Goal: Information Seeking & Learning: Learn about a topic

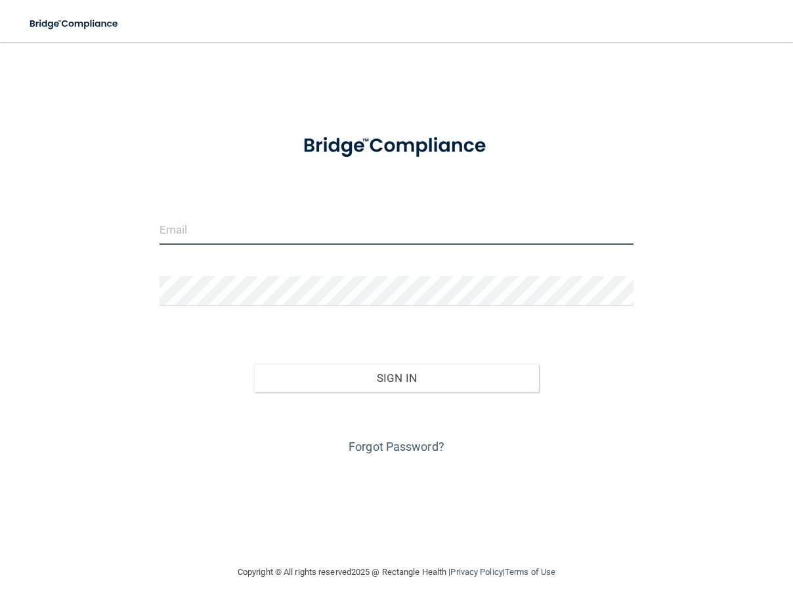
type input "[EMAIL_ADDRESS][DOMAIN_NAME]"
drag, startPoint x: 314, startPoint y: 228, endPoint x: 6, endPoint y: 253, distance: 308.9
click at [9, 251] on main "taylorroenneburg@gmail.com Invalid email/password. You don't have permission to…" at bounding box center [396, 324] width 793 height 565
type input "taylorroenneburg@gmail.com"
drag, startPoint x: 327, startPoint y: 234, endPoint x: 121, endPoint y: 243, distance: 206.4
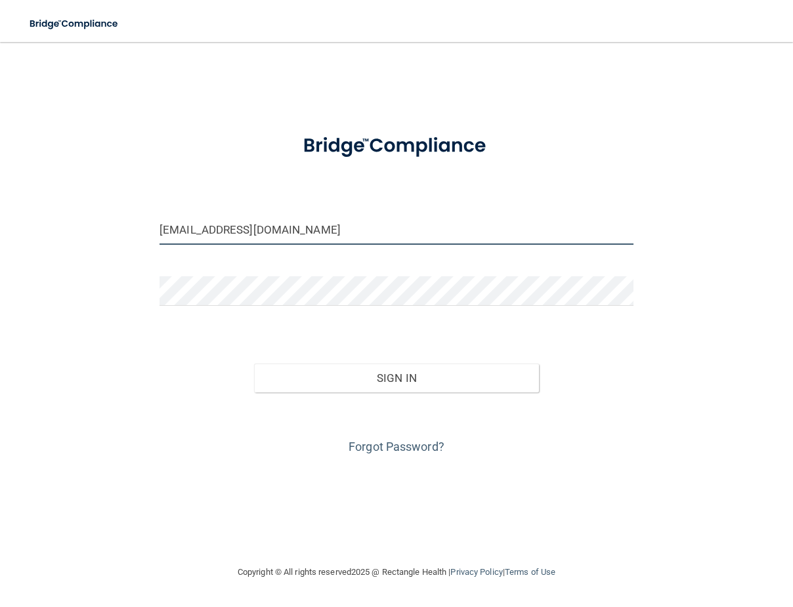
click at [121, 244] on div "taylorroenneburg@gmail.com Invalid email/password. You don't have permission to…" at bounding box center [396, 303] width 741 height 496
type input "[PERSON_NAME][EMAIL_ADDRESS][DOMAIN_NAME]"
click at [571, 490] on div "cindi@desomerart.com Invalid email/password. You don't have permission to acces…" at bounding box center [396, 303] width 741 height 496
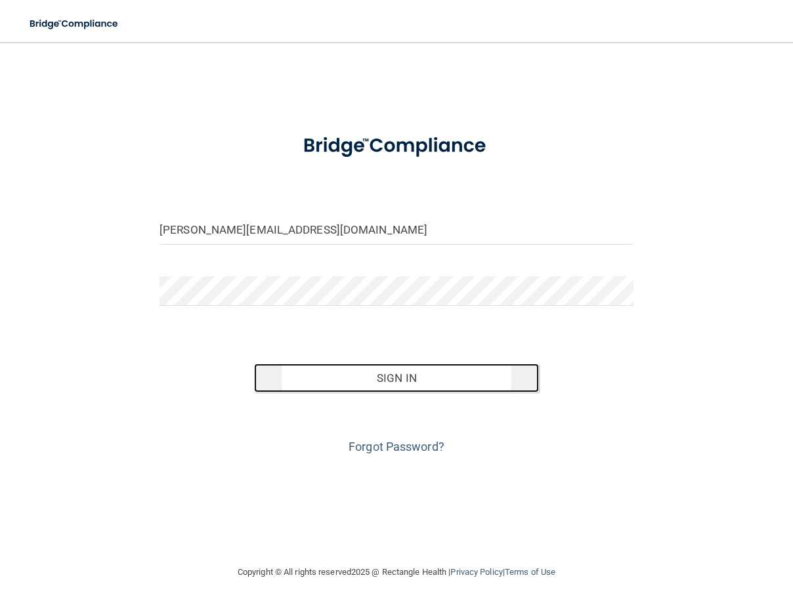
click at [467, 376] on button "Sign In" at bounding box center [396, 378] width 284 height 29
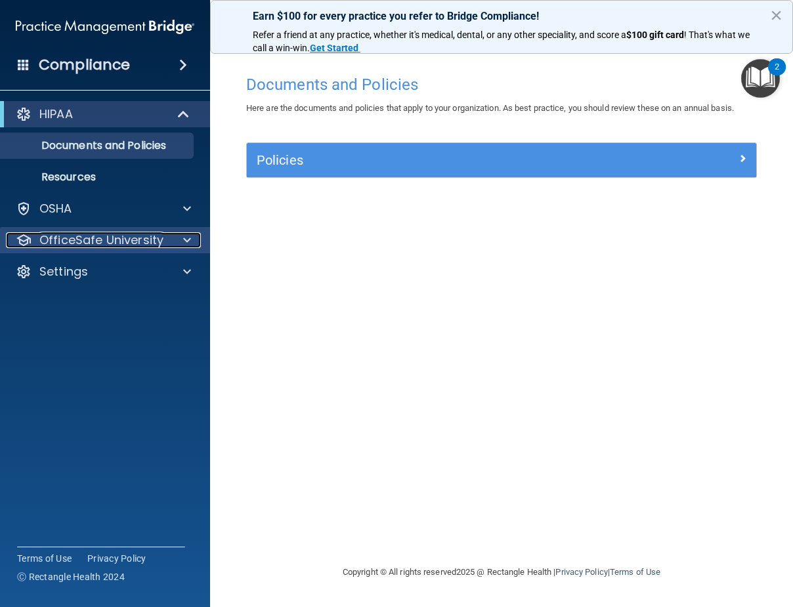
click at [116, 241] on p "OfficeSafe University" at bounding box center [101, 240] width 124 height 16
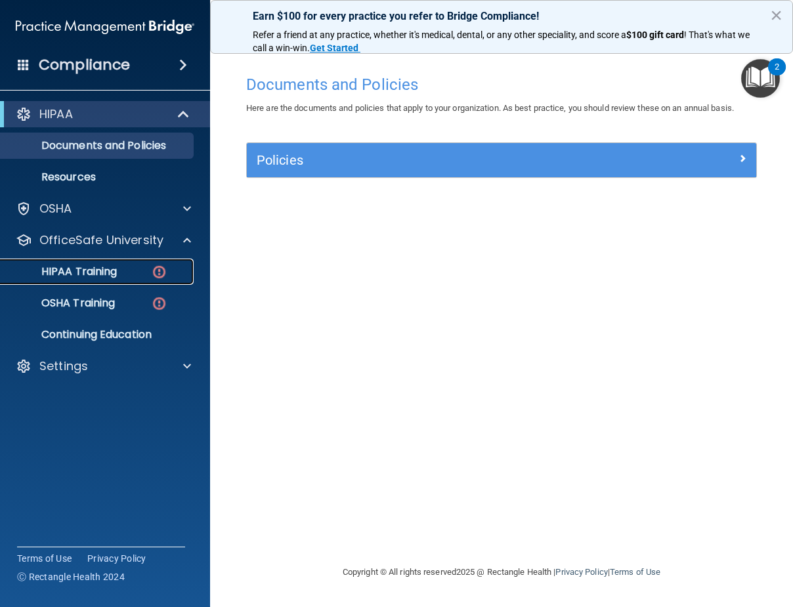
click at [125, 271] on div "HIPAA Training" at bounding box center [98, 271] width 179 height 13
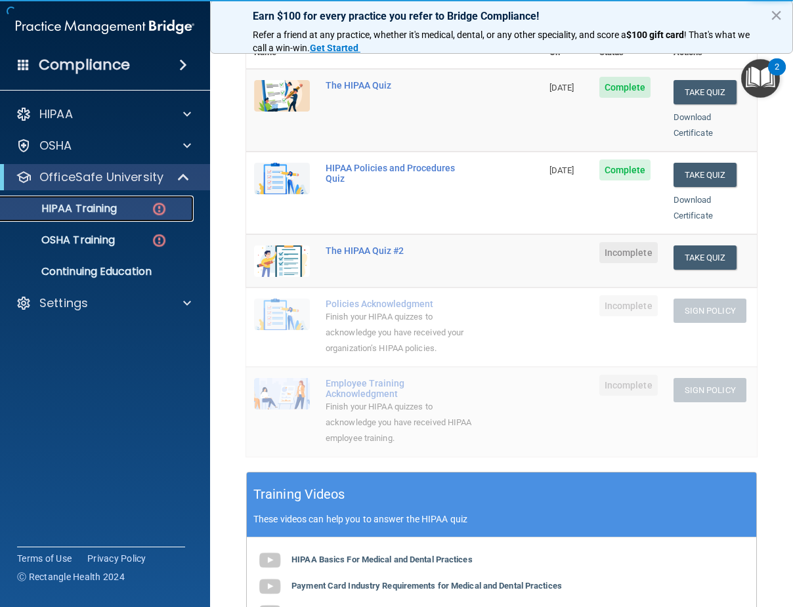
scroll to position [197, 0]
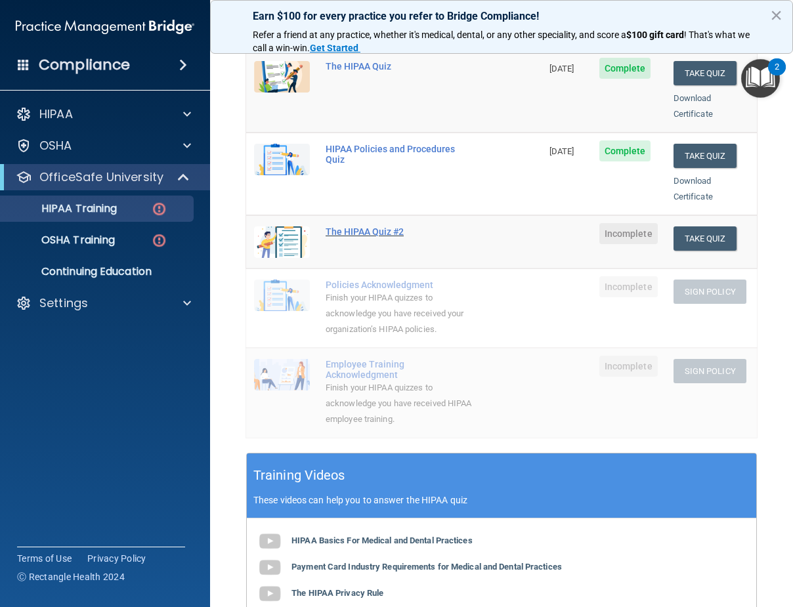
click at [386, 227] on div "The HIPAA Quiz #2" at bounding box center [401, 232] width 150 height 11
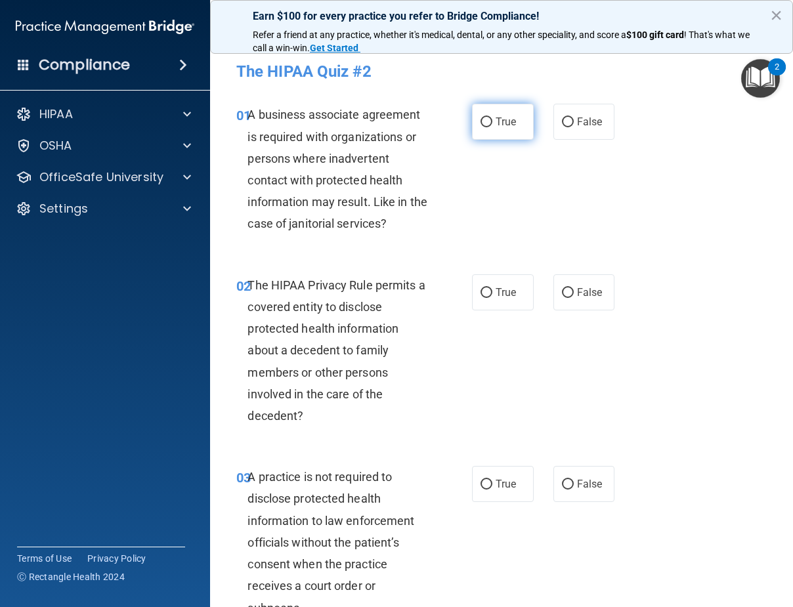
click at [487, 121] on input "True" at bounding box center [487, 123] width 12 height 10
radio input "true"
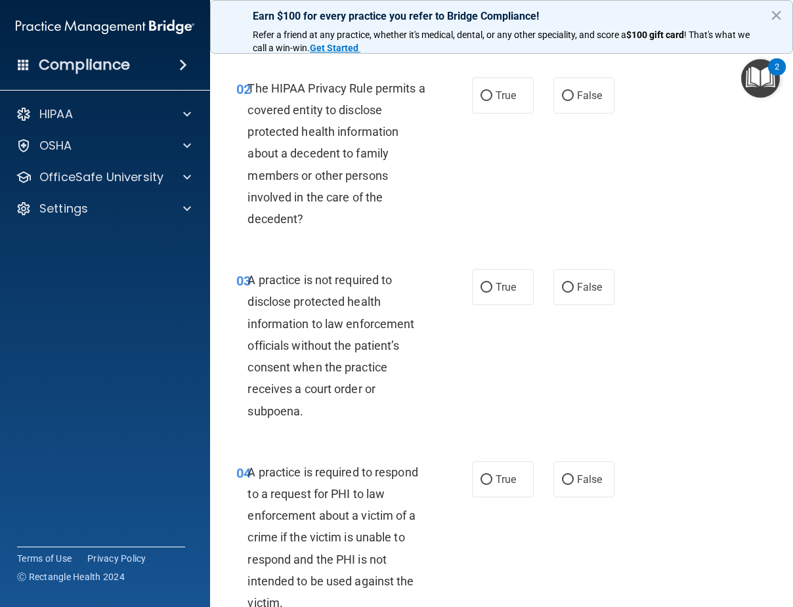
scroll to position [131, 0]
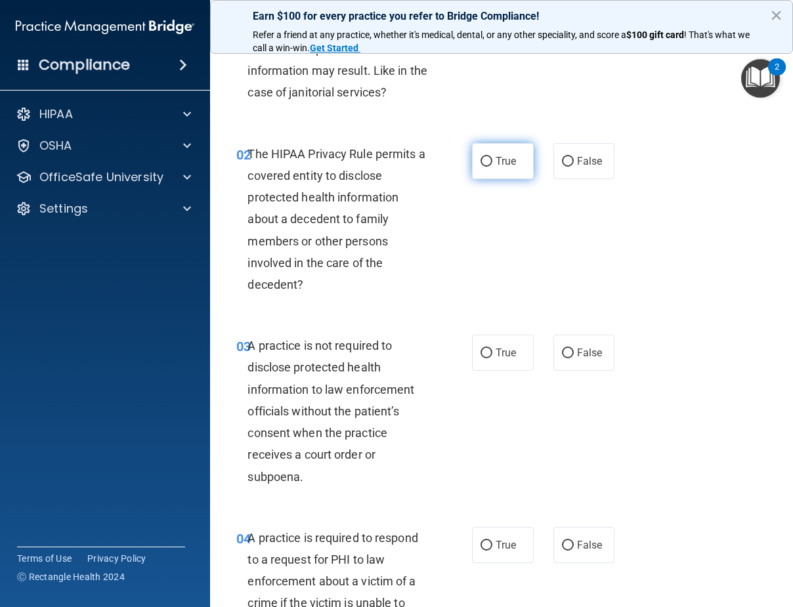
click at [500, 162] on span "True" at bounding box center [506, 161] width 20 height 12
click at [492, 162] on input "True" at bounding box center [487, 162] width 12 height 10
radio input "true"
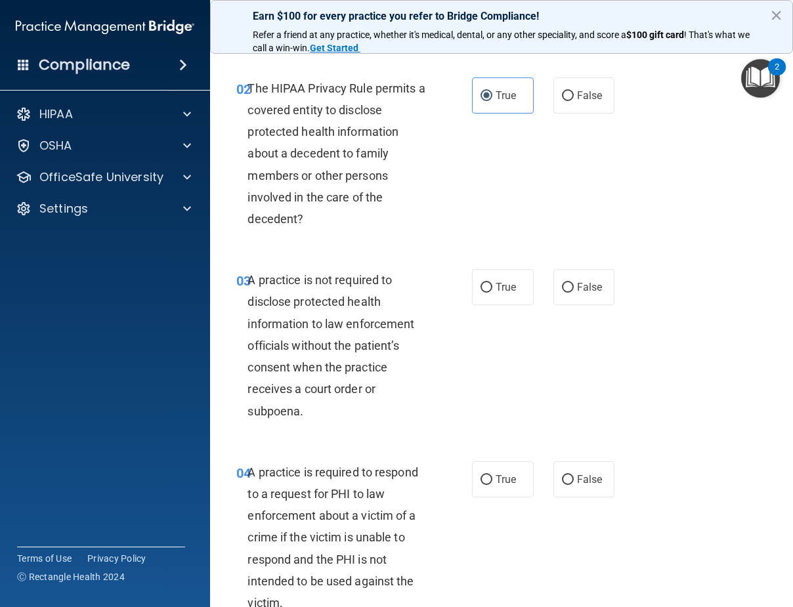
scroll to position [263, 0]
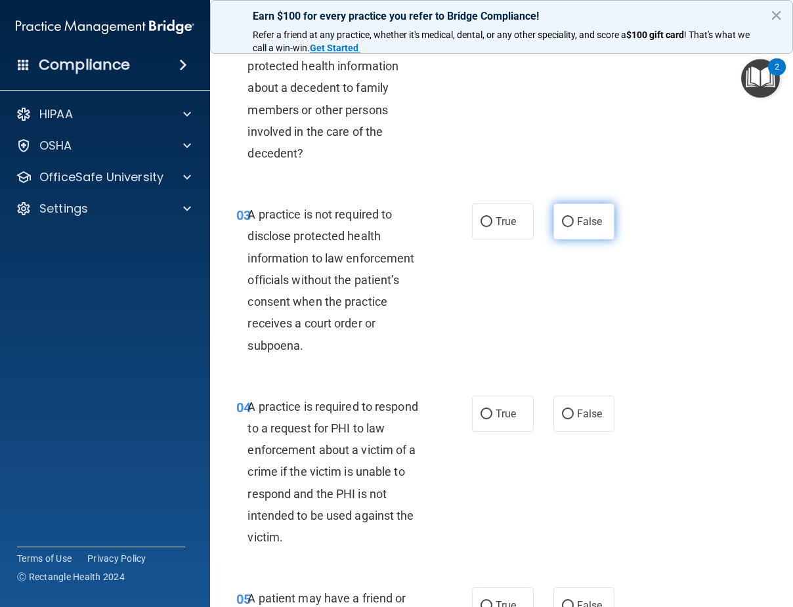
click at [569, 220] on label "False" at bounding box center [585, 222] width 62 height 36
click at [569, 220] on input "False" at bounding box center [568, 222] width 12 height 10
radio input "true"
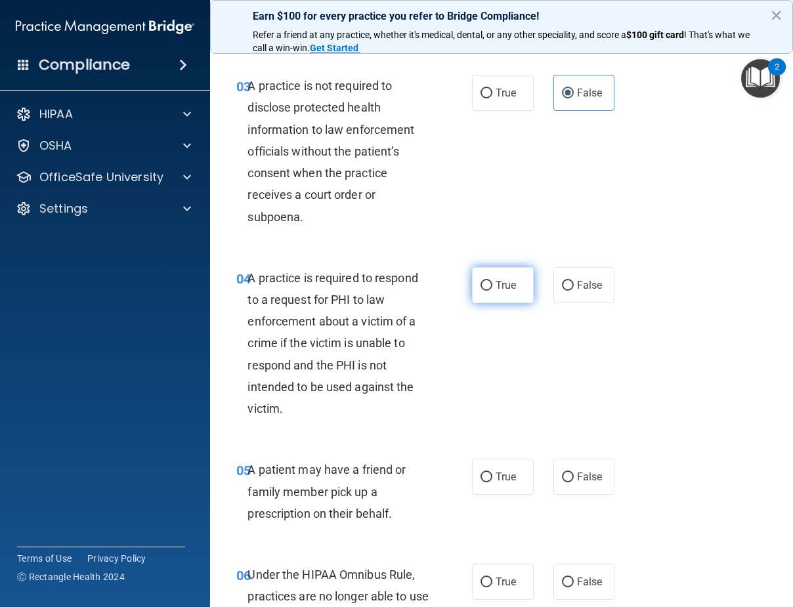
scroll to position [394, 0]
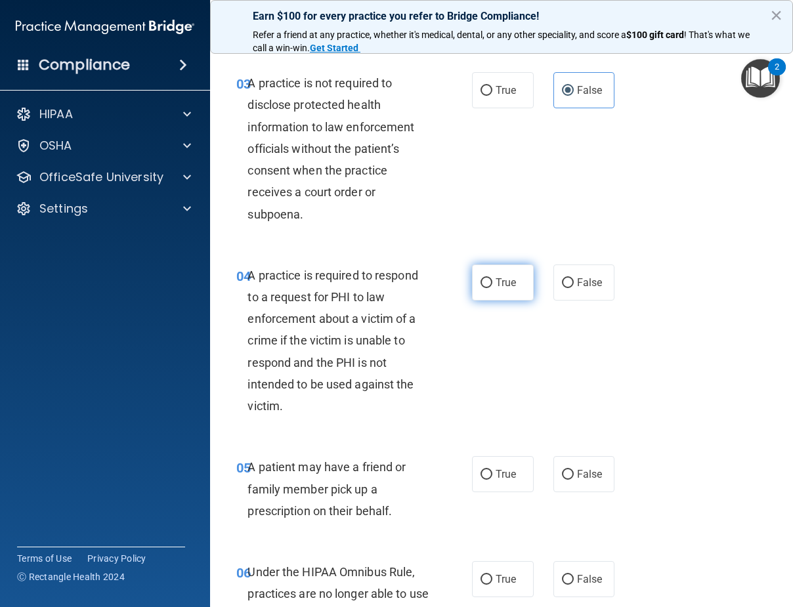
click at [481, 284] on input "True" at bounding box center [487, 283] width 12 height 10
radio input "true"
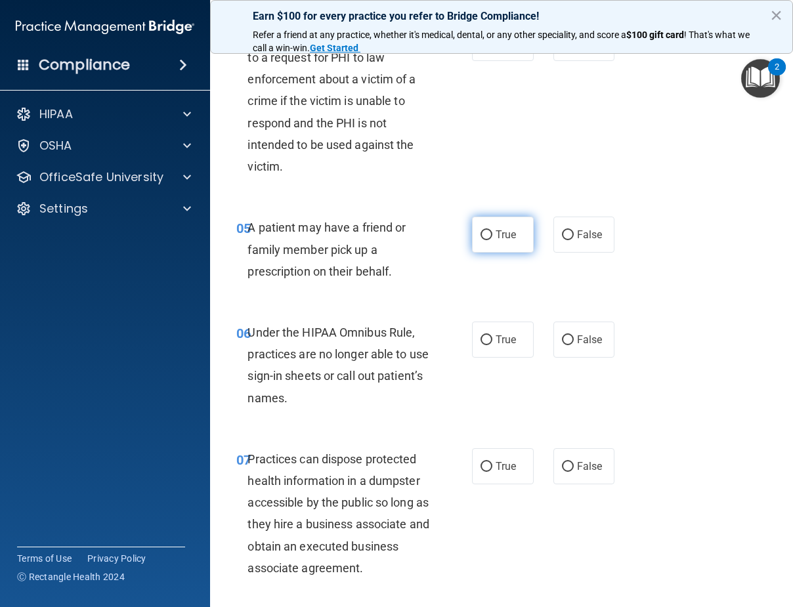
scroll to position [657, 0]
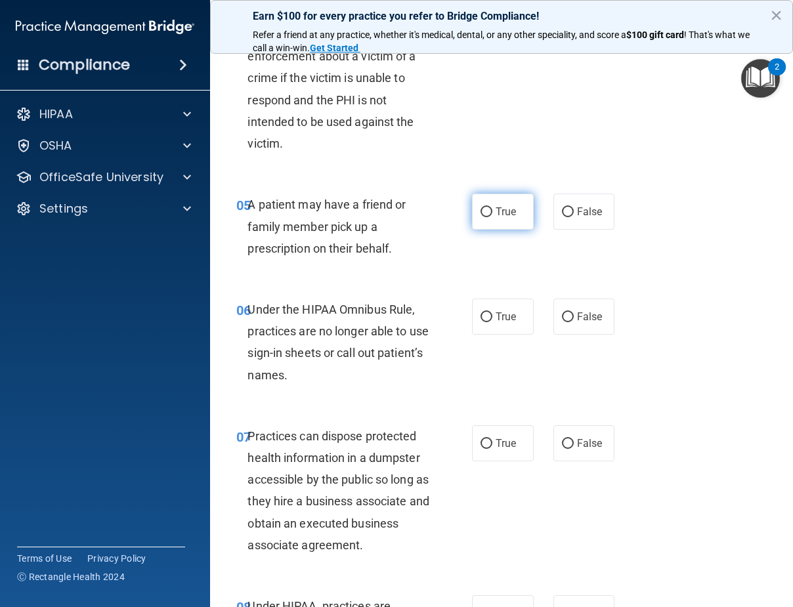
click at [483, 212] on input "True" at bounding box center [487, 212] width 12 height 10
radio input "true"
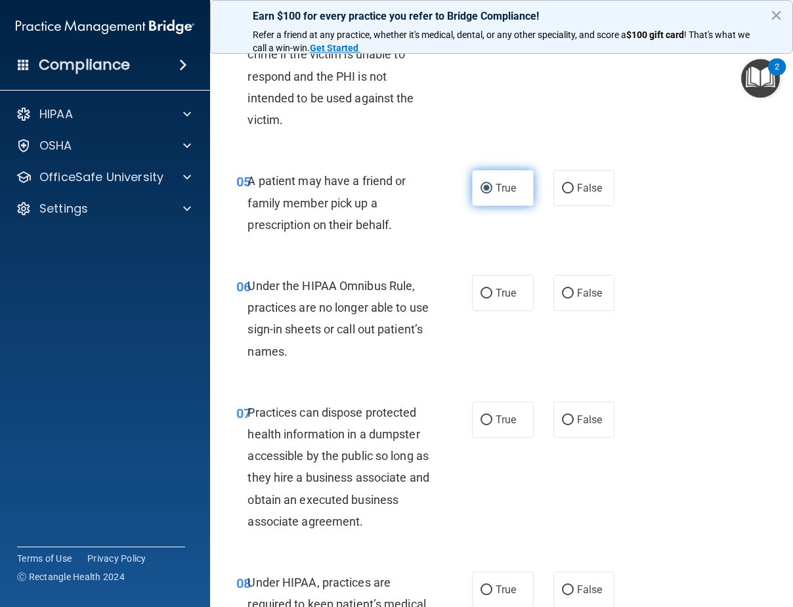
scroll to position [722, 0]
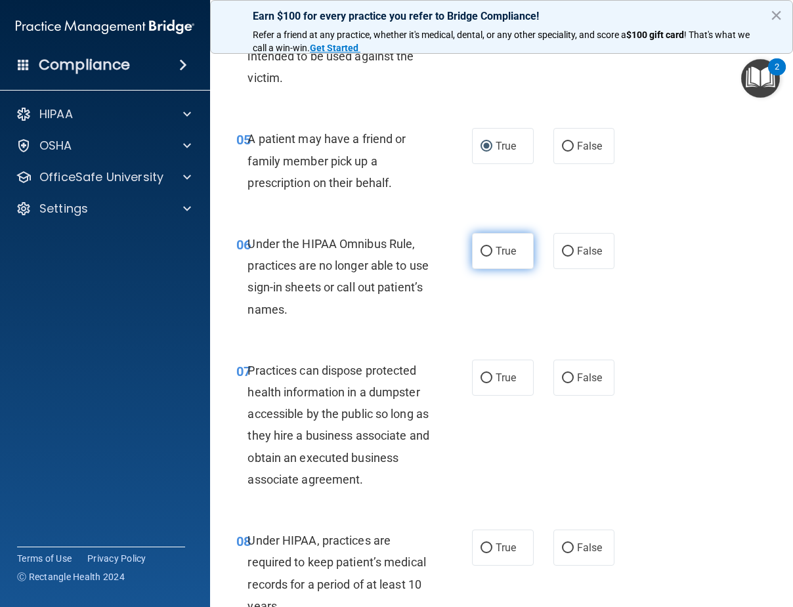
click at [507, 250] on span "True" at bounding box center [506, 251] width 20 height 12
click at [492, 250] on input "True" at bounding box center [487, 252] width 12 height 10
radio input "true"
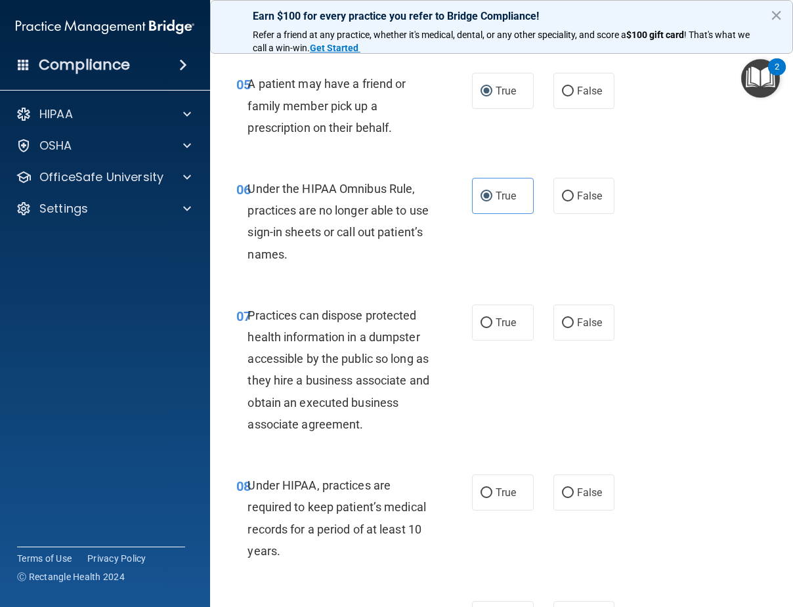
scroll to position [854, 0]
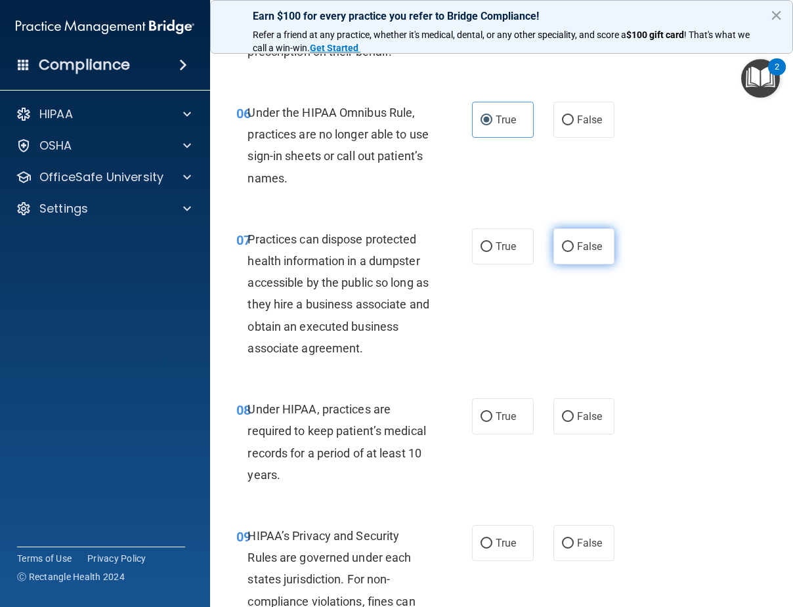
click at [562, 250] on input "False" at bounding box center [568, 247] width 12 height 10
radio input "true"
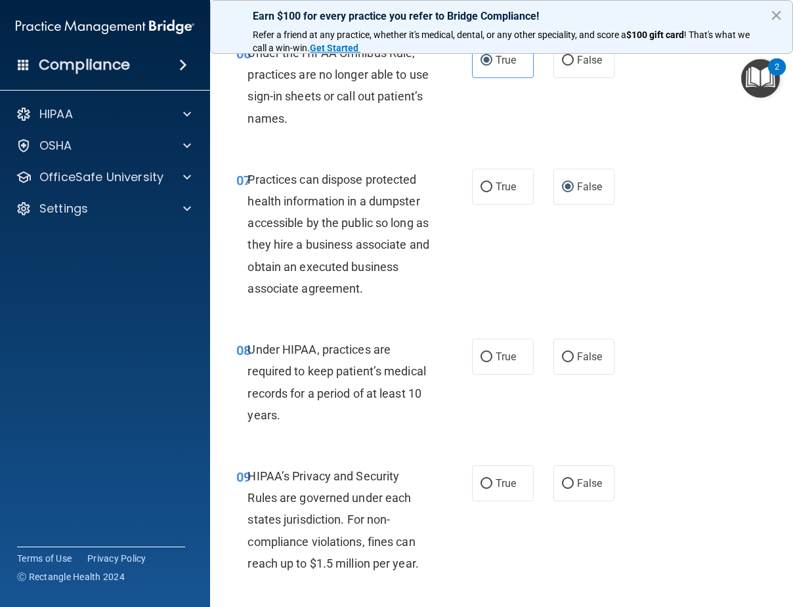
scroll to position [985, 0]
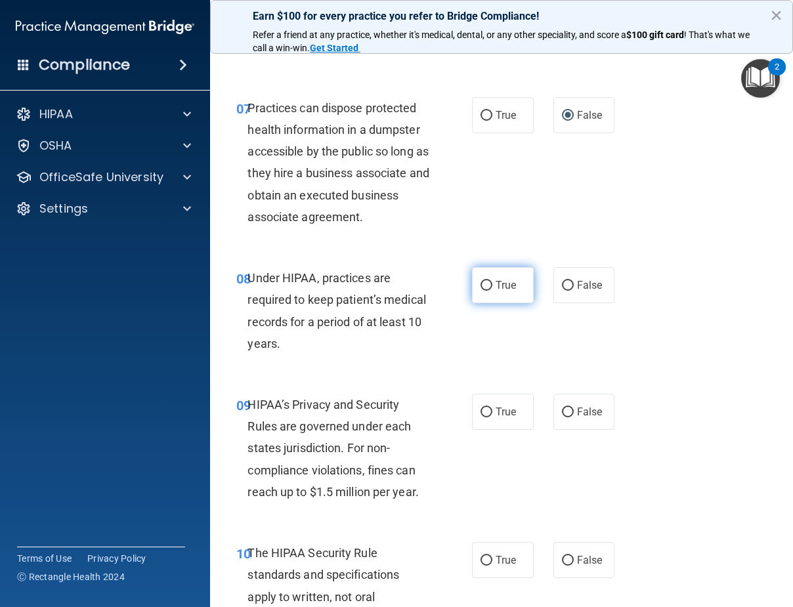
click at [501, 282] on span "True" at bounding box center [506, 285] width 20 height 12
click at [492, 282] on input "True" at bounding box center [487, 286] width 12 height 10
radio input "true"
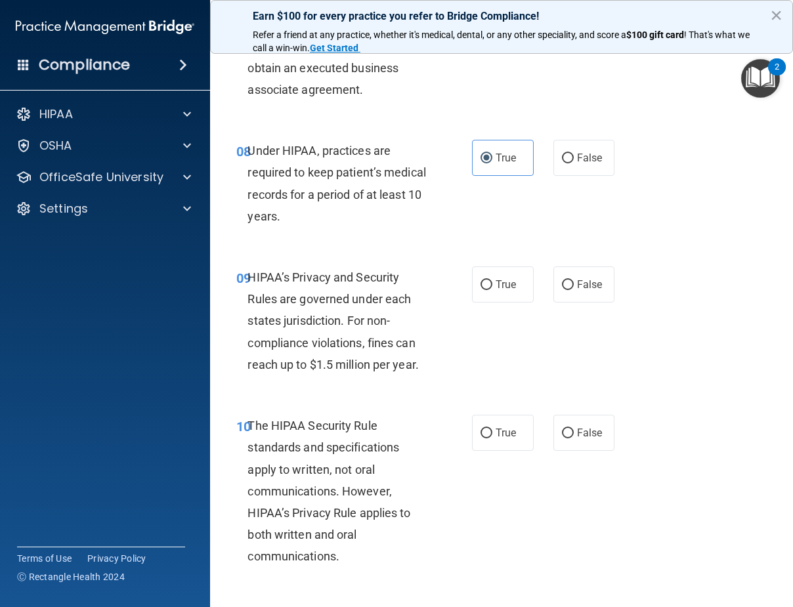
scroll to position [1116, 0]
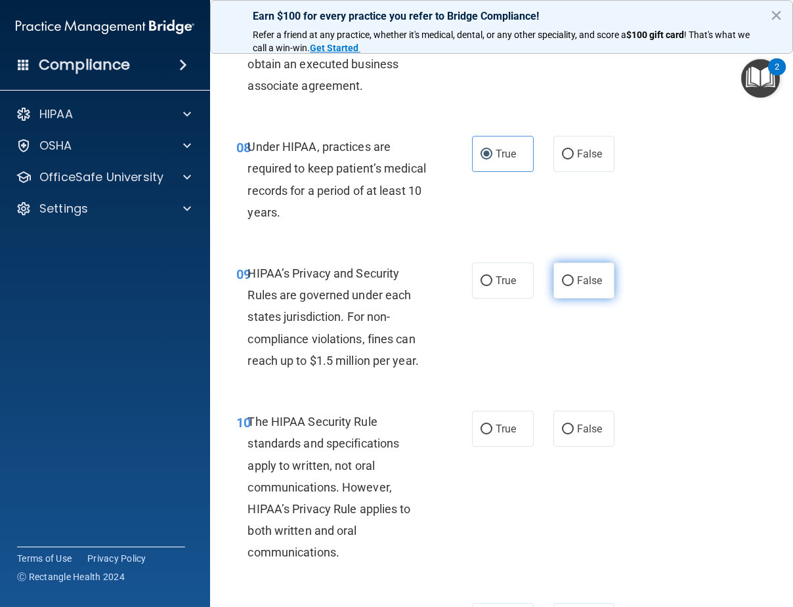
click at [577, 284] on span "False" at bounding box center [590, 280] width 26 height 12
click at [574, 284] on input "False" at bounding box center [568, 281] width 12 height 10
radio input "true"
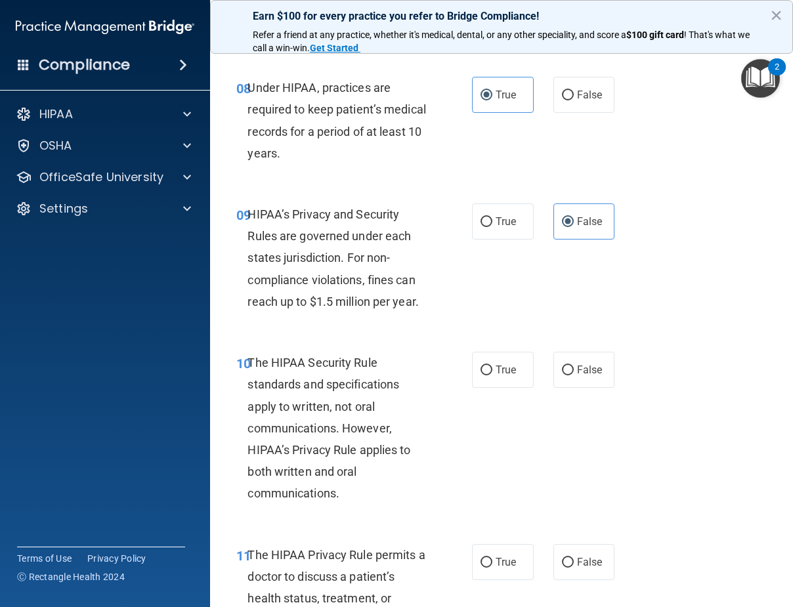
scroll to position [1313, 0]
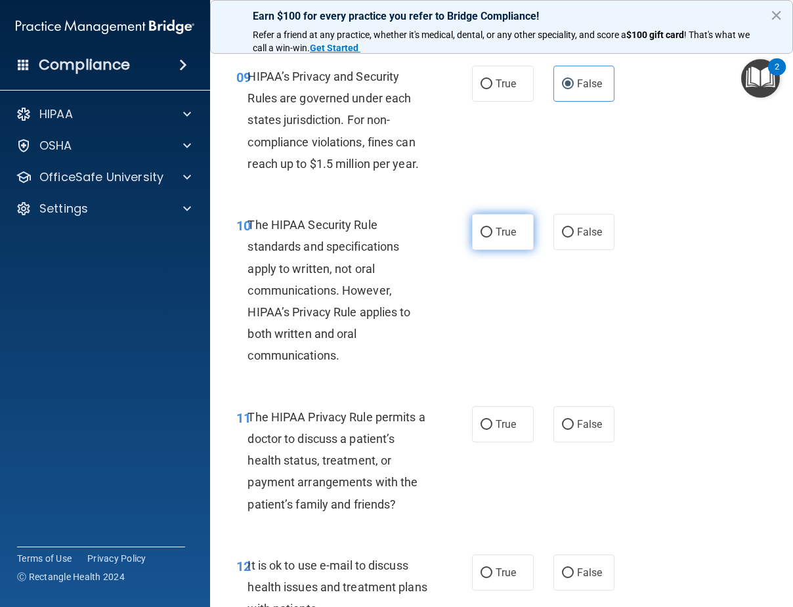
click at [489, 228] on label "True" at bounding box center [503, 232] width 62 height 36
click at [489, 228] on input "True" at bounding box center [487, 233] width 12 height 10
radio input "true"
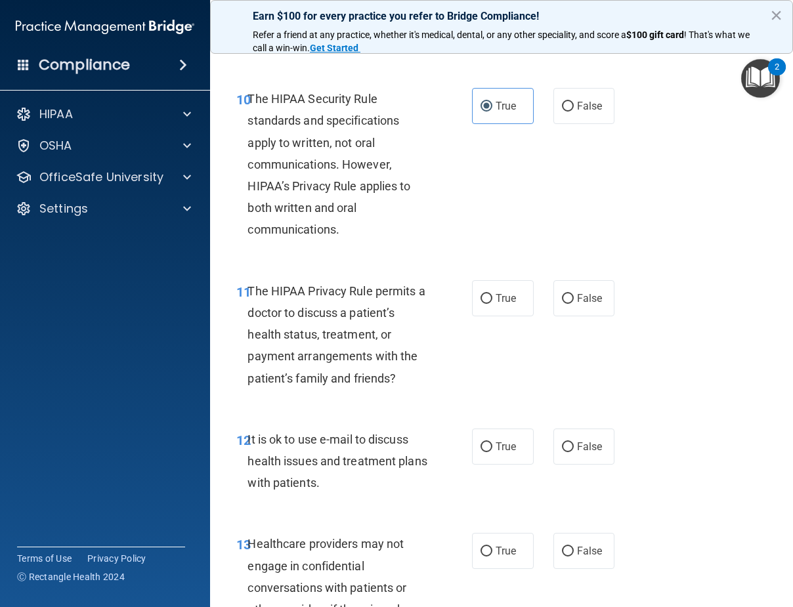
scroll to position [1445, 0]
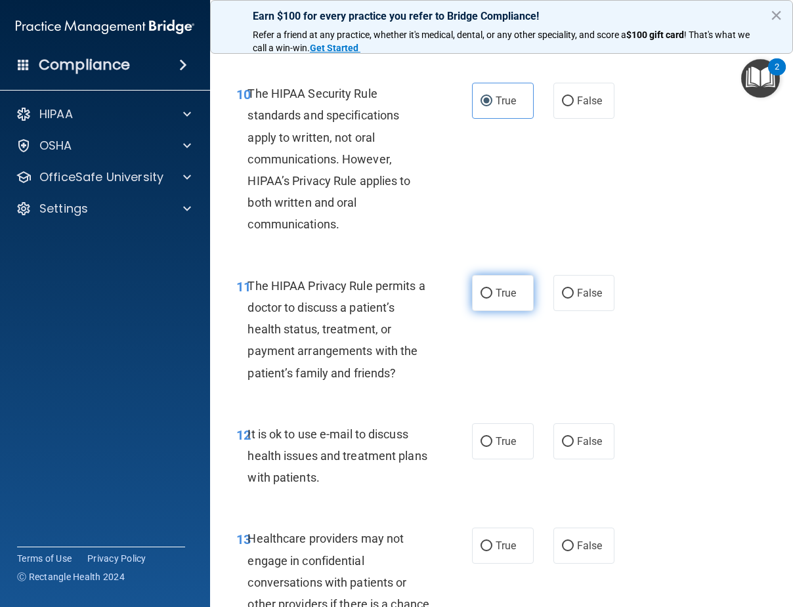
click at [487, 280] on label "True" at bounding box center [503, 293] width 62 height 36
click at [487, 289] on input "True" at bounding box center [487, 294] width 12 height 10
radio input "true"
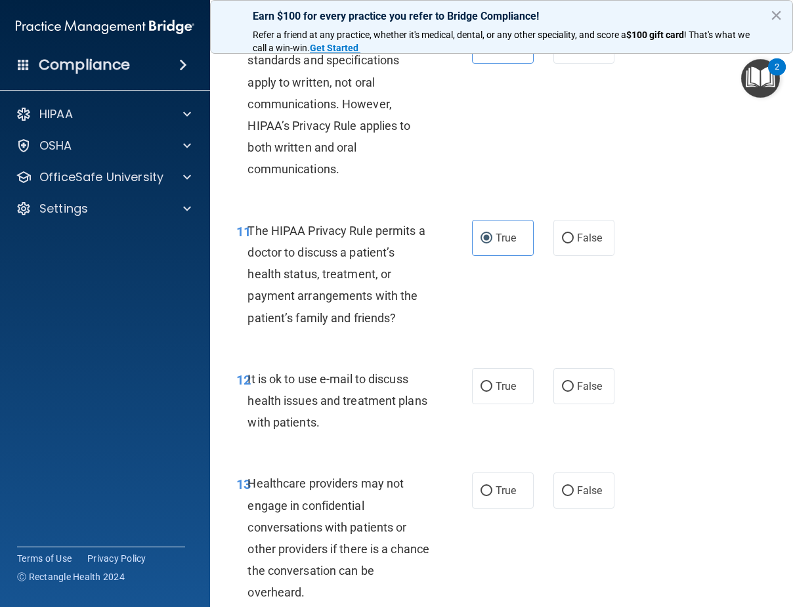
scroll to position [1576, 0]
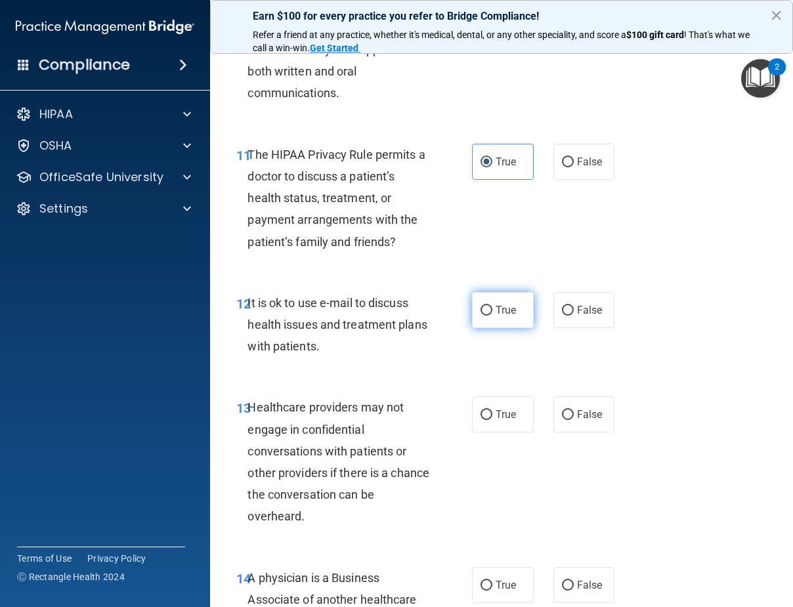
click at [499, 316] on span "True" at bounding box center [506, 310] width 20 height 12
click at [492, 316] on input "True" at bounding box center [487, 311] width 12 height 10
radio input "true"
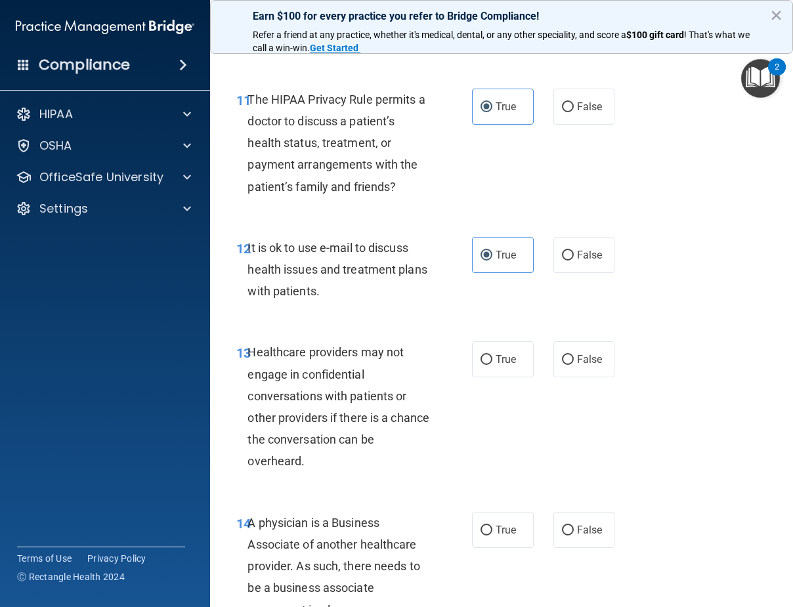
scroll to position [1707, 0]
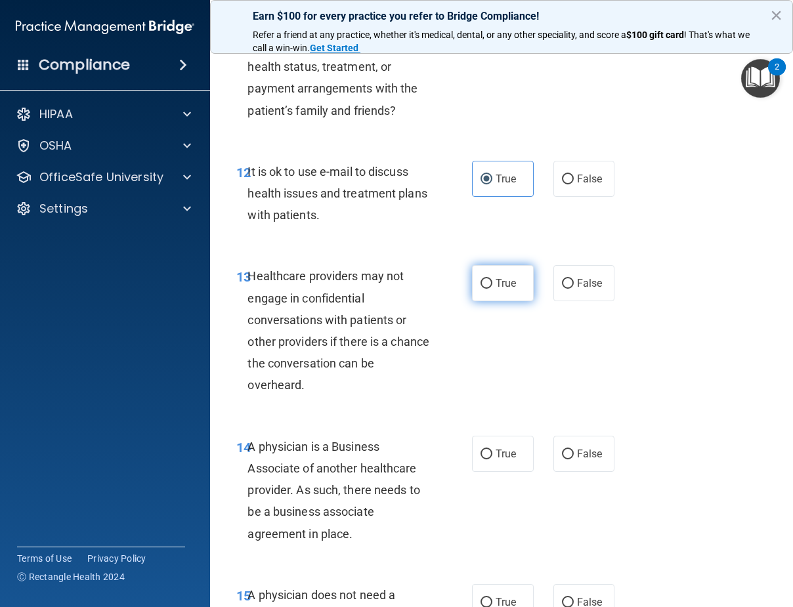
click at [483, 292] on label "True" at bounding box center [503, 283] width 62 height 36
click at [483, 289] on input "True" at bounding box center [487, 284] width 12 height 10
radio input "true"
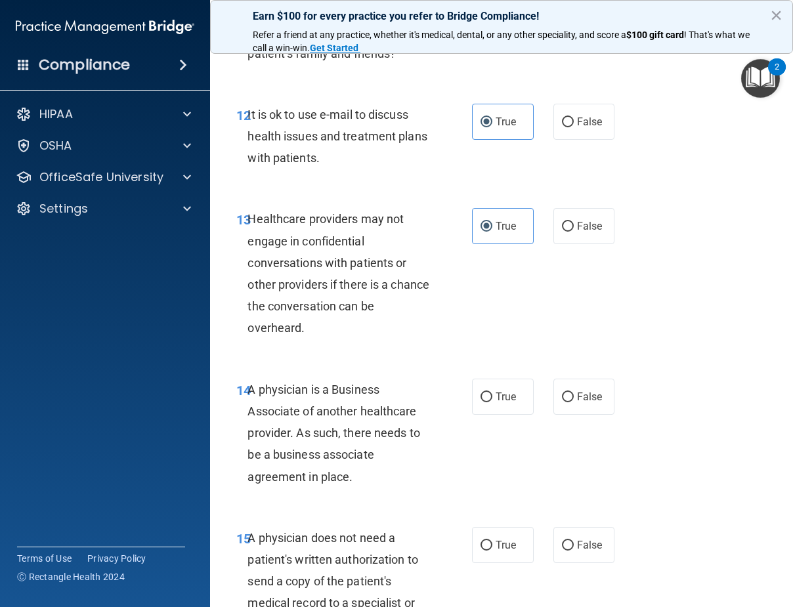
scroll to position [1838, 0]
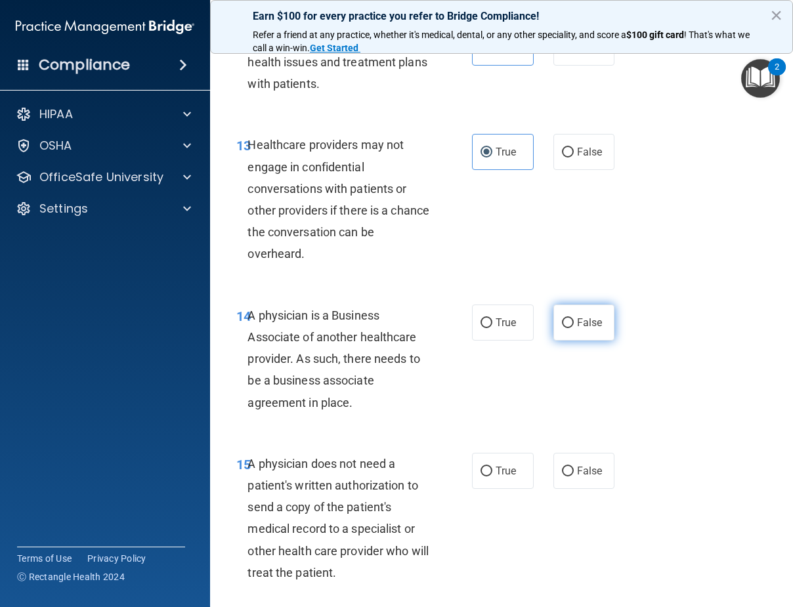
click at [562, 322] on input "False" at bounding box center [568, 323] width 12 height 10
radio input "true"
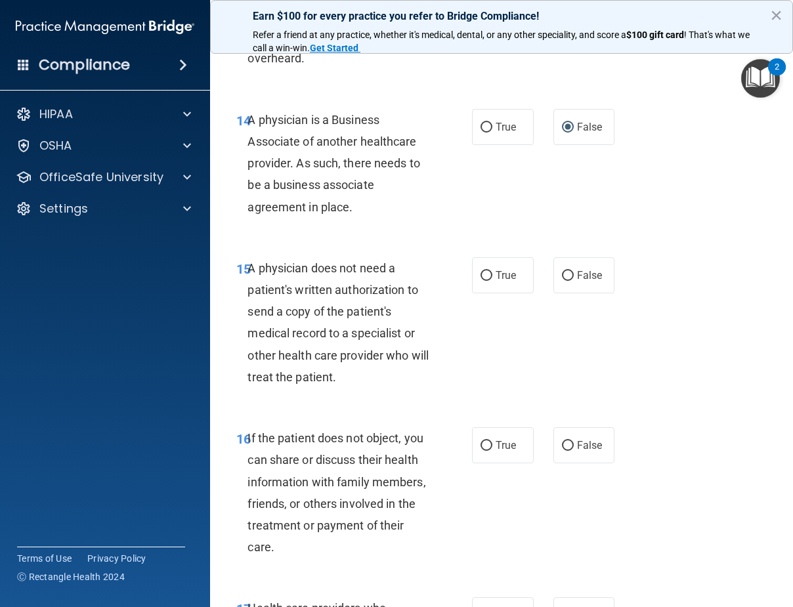
scroll to position [2035, 0]
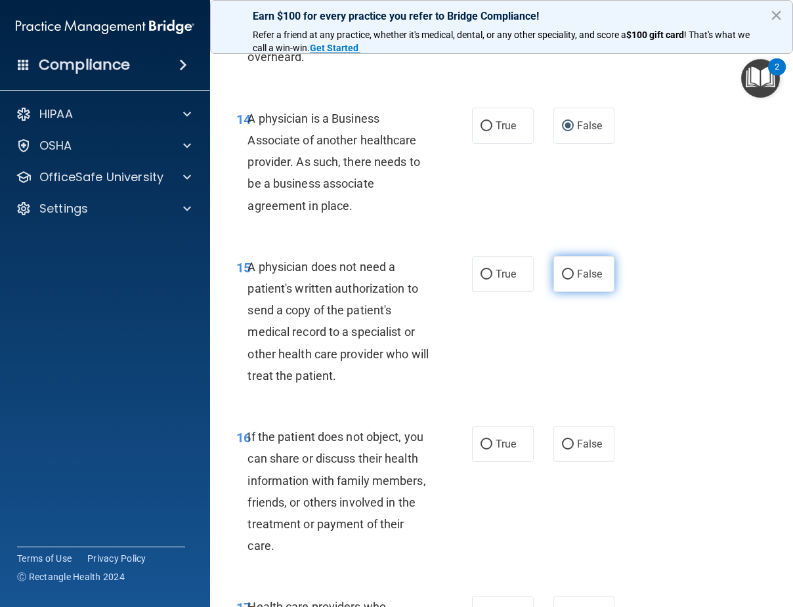
click at [564, 273] on input "False" at bounding box center [568, 275] width 12 height 10
radio input "true"
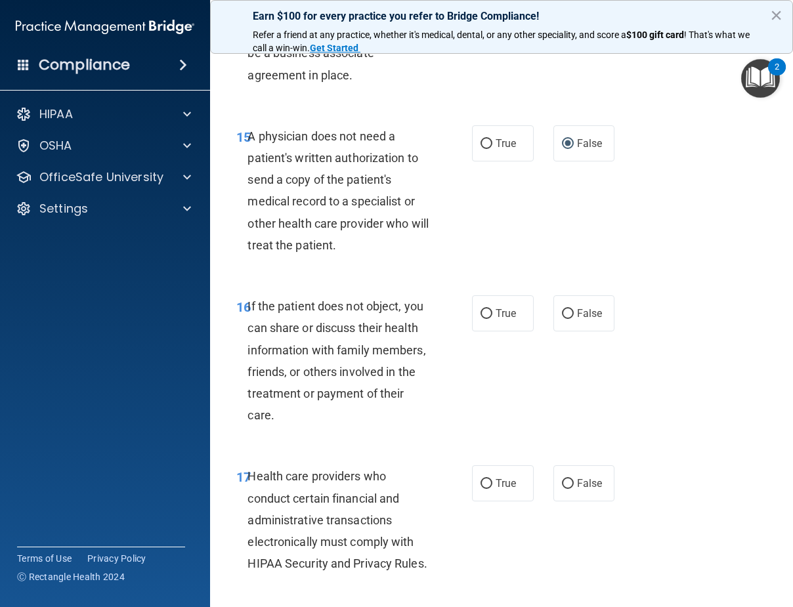
scroll to position [2167, 0]
click at [496, 315] on span "True" at bounding box center [506, 313] width 20 height 12
click at [492, 315] on input "True" at bounding box center [487, 314] width 12 height 10
radio input "true"
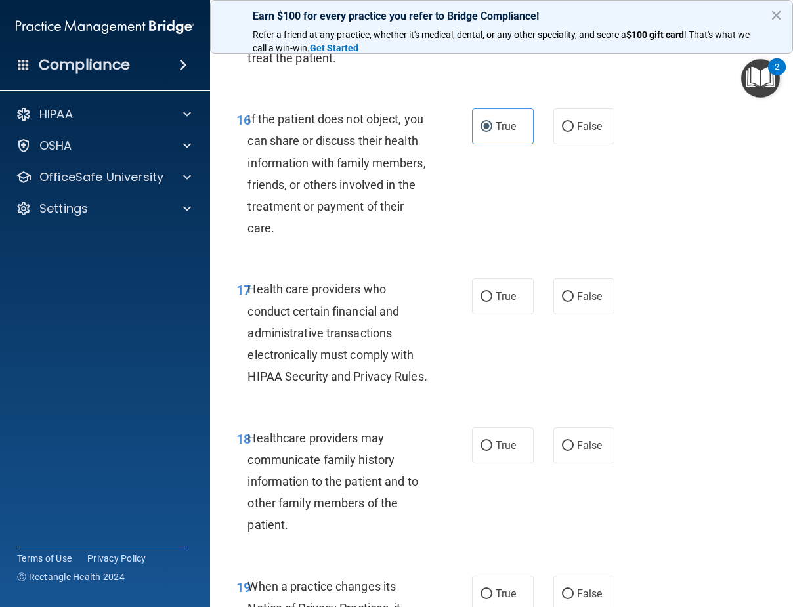
scroll to position [2429, 0]
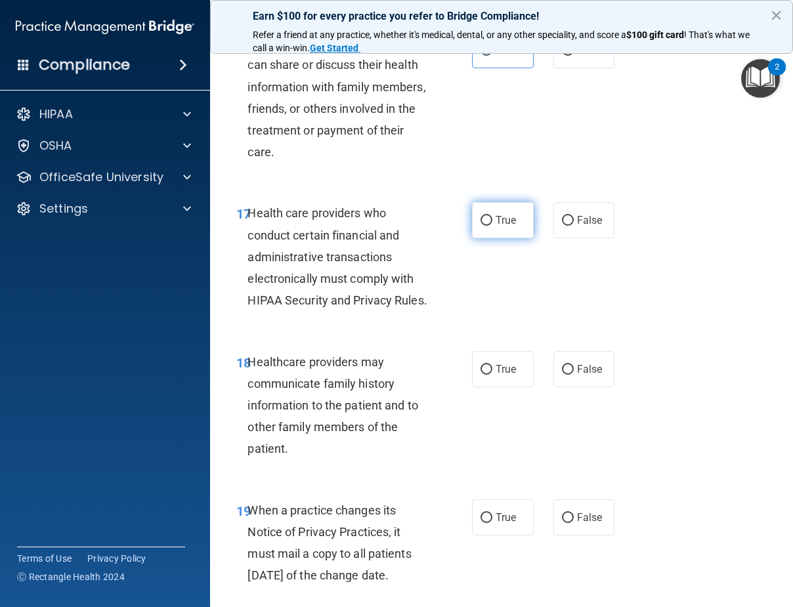
click at [498, 222] on span "True" at bounding box center [506, 220] width 20 height 12
click at [492, 222] on input "True" at bounding box center [487, 221] width 12 height 10
radio input "true"
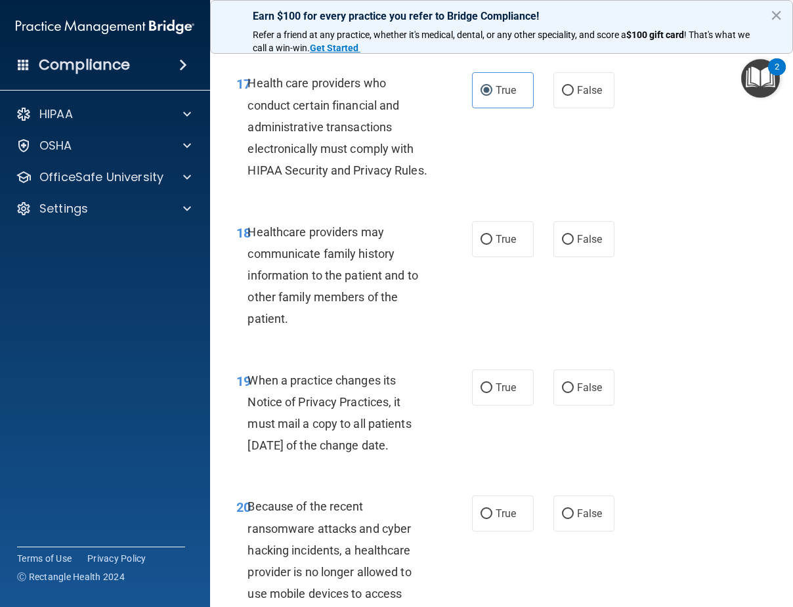
scroll to position [2561, 0]
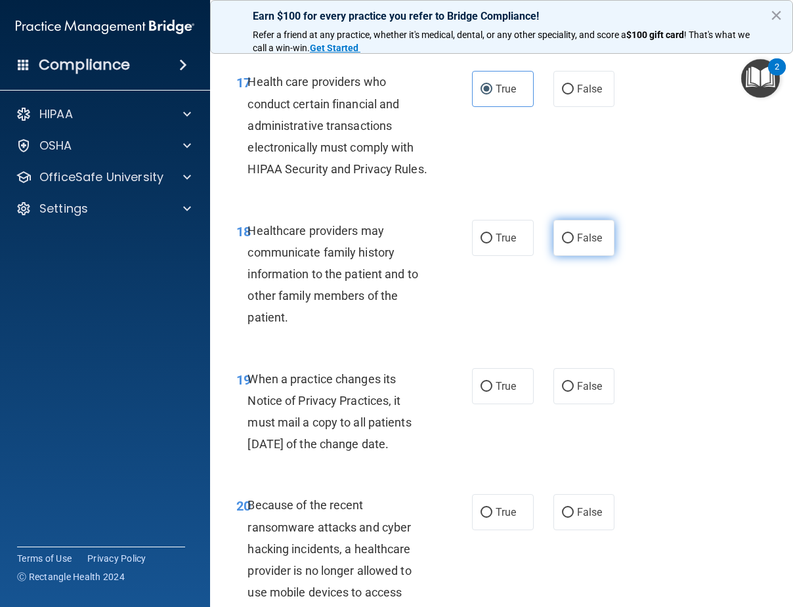
click at [585, 244] on span "False" at bounding box center [590, 238] width 26 height 12
click at [574, 244] on input "False" at bounding box center [568, 239] width 12 height 10
radio input "true"
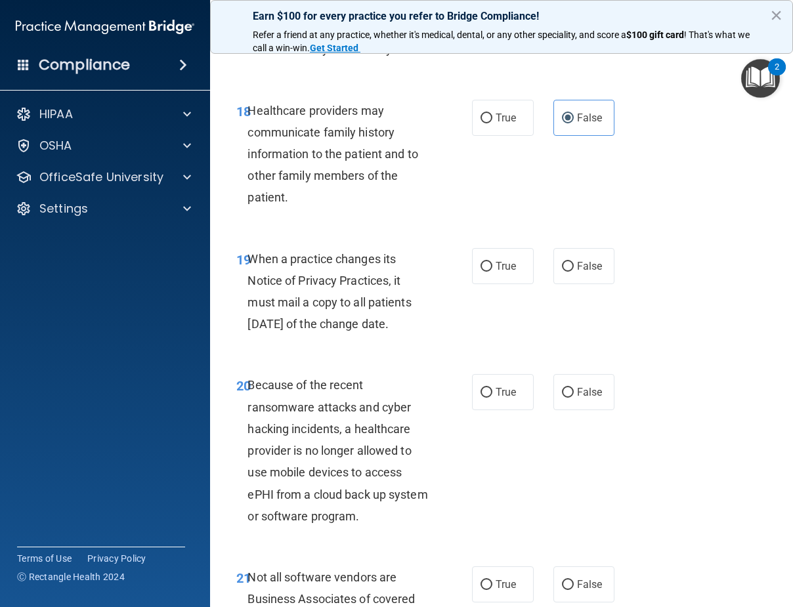
scroll to position [2692, 0]
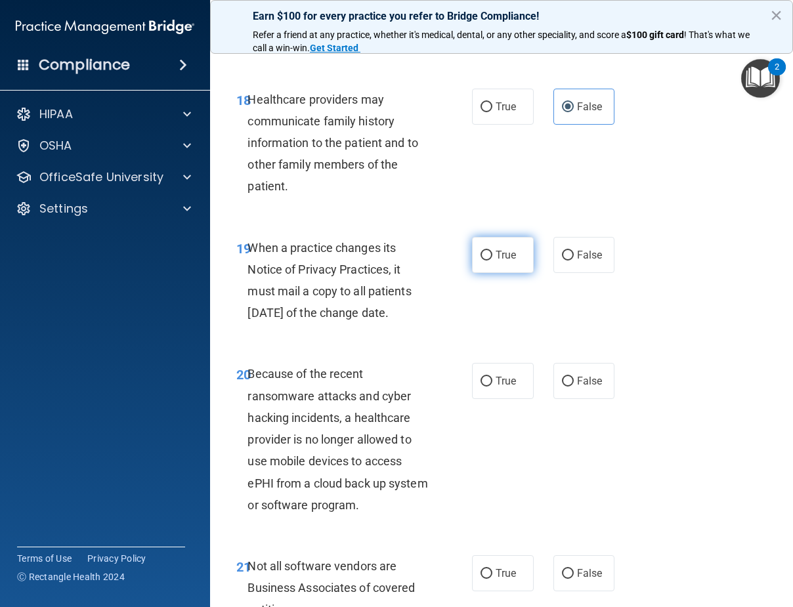
click at [496, 261] on span "True" at bounding box center [506, 255] width 20 height 12
click at [492, 261] on input "True" at bounding box center [487, 256] width 12 height 10
radio input "true"
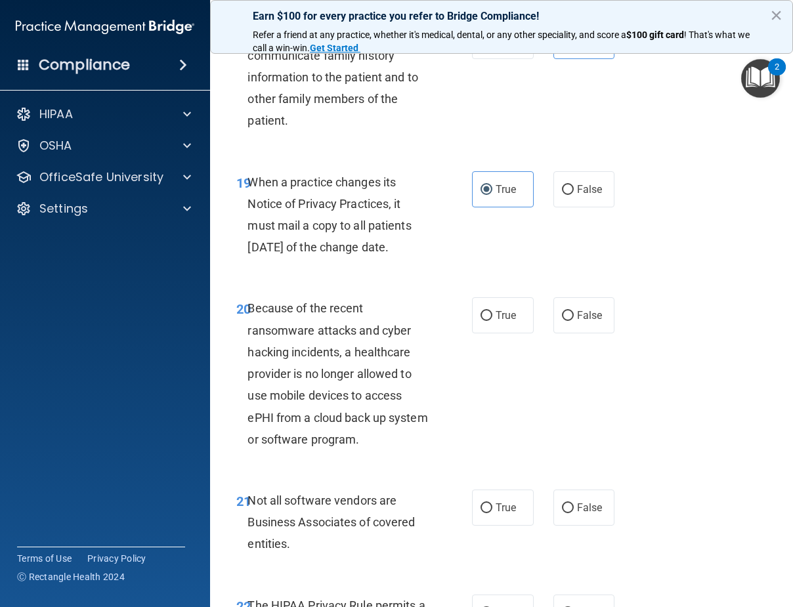
scroll to position [2889, 0]
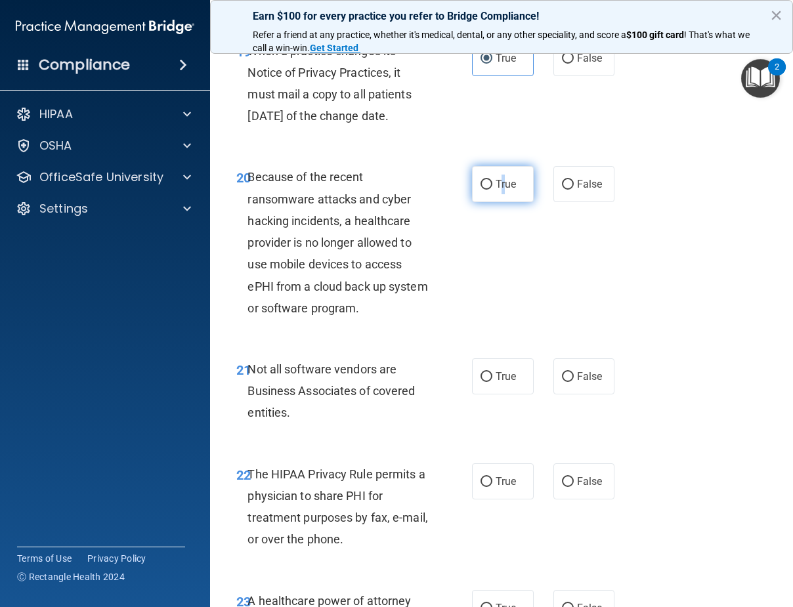
click at [500, 190] on span "True" at bounding box center [506, 184] width 20 height 12
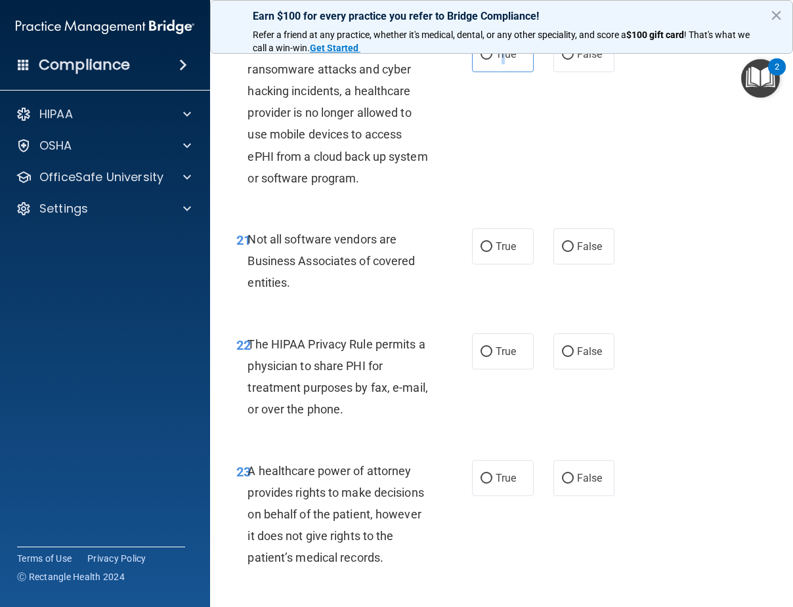
scroll to position [3020, 0]
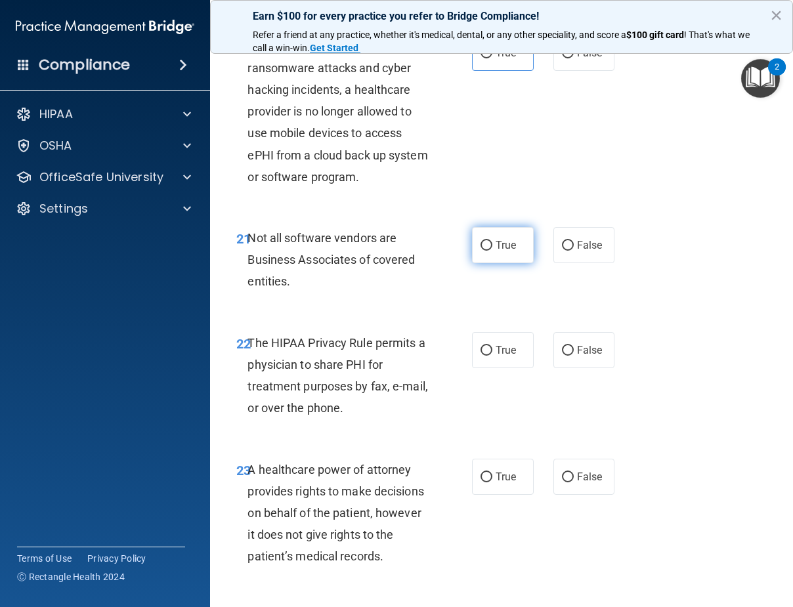
click at [477, 263] on label "True" at bounding box center [503, 245] width 62 height 36
click at [481, 251] on input "True" at bounding box center [487, 246] width 12 height 10
radio input "true"
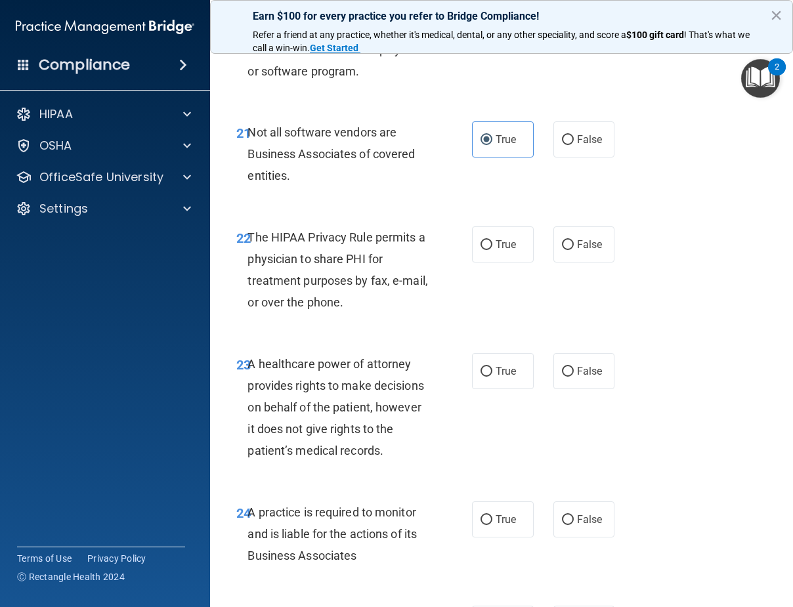
scroll to position [3152, 0]
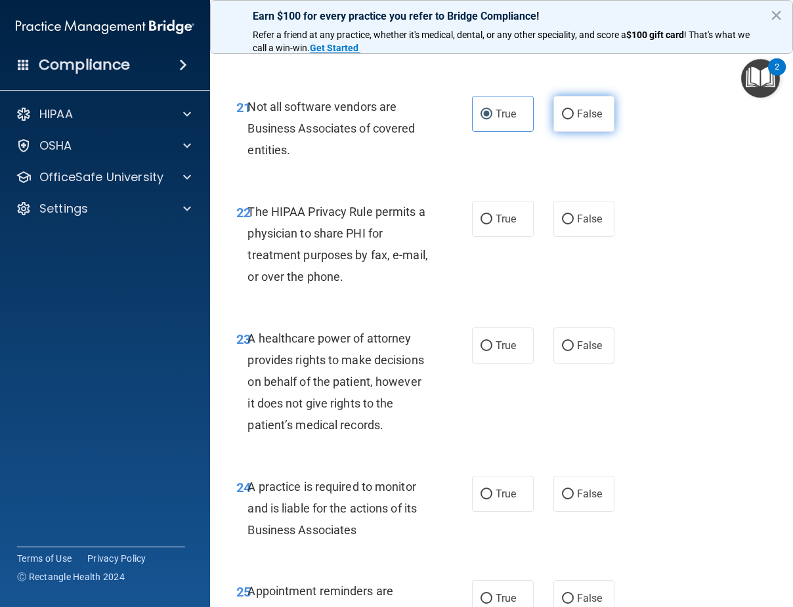
click at [574, 132] on label "False" at bounding box center [585, 114] width 62 height 36
click at [574, 120] on input "False" at bounding box center [568, 115] width 12 height 10
radio input "true"
radio input "false"
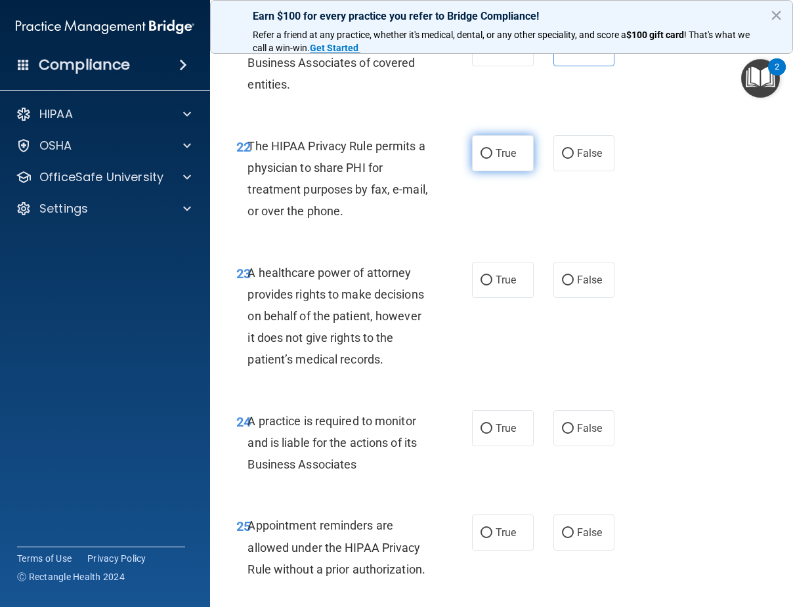
click at [498, 160] on span "True" at bounding box center [506, 153] width 20 height 12
click at [492, 159] on input "True" at bounding box center [487, 154] width 12 height 10
radio input "true"
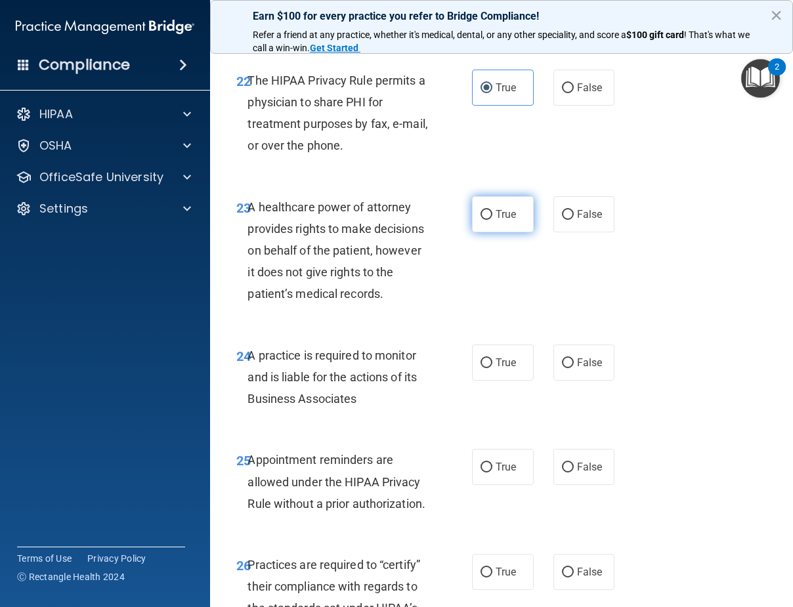
click at [508, 221] on span "True" at bounding box center [506, 214] width 20 height 12
click at [492, 220] on input "True" at bounding box center [487, 215] width 12 height 10
radio input "true"
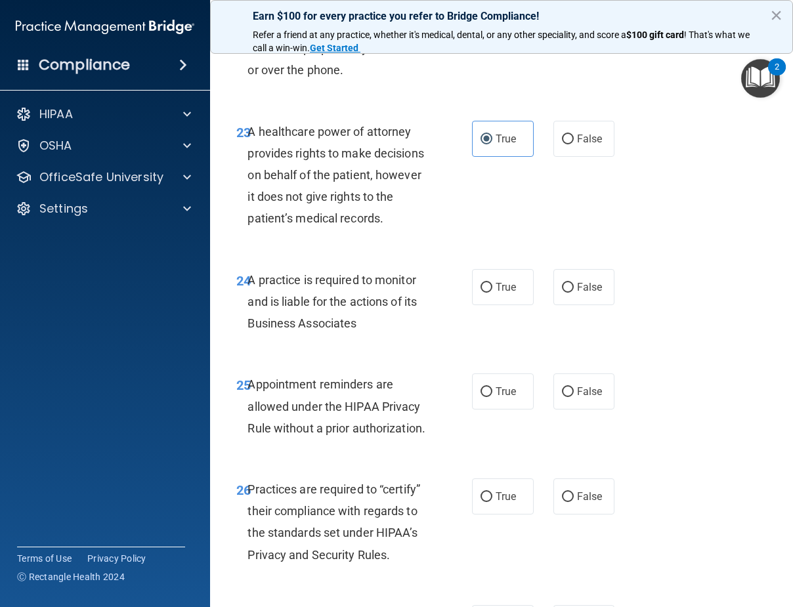
scroll to position [3480, 0]
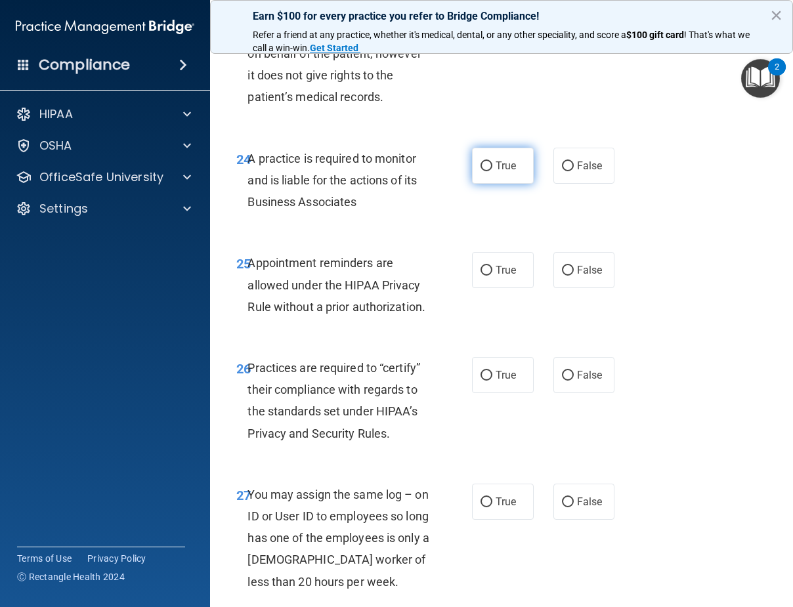
click at [490, 184] on label "True" at bounding box center [503, 166] width 62 height 36
click at [490, 171] on input "True" at bounding box center [487, 167] width 12 height 10
radio input "true"
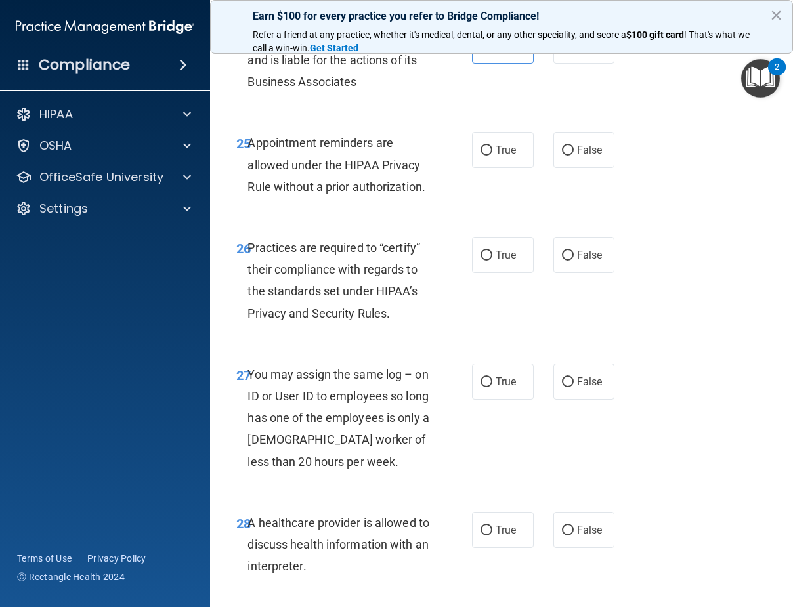
scroll to position [3611, 0]
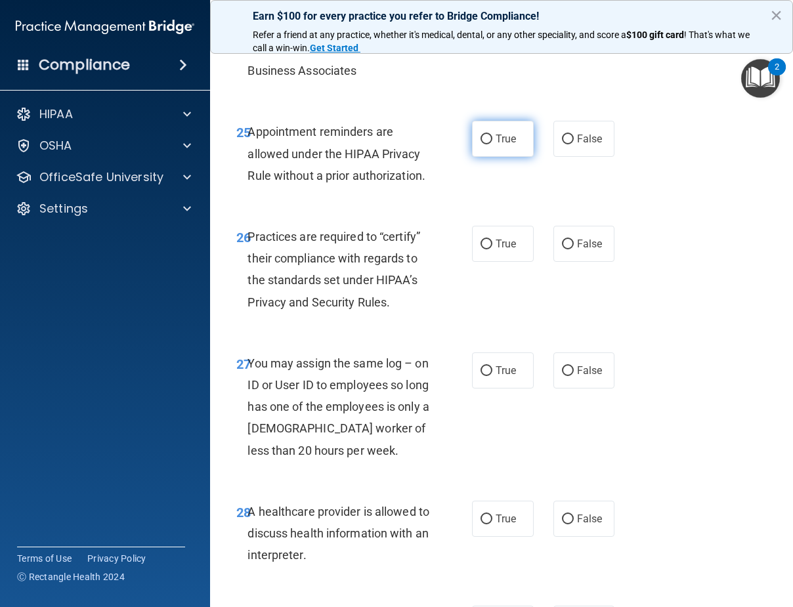
click at [510, 145] on span "True" at bounding box center [506, 139] width 20 height 12
click at [492, 144] on input "True" at bounding box center [487, 140] width 12 height 10
radio input "true"
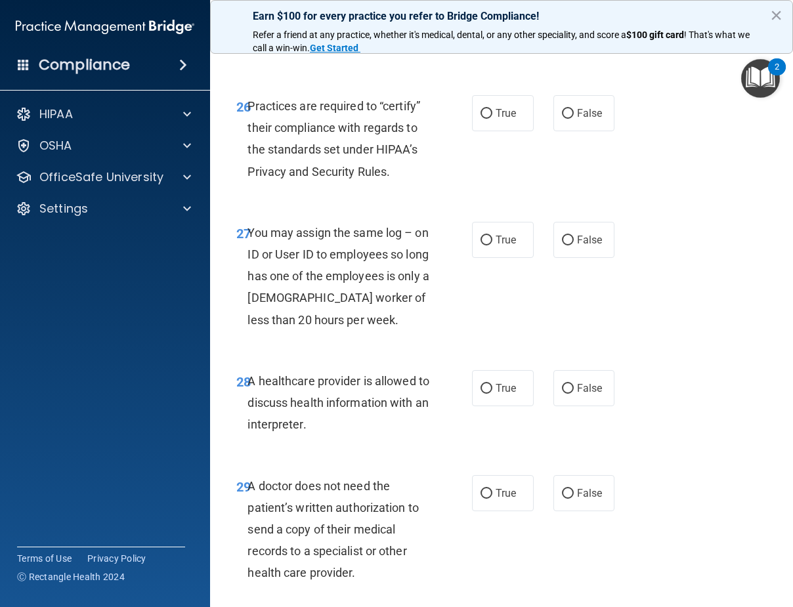
scroll to position [3743, 0]
click at [577, 14] on span "False" at bounding box center [590, 7] width 26 height 12
click at [574, 13] on input "False" at bounding box center [568, 8] width 12 height 10
radio input "true"
radio input "false"
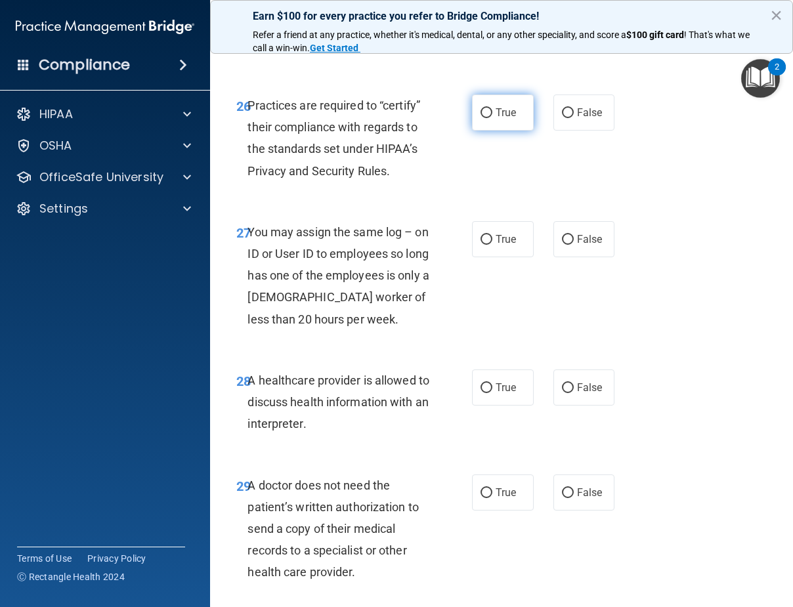
click at [483, 118] on input "True" at bounding box center [487, 113] width 12 height 10
radio input "true"
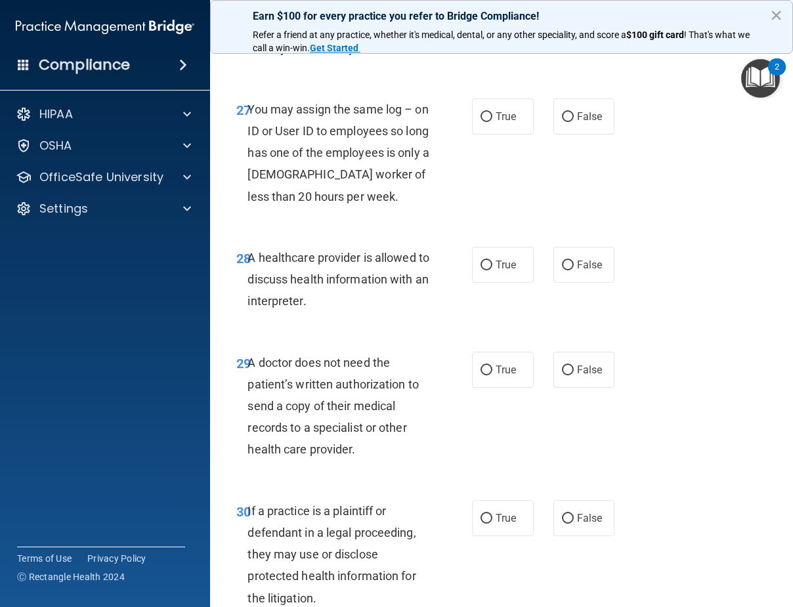
scroll to position [3874, 0]
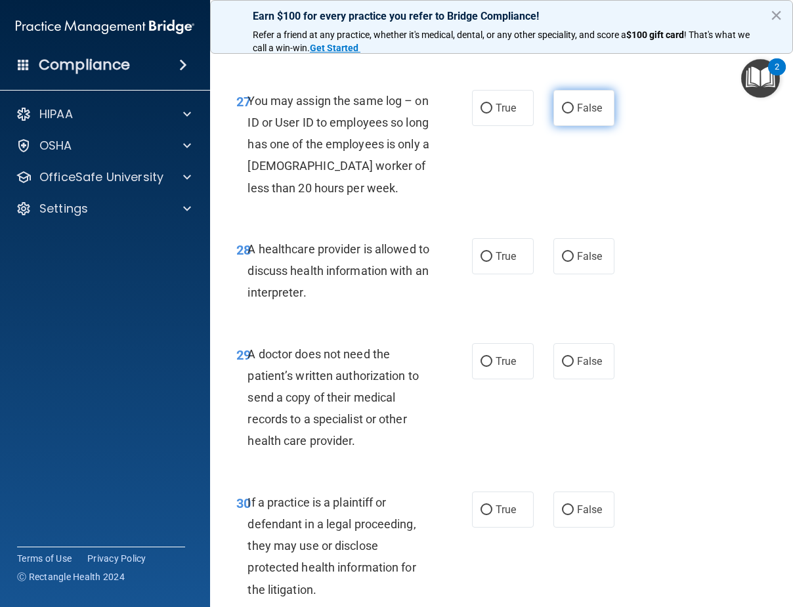
click at [562, 114] on input "False" at bounding box center [568, 109] width 12 height 10
radio input "true"
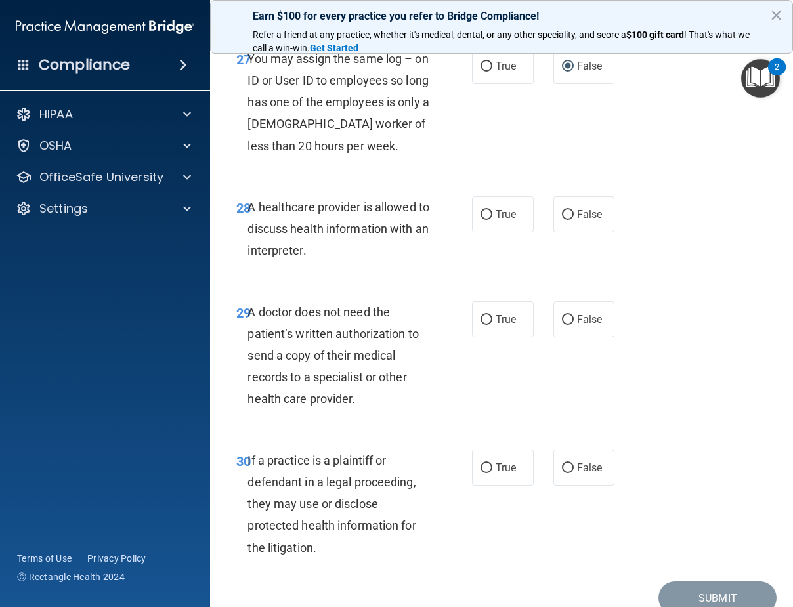
scroll to position [3940, 0]
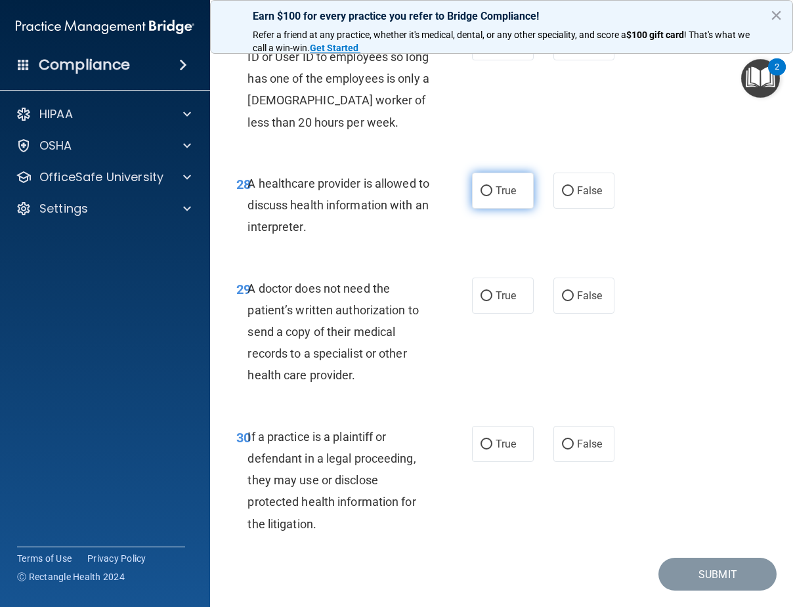
click at [496, 197] on span "True" at bounding box center [506, 191] width 20 height 12
click at [492, 196] on input "True" at bounding box center [487, 191] width 12 height 10
radio input "true"
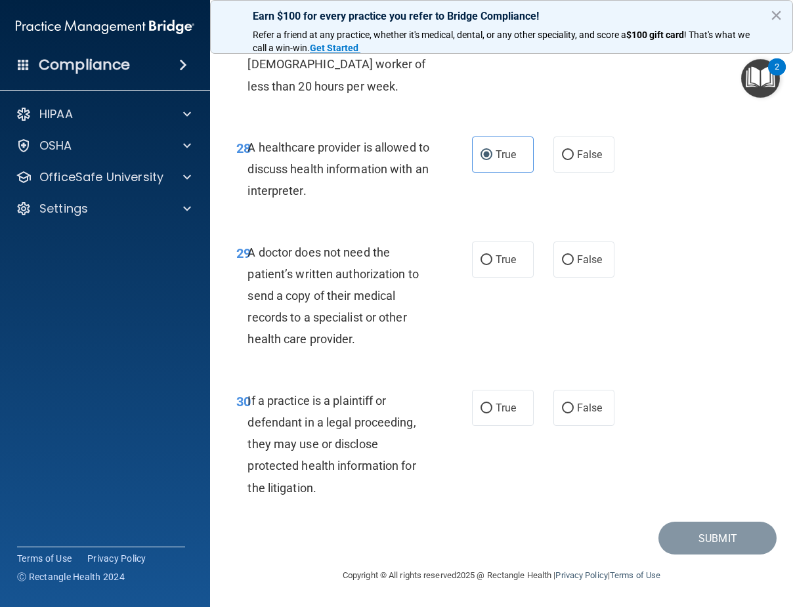
scroll to position [4063, 0]
click at [562, 263] on input "False" at bounding box center [568, 260] width 12 height 10
radio input "true"
click at [496, 412] on span "True" at bounding box center [506, 408] width 20 height 12
click at [492, 412] on input "True" at bounding box center [487, 409] width 12 height 10
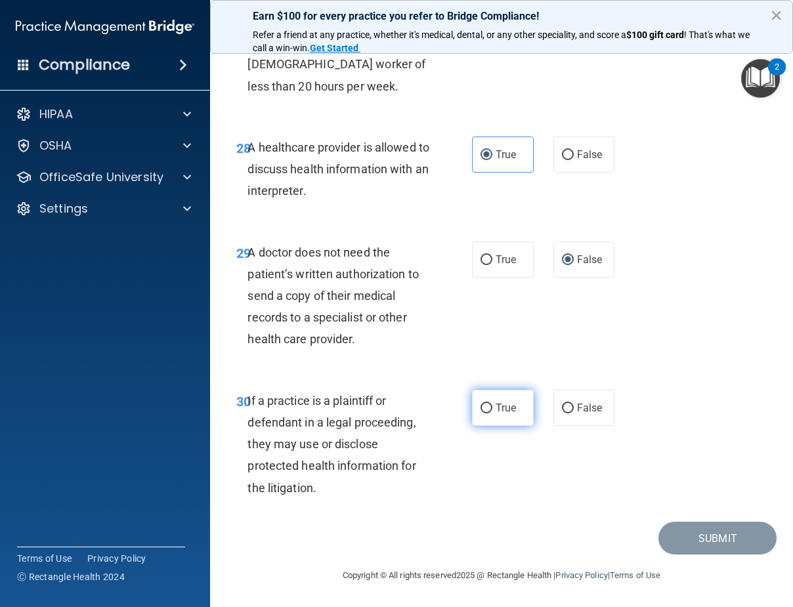
radio input "true"
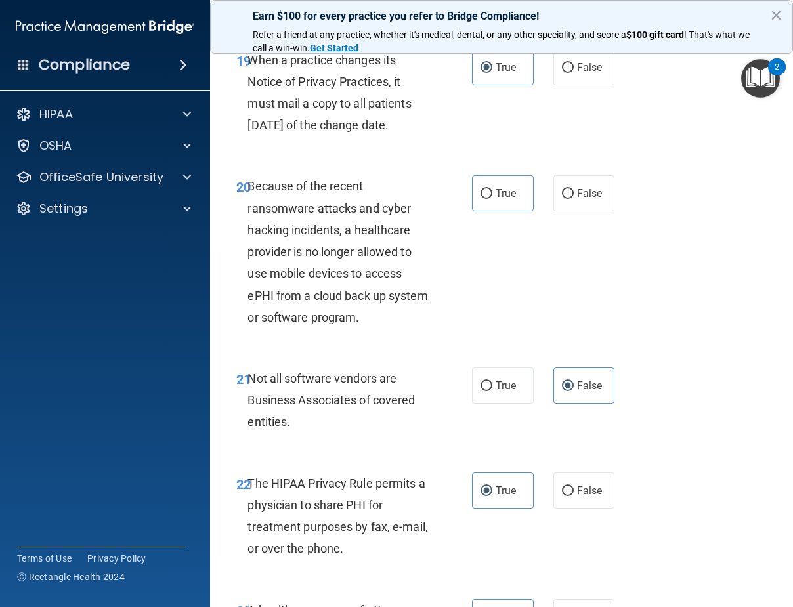
scroll to position [2815, 0]
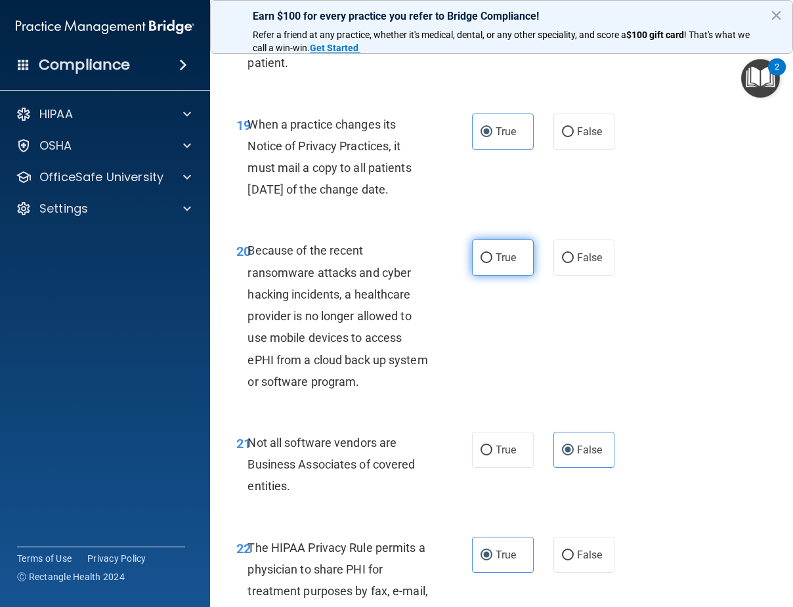
click at [511, 264] on span "True" at bounding box center [506, 257] width 20 height 12
click at [492, 263] on input "True" at bounding box center [487, 258] width 12 height 10
radio input "true"
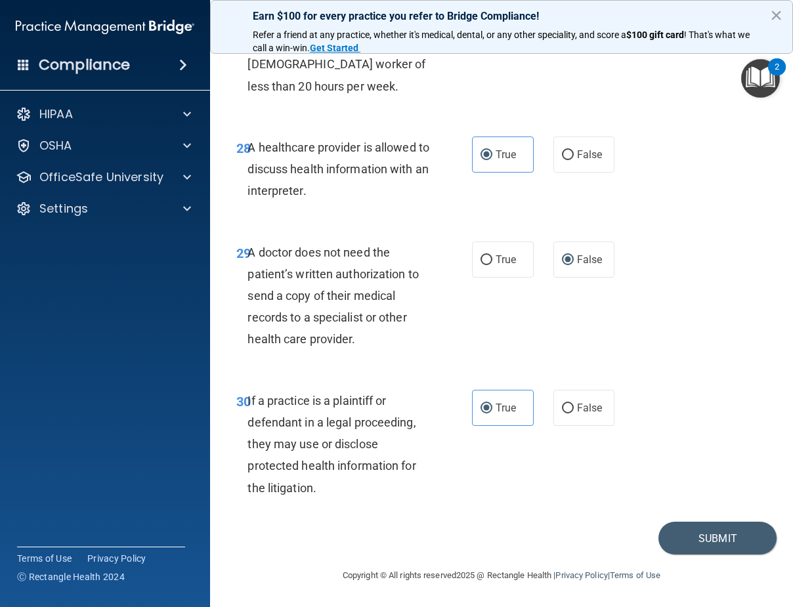
scroll to position [4063, 0]
click at [685, 538] on button "Submit" at bounding box center [718, 538] width 118 height 33
click at [779, 16] on button "×" at bounding box center [776, 15] width 12 height 21
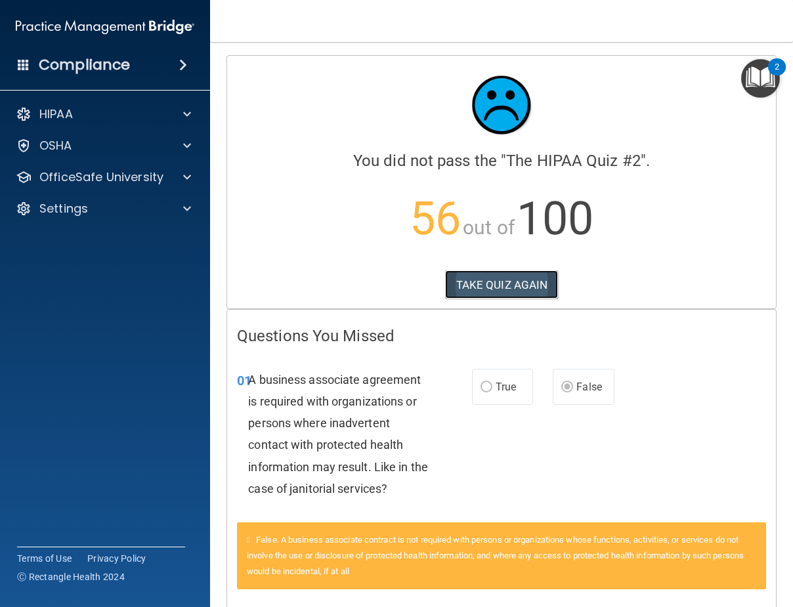
click at [511, 282] on button "TAKE QUIZ AGAIN" at bounding box center [502, 285] width 114 height 29
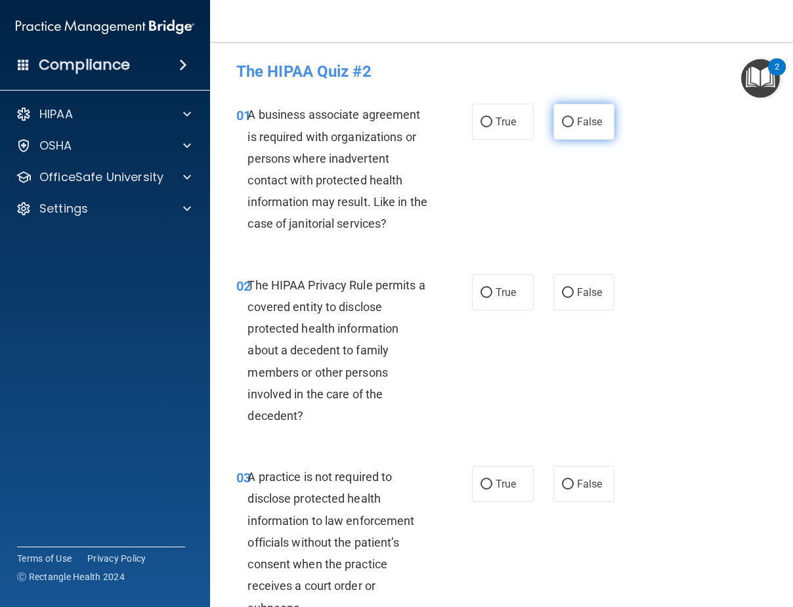
click at [567, 130] on label "False" at bounding box center [585, 122] width 62 height 36
click at [567, 127] on input "False" at bounding box center [568, 123] width 12 height 10
radio input "true"
click at [496, 288] on span "True" at bounding box center [506, 292] width 20 height 12
click at [492, 288] on input "True" at bounding box center [487, 293] width 12 height 10
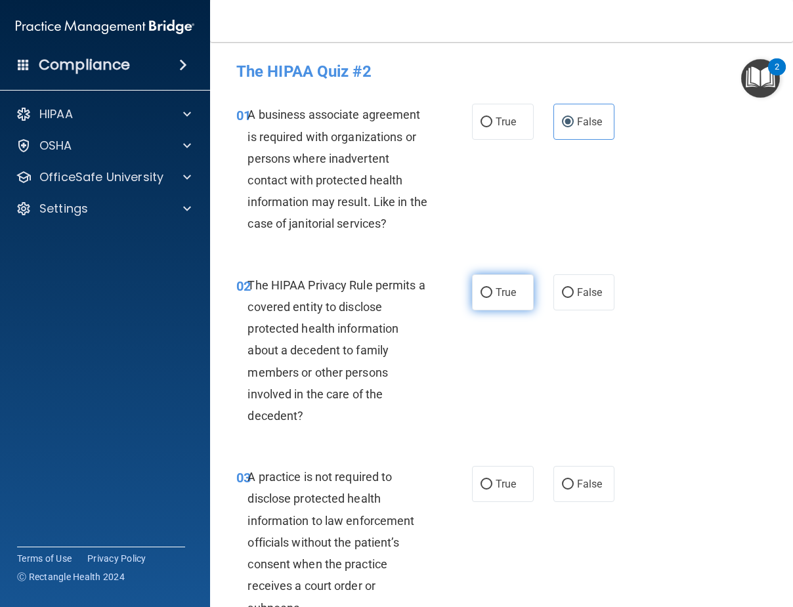
radio input "true"
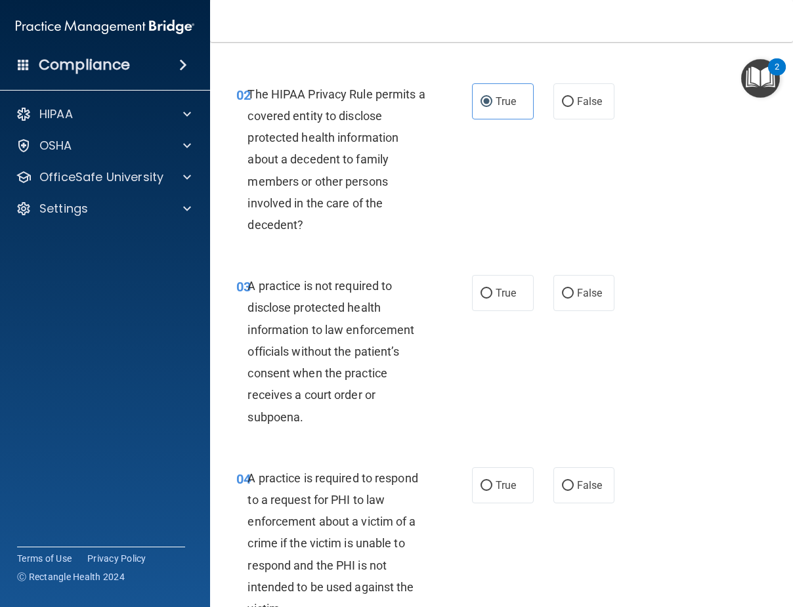
scroll to position [197, 0]
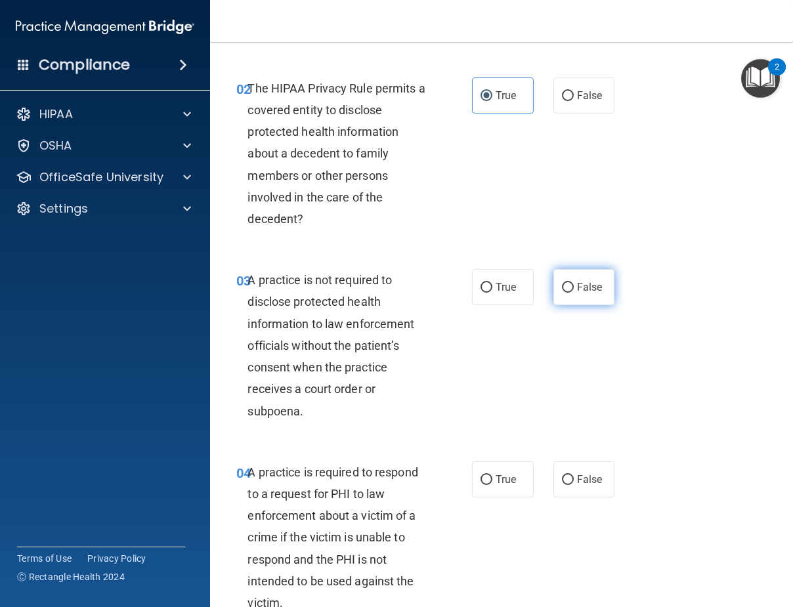
click at [582, 289] on span "False" at bounding box center [590, 287] width 26 height 12
click at [574, 289] on input "False" at bounding box center [568, 288] width 12 height 10
radio input "true"
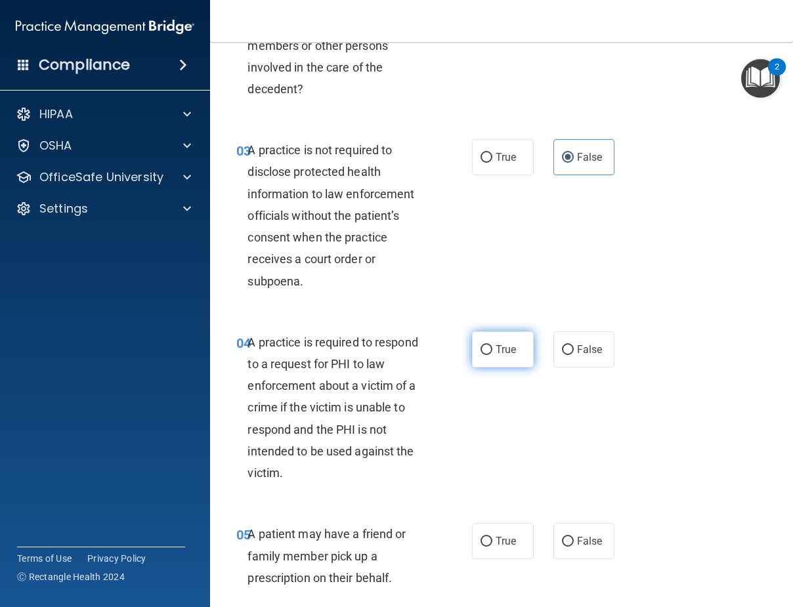
scroll to position [328, 0]
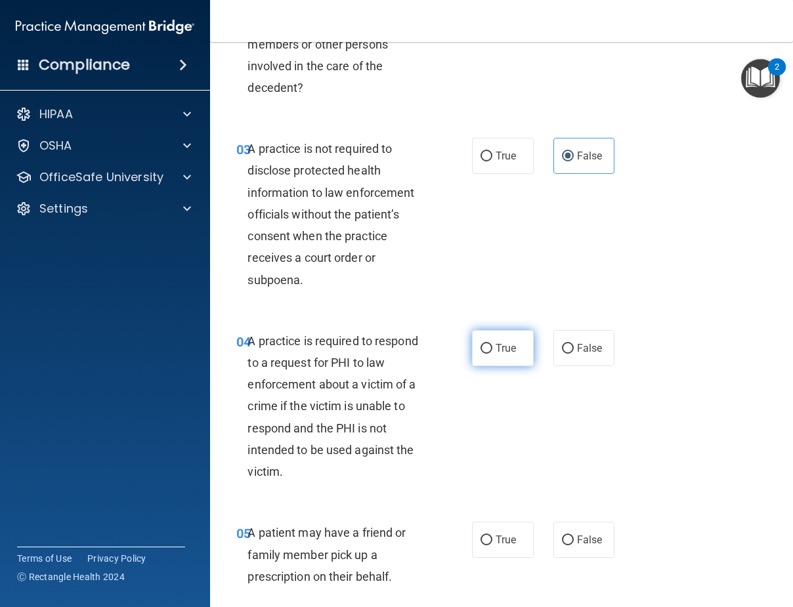
click at [496, 355] on label "True" at bounding box center [503, 348] width 62 height 36
click at [492, 354] on input "True" at bounding box center [487, 349] width 12 height 10
radio input "true"
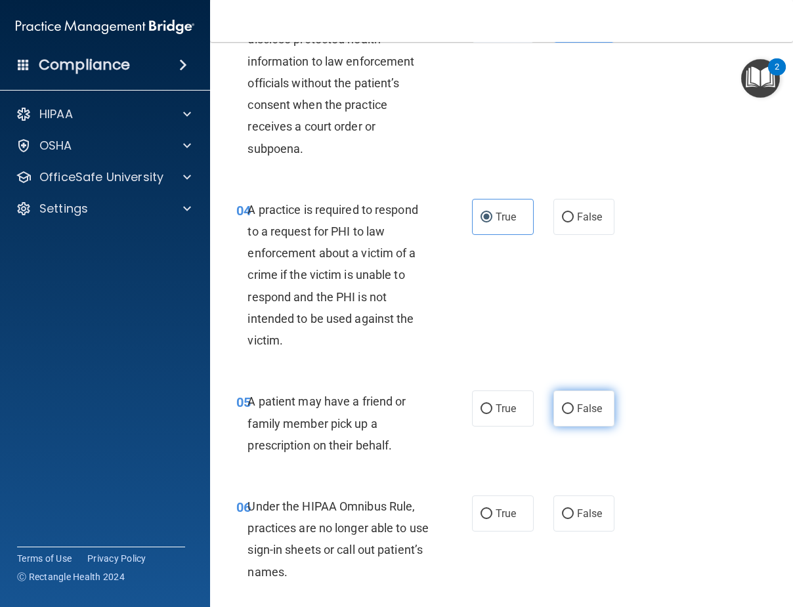
click at [562, 406] on input "False" at bounding box center [568, 409] width 12 height 10
radio input "true"
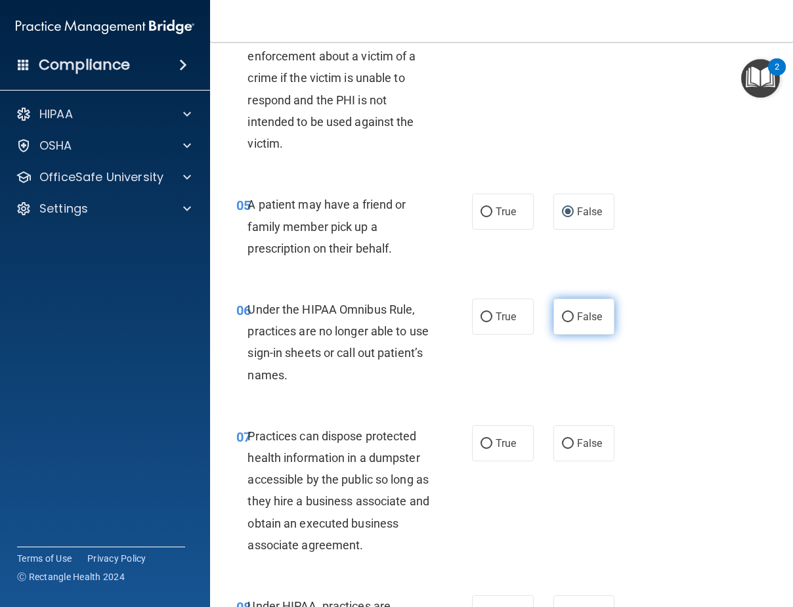
click at [577, 316] on span "False" at bounding box center [590, 317] width 26 height 12
click at [573, 316] on input "False" at bounding box center [568, 318] width 12 height 10
radio input "true"
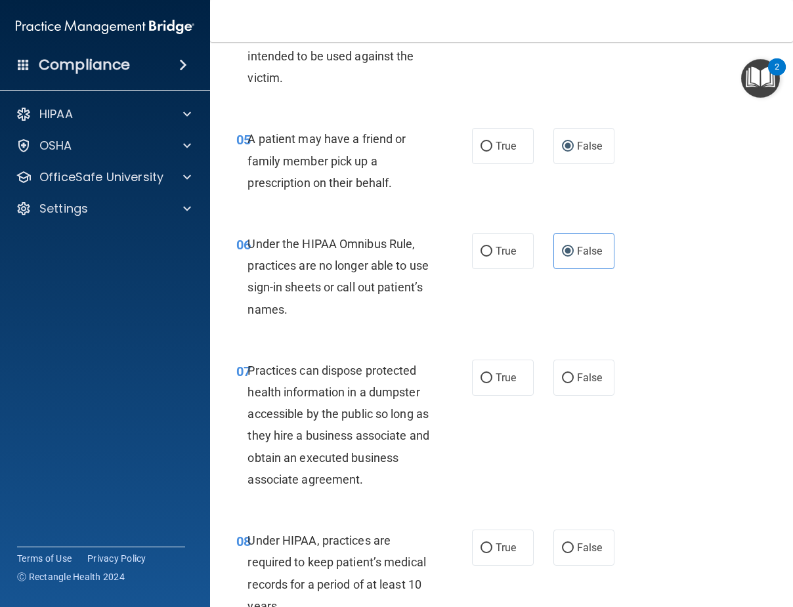
scroll to position [788, 0]
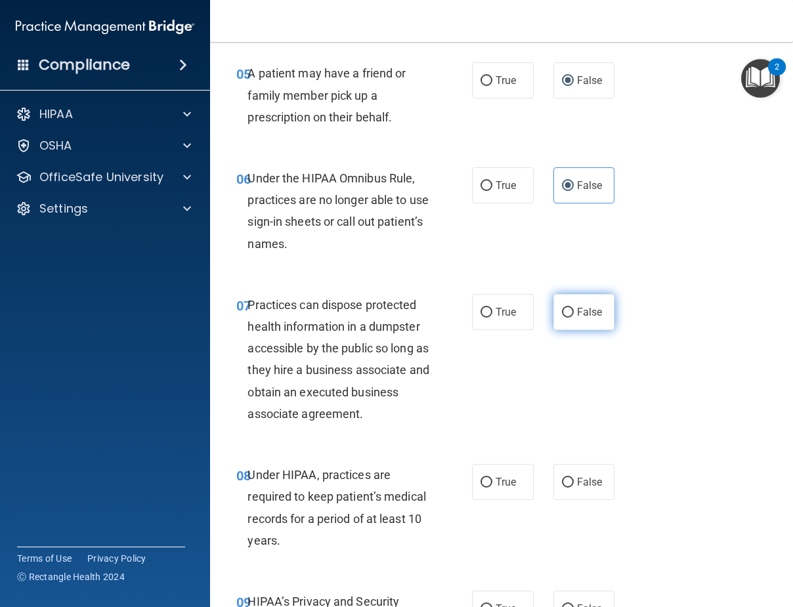
click at [562, 309] on input "False" at bounding box center [568, 313] width 12 height 10
radio input "true"
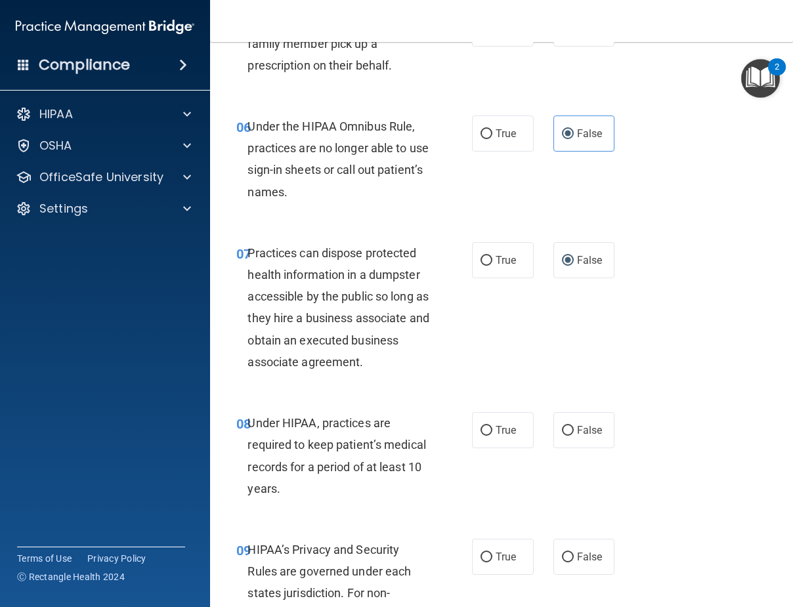
scroll to position [919, 0]
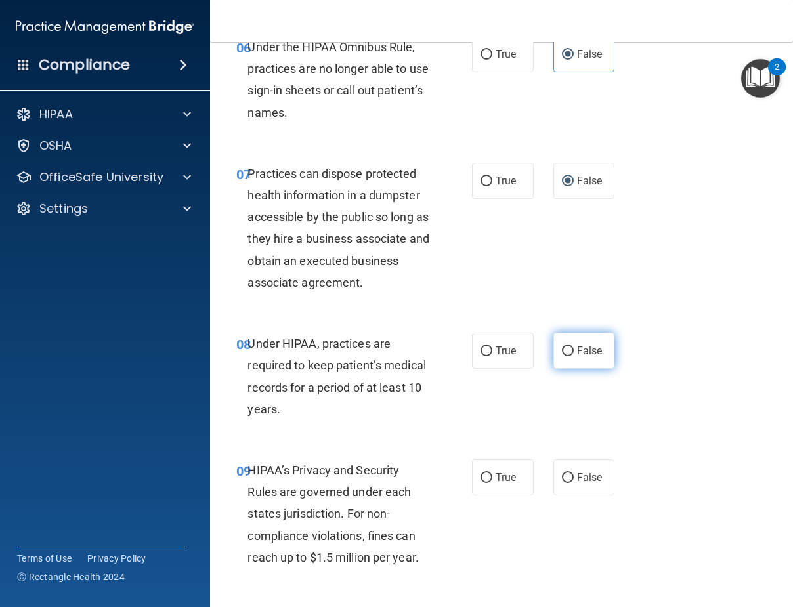
click at [565, 352] on input "False" at bounding box center [568, 352] width 12 height 10
radio input "true"
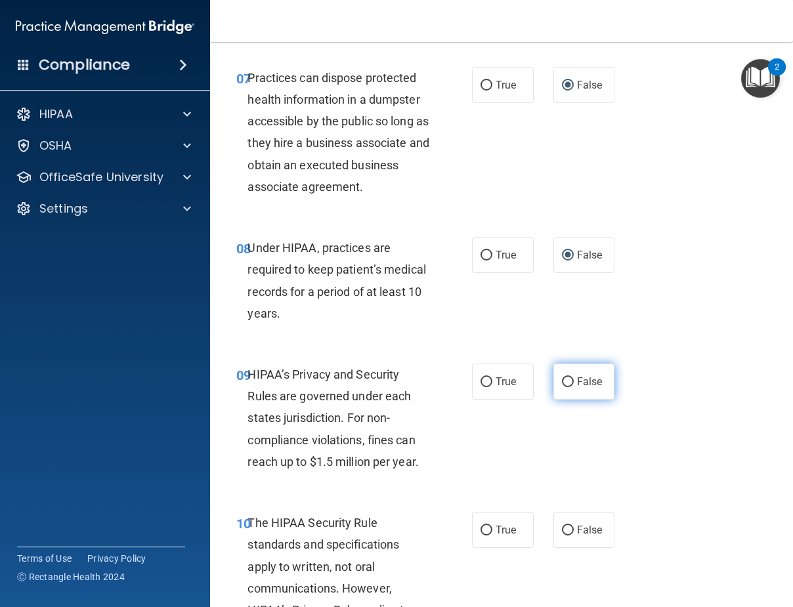
scroll to position [1051, 0]
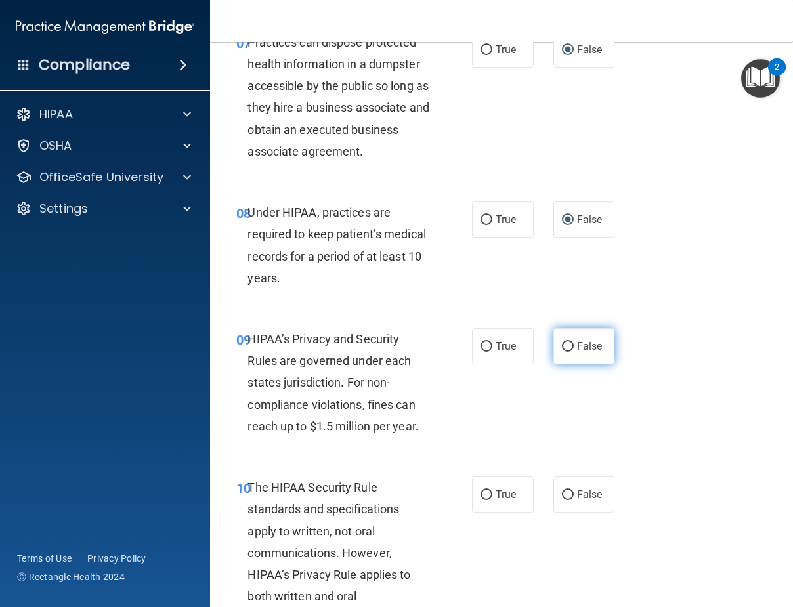
click at [566, 347] on input "False" at bounding box center [568, 347] width 12 height 10
radio input "true"
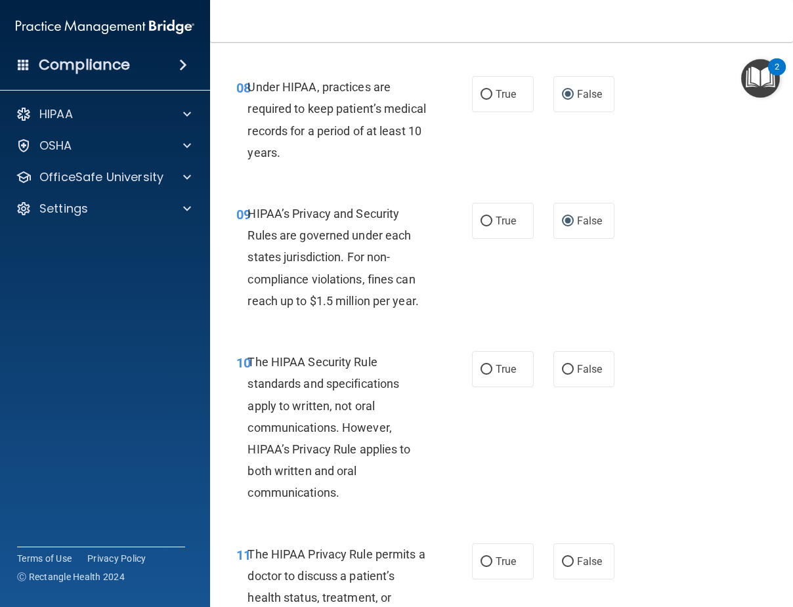
scroll to position [1182, 0]
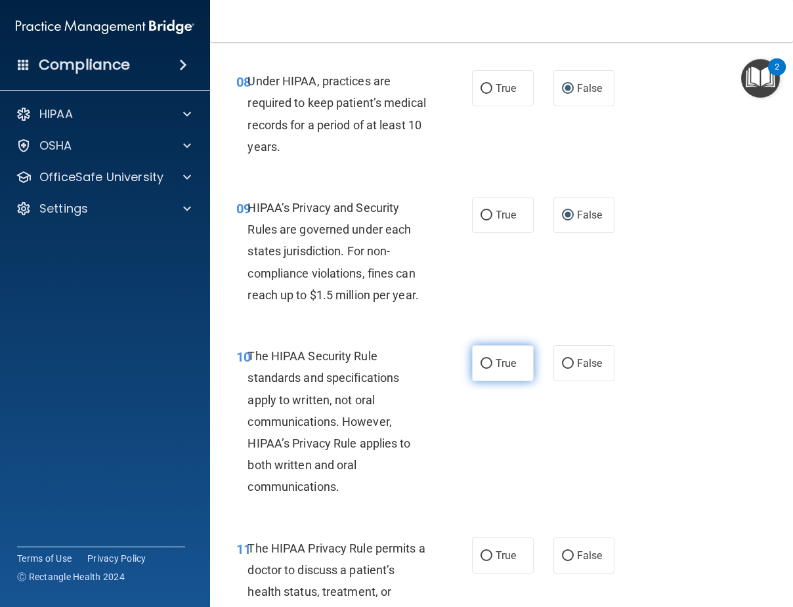
click at [501, 368] on span "True" at bounding box center [506, 363] width 20 height 12
click at [492, 368] on input "True" at bounding box center [487, 364] width 12 height 10
radio input "true"
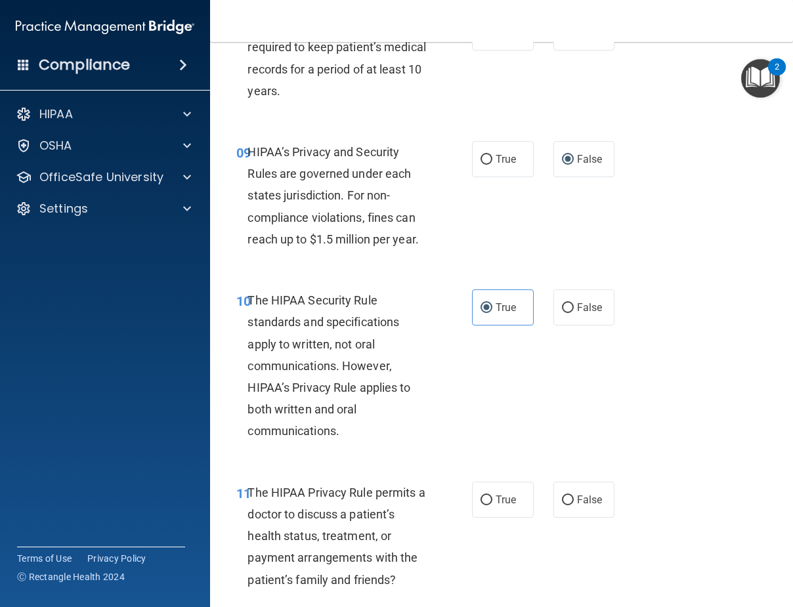
scroll to position [1379, 0]
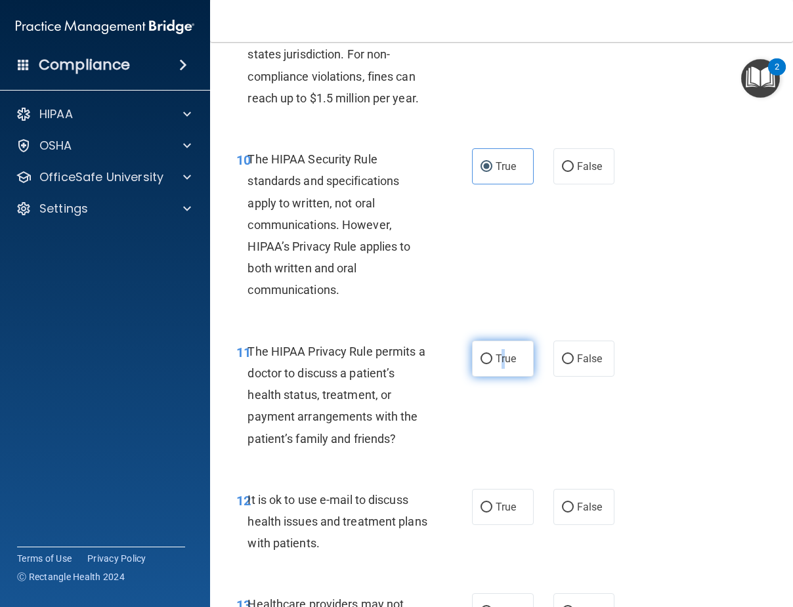
click at [499, 351] on label "True" at bounding box center [503, 359] width 62 height 36
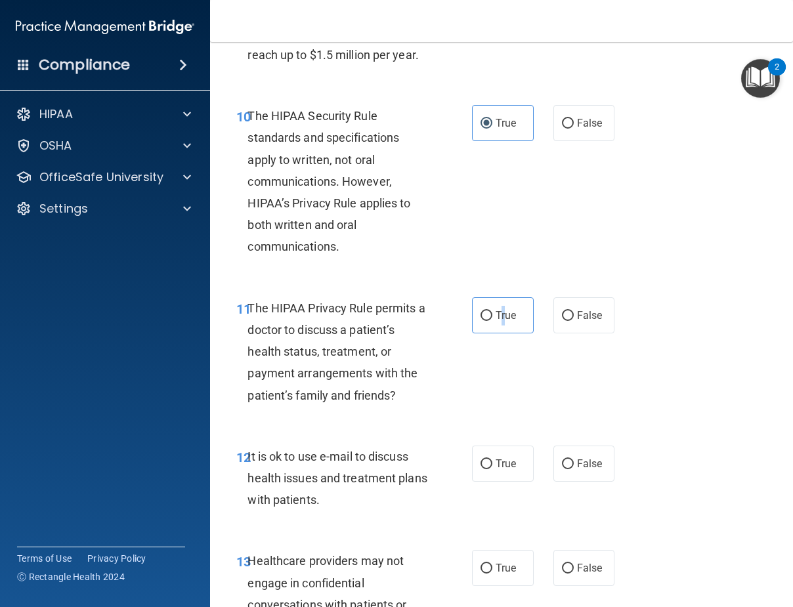
scroll to position [1510, 0]
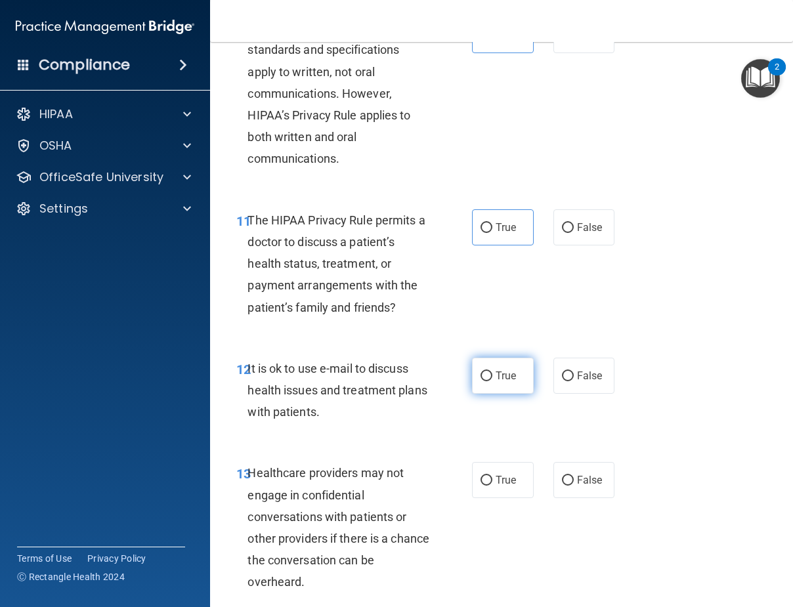
click at [502, 373] on span "True" at bounding box center [506, 376] width 20 height 12
click at [492, 373] on input "True" at bounding box center [487, 377] width 12 height 10
radio input "true"
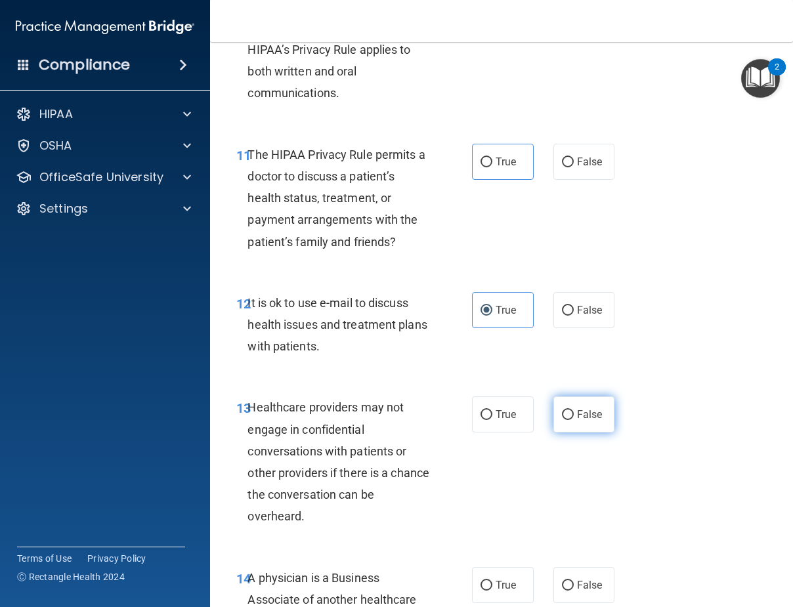
click at [566, 414] on input "False" at bounding box center [568, 415] width 12 height 10
radio input "true"
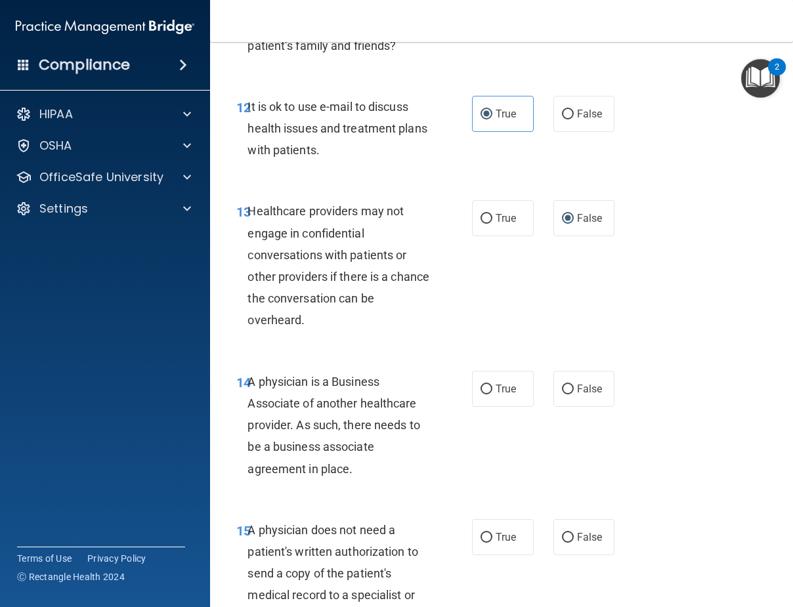
scroll to position [1773, 0]
click at [581, 390] on span "False" at bounding box center [590, 388] width 26 height 12
click at [574, 390] on input "False" at bounding box center [568, 389] width 12 height 10
radio input "true"
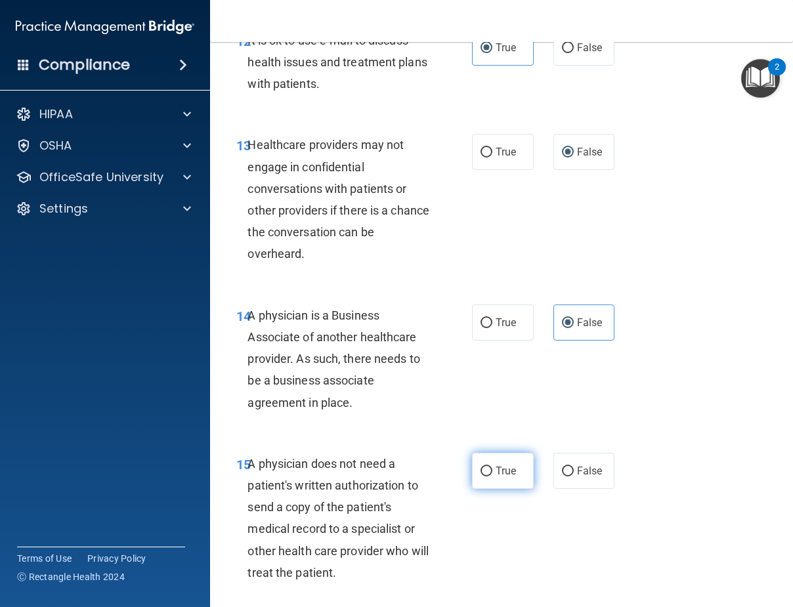
click at [496, 472] on span "True" at bounding box center [506, 471] width 20 height 12
click at [491, 472] on input "True" at bounding box center [487, 472] width 12 height 10
radio input "true"
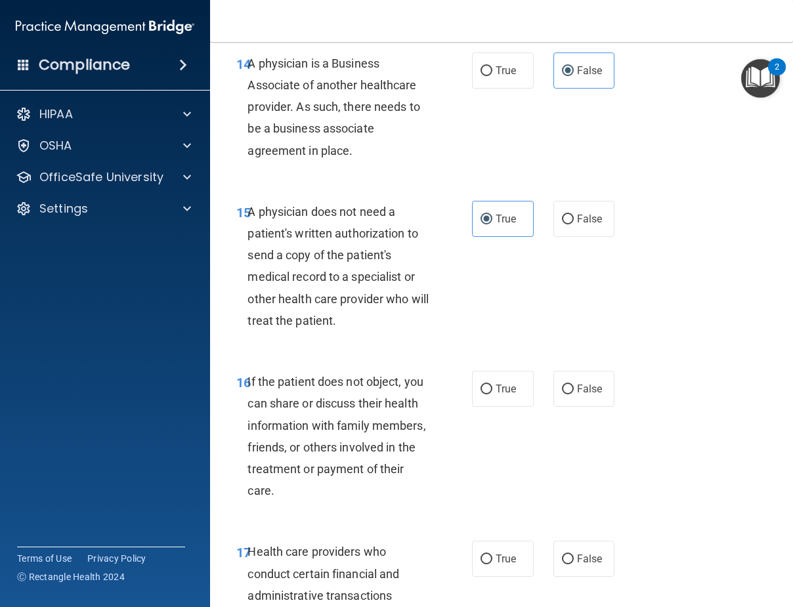
scroll to position [2101, 0]
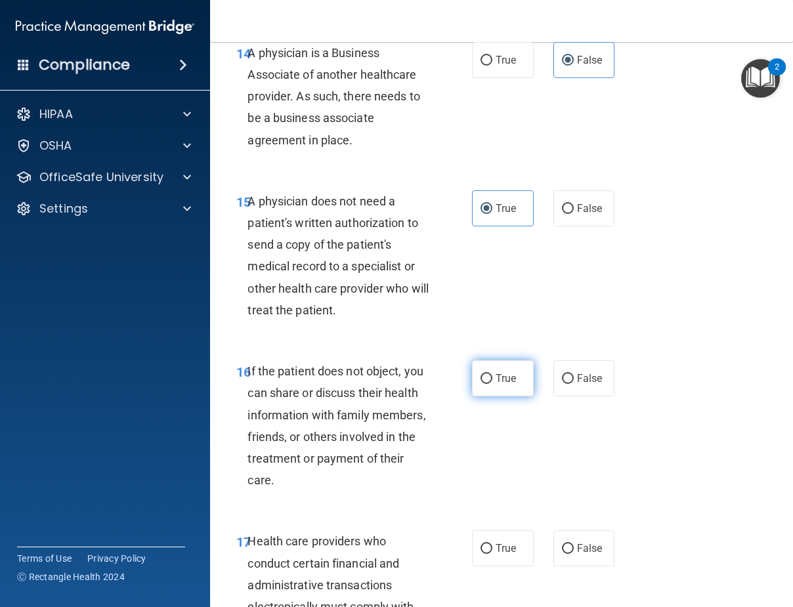
click at [496, 377] on span "True" at bounding box center [506, 378] width 20 height 12
click at [492, 377] on input "True" at bounding box center [487, 379] width 12 height 10
radio input "true"
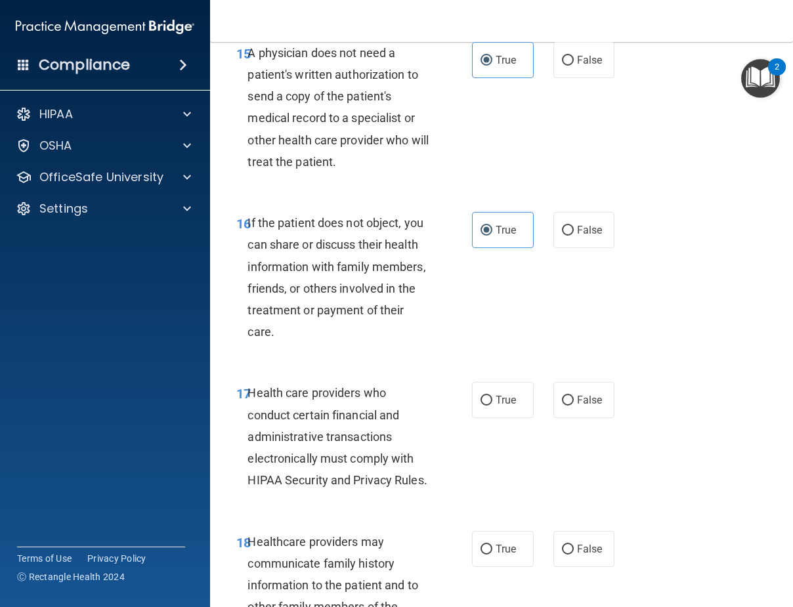
scroll to position [2298, 0]
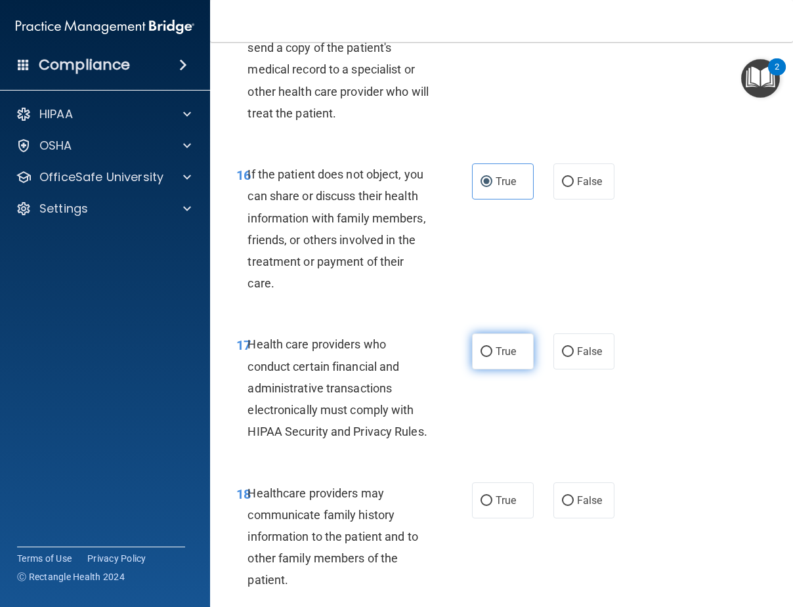
click at [487, 336] on label "True" at bounding box center [503, 352] width 62 height 36
click at [487, 347] on input "True" at bounding box center [487, 352] width 12 height 10
radio input "true"
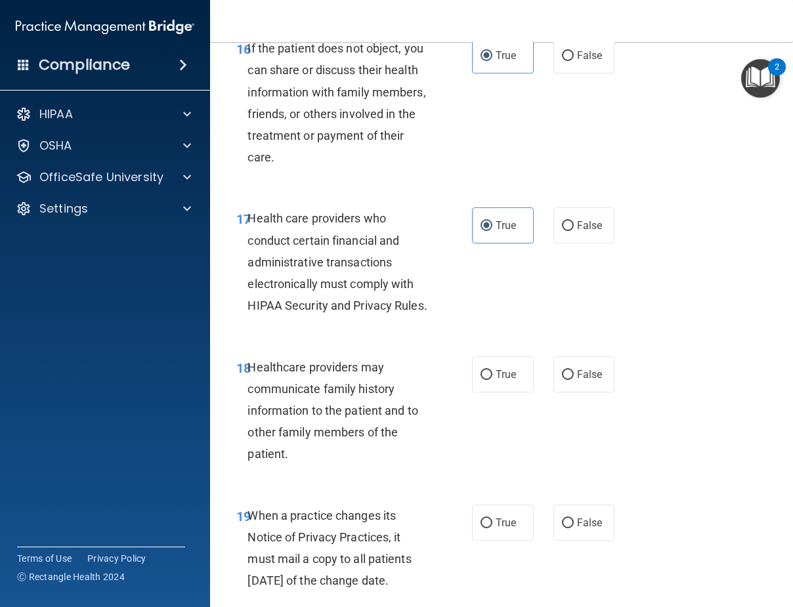
scroll to position [2429, 0]
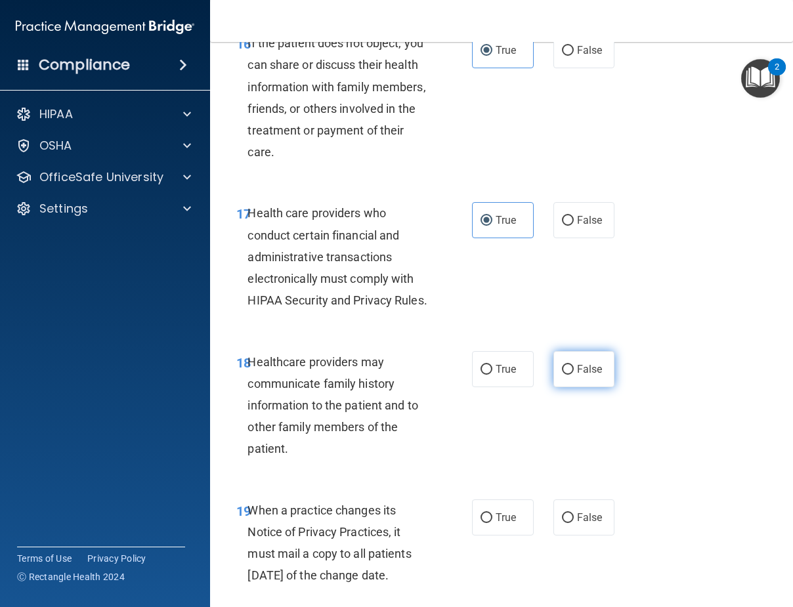
click at [579, 376] on span "False" at bounding box center [590, 369] width 26 height 12
click at [574, 375] on input "False" at bounding box center [568, 370] width 12 height 10
radio input "true"
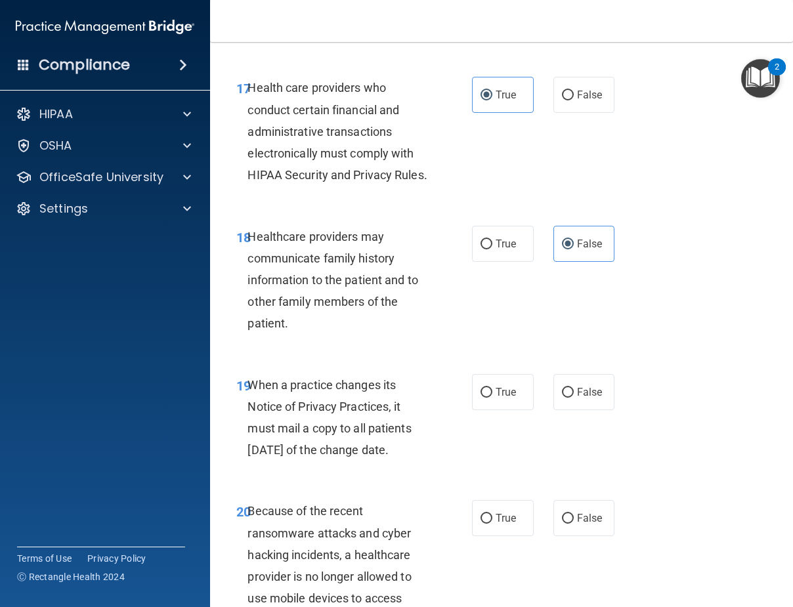
scroll to position [2561, 0]
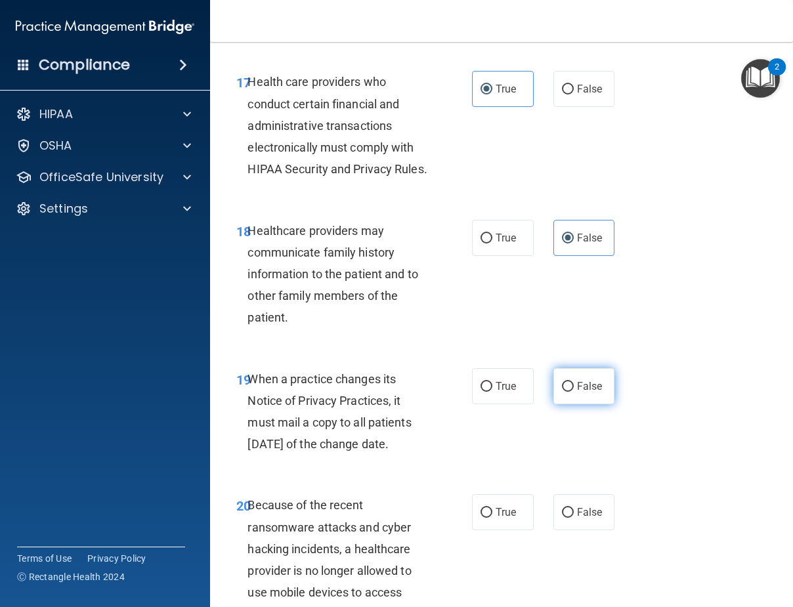
click at [577, 393] on span "False" at bounding box center [590, 386] width 26 height 12
click at [574, 392] on input "False" at bounding box center [568, 387] width 12 height 10
radio input "true"
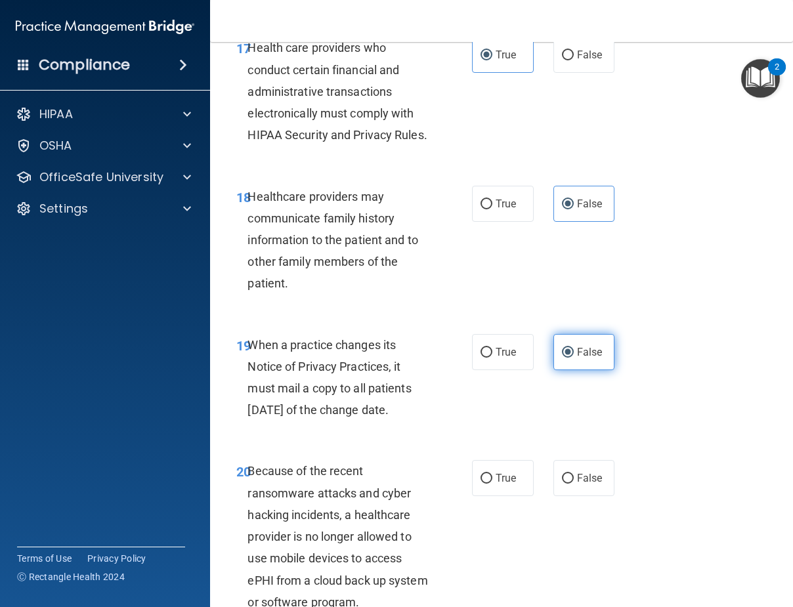
scroll to position [2626, 0]
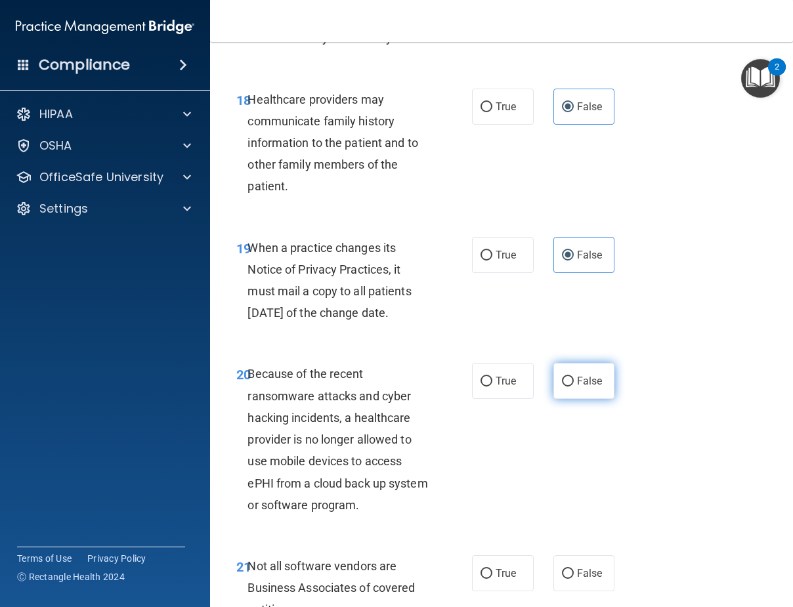
click at [577, 387] on span "False" at bounding box center [590, 381] width 26 height 12
click at [574, 387] on input "False" at bounding box center [568, 382] width 12 height 10
radio input "true"
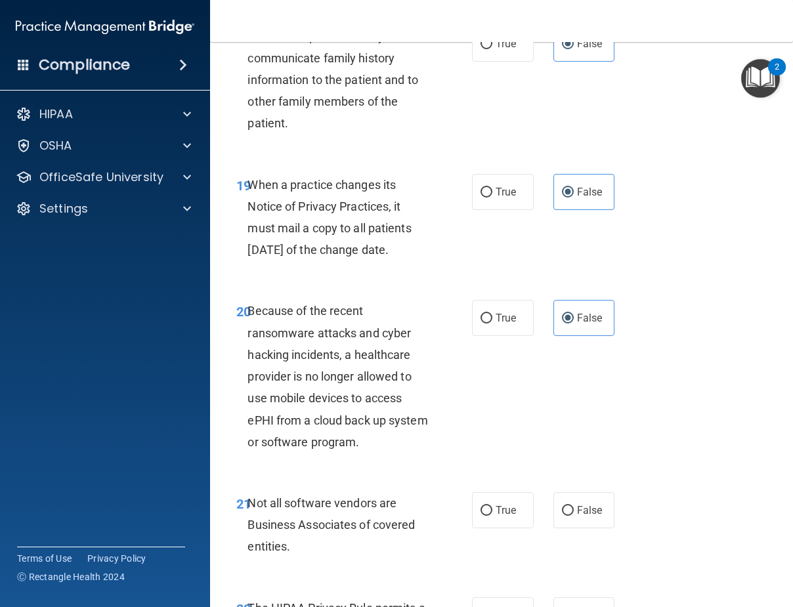
scroll to position [2823, 0]
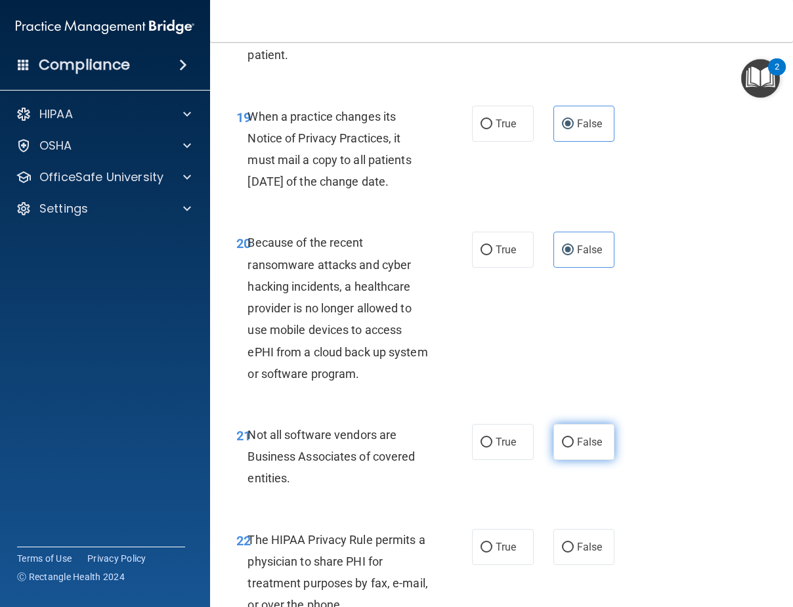
click at [568, 460] on label "False" at bounding box center [585, 442] width 62 height 36
click at [568, 448] on input "False" at bounding box center [568, 443] width 12 height 10
radio input "true"
click at [502, 448] on span "True" at bounding box center [506, 442] width 20 height 12
click at [492, 448] on input "True" at bounding box center [487, 443] width 12 height 10
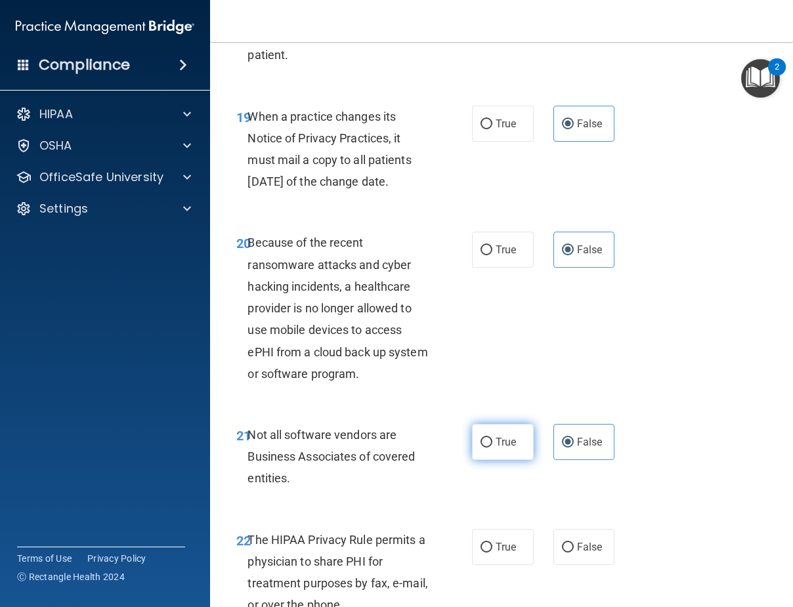
radio input "true"
radio input "false"
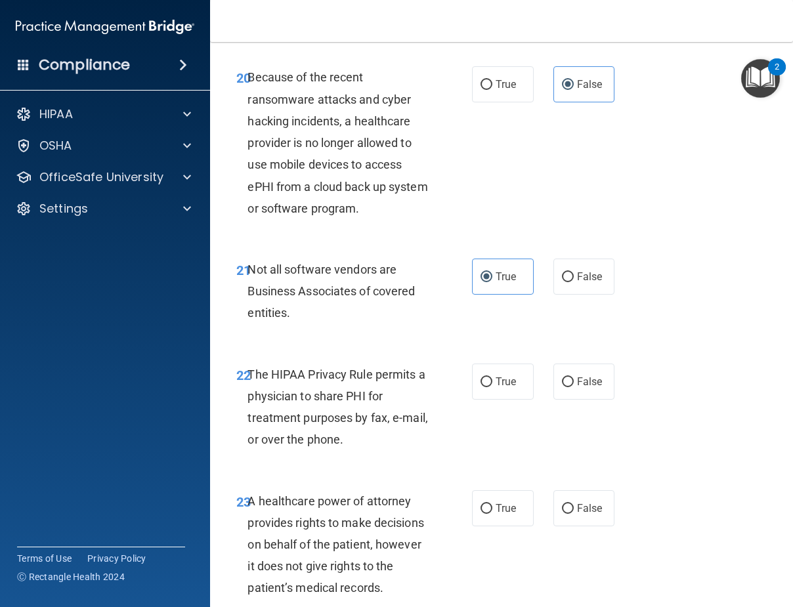
scroll to position [3020, 0]
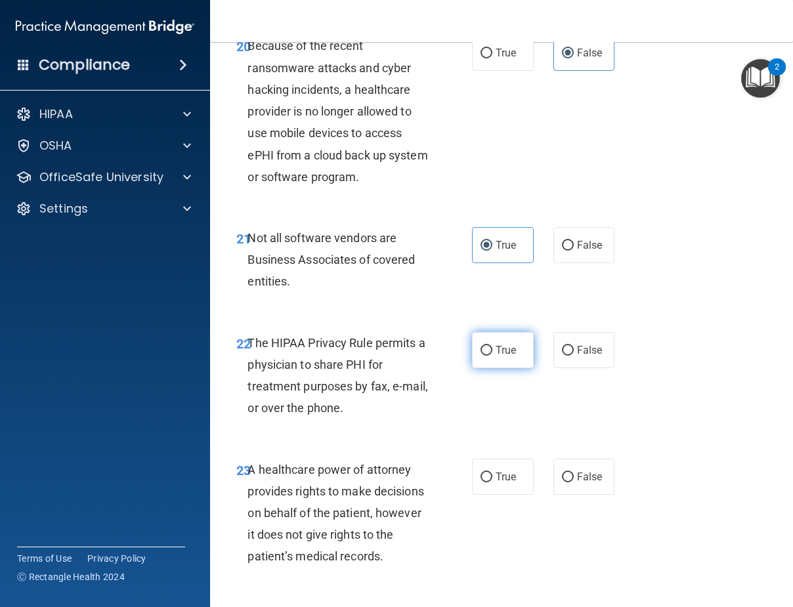
click at [507, 357] on span "True" at bounding box center [506, 350] width 20 height 12
click at [492, 356] on input "True" at bounding box center [487, 351] width 12 height 10
radio input "true"
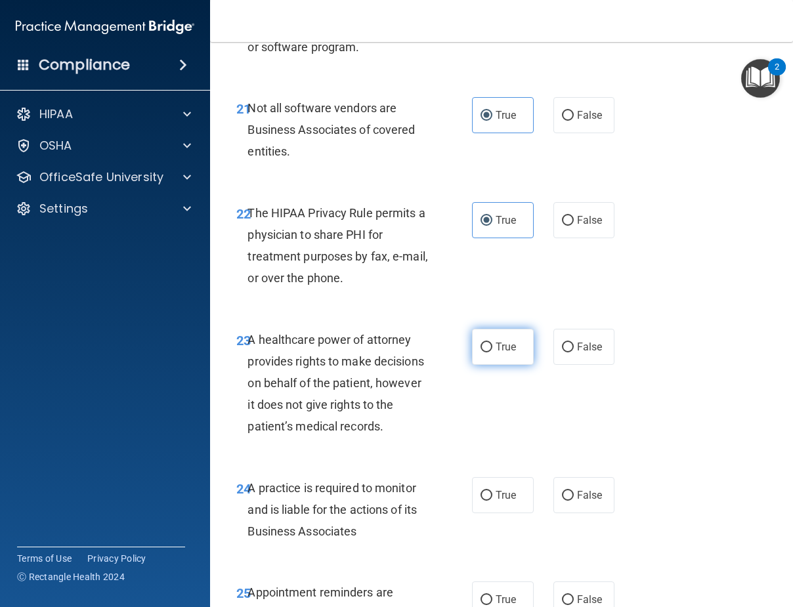
scroll to position [3152, 0]
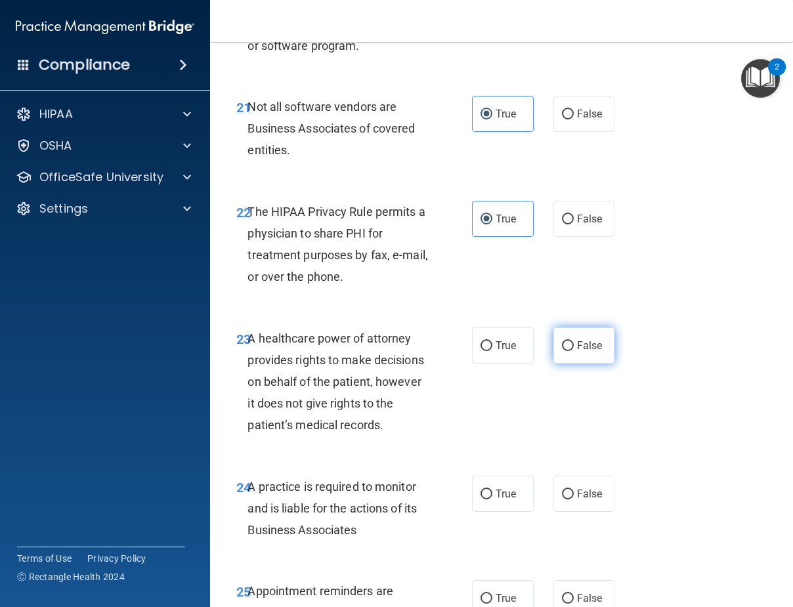
click at [577, 352] on span "False" at bounding box center [590, 345] width 26 height 12
click at [574, 351] on input "False" at bounding box center [568, 346] width 12 height 10
radio input "true"
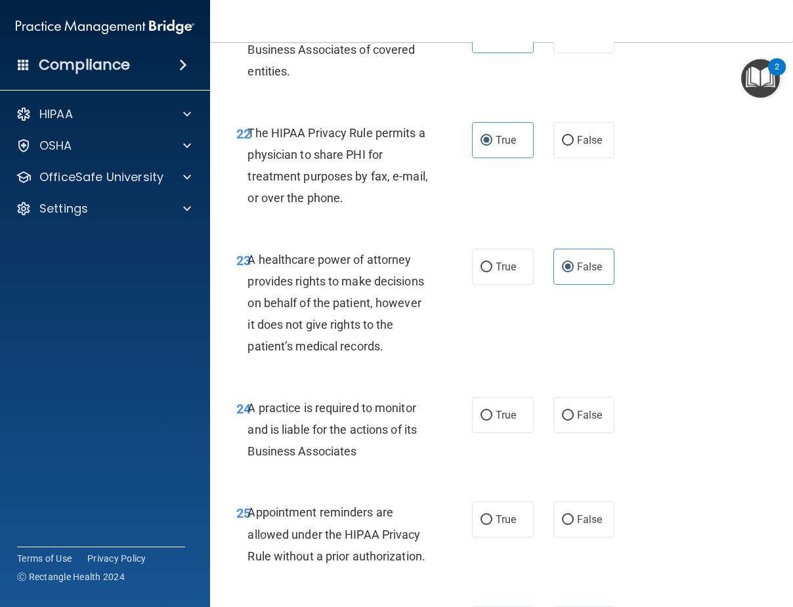
scroll to position [3349, 0]
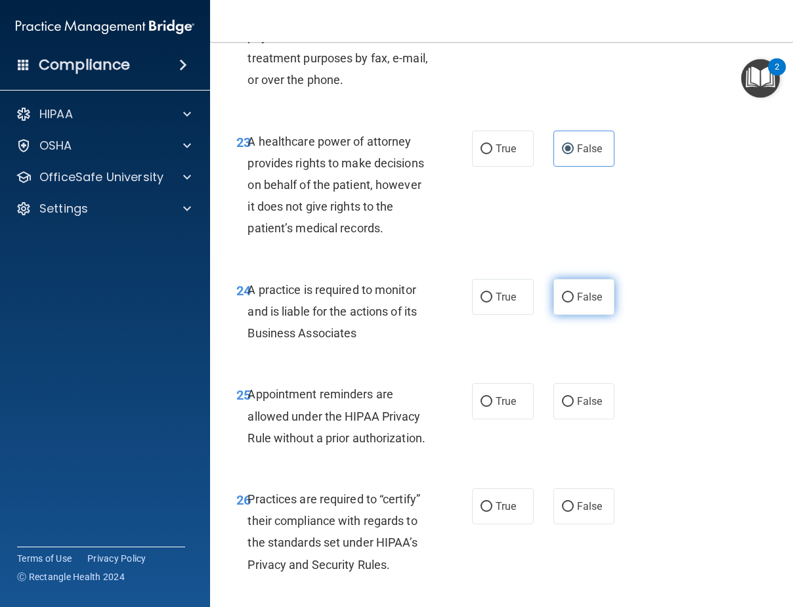
click at [578, 315] on label "False" at bounding box center [585, 297] width 62 height 36
click at [574, 303] on input "False" at bounding box center [568, 298] width 12 height 10
radio input "true"
click at [504, 408] on span "True" at bounding box center [506, 401] width 20 height 12
click at [492, 407] on input "True" at bounding box center [487, 402] width 12 height 10
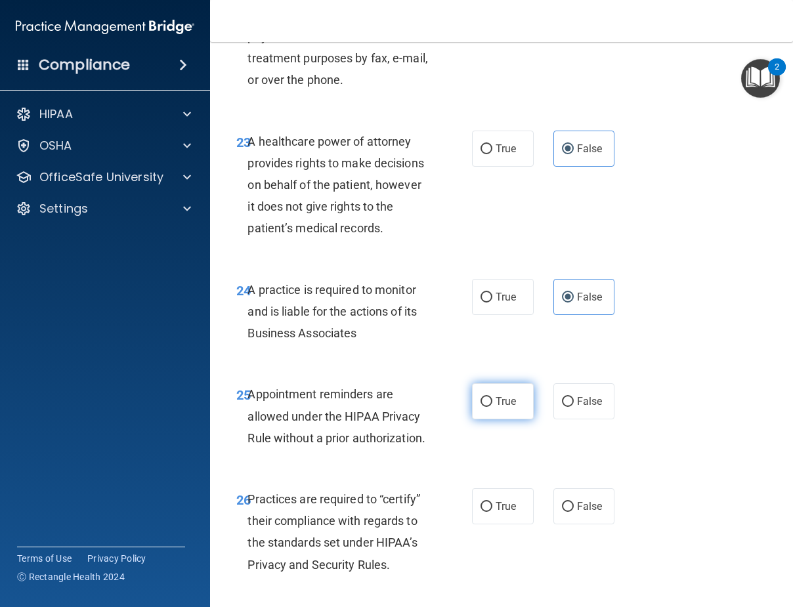
radio input "true"
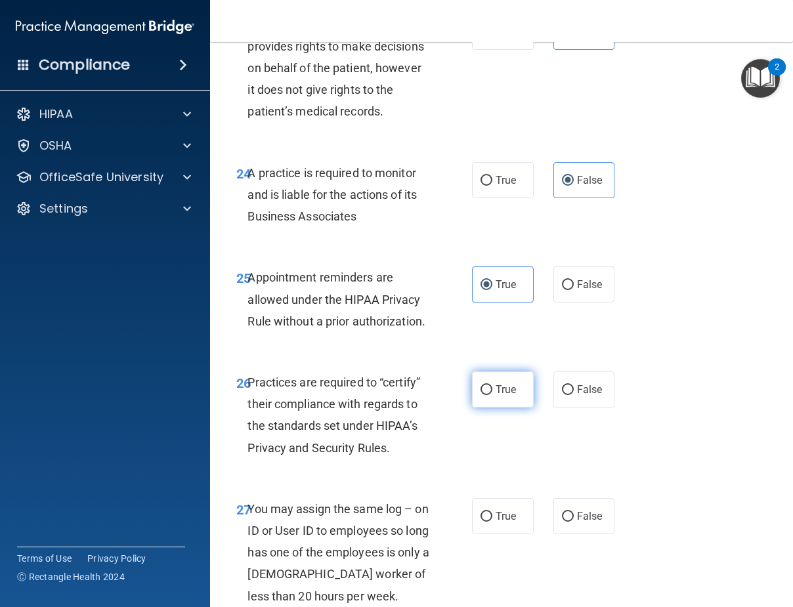
scroll to position [3480, 0]
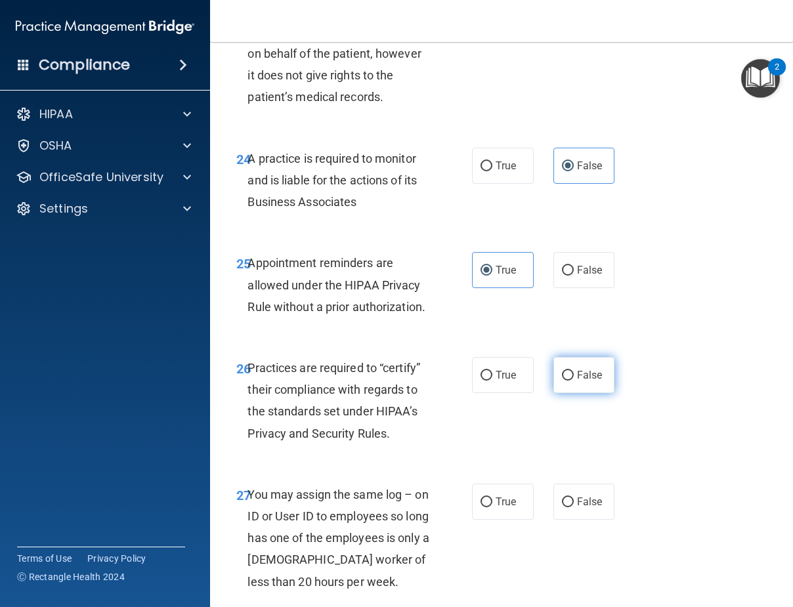
click at [577, 381] on span "False" at bounding box center [590, 375] width 26 height 12
click at [574, 381] on input "False" at bounding box center [568, 376] width 12 height 10
radio input "true"
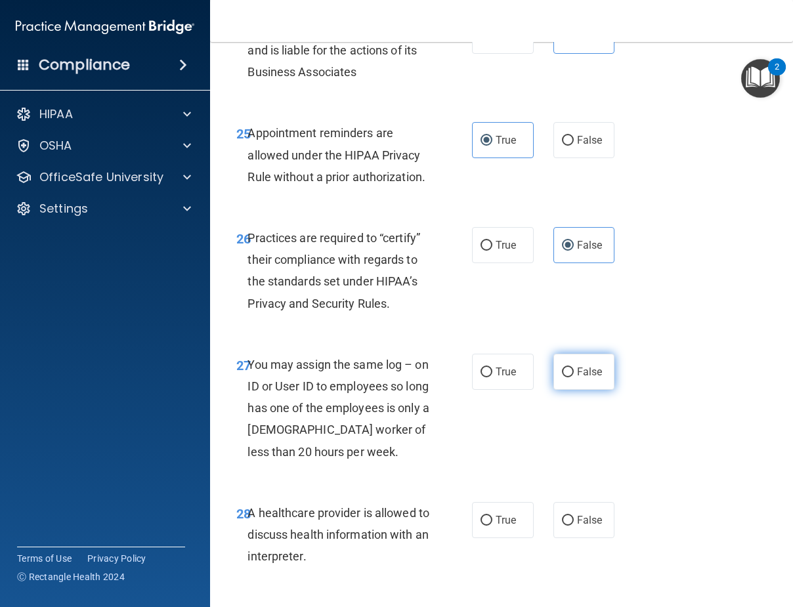
scroll to position [3611, 0]
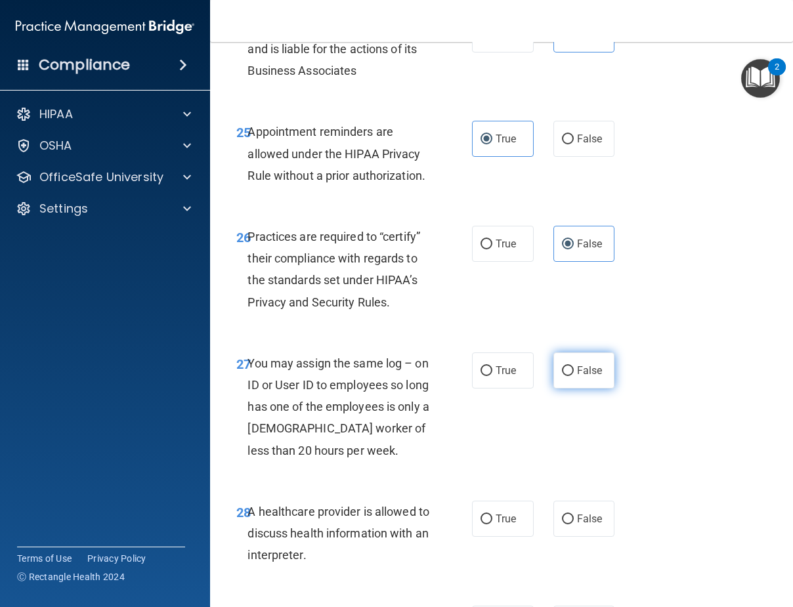
click at [594, 377] on span "False" at bounding box center [590, 370] width 26 height 12
click at [574, 376] on input "False" at bounding box center [568, 371] width 12 height 10
radio input "true"
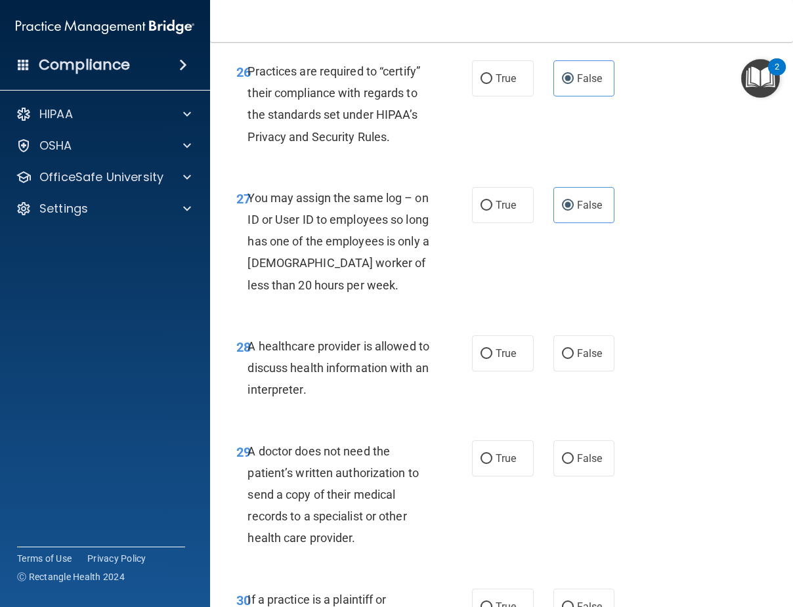
scroll to position [3808, 0]
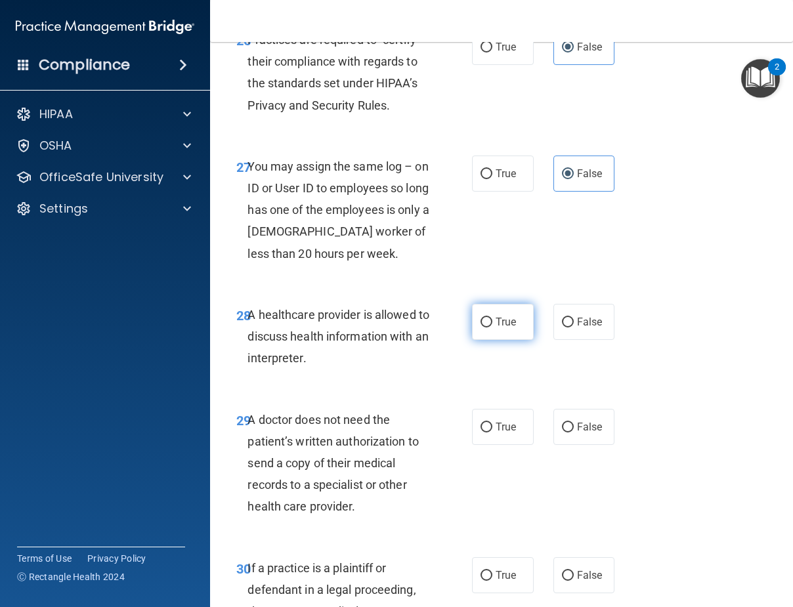
click at [511, 340] on label "True" at bounding box center [503, 322] width 62 height 36
click at [492, 328] on input "True" at bounding box center [487, 323] width 12 height 10
radio input "true"
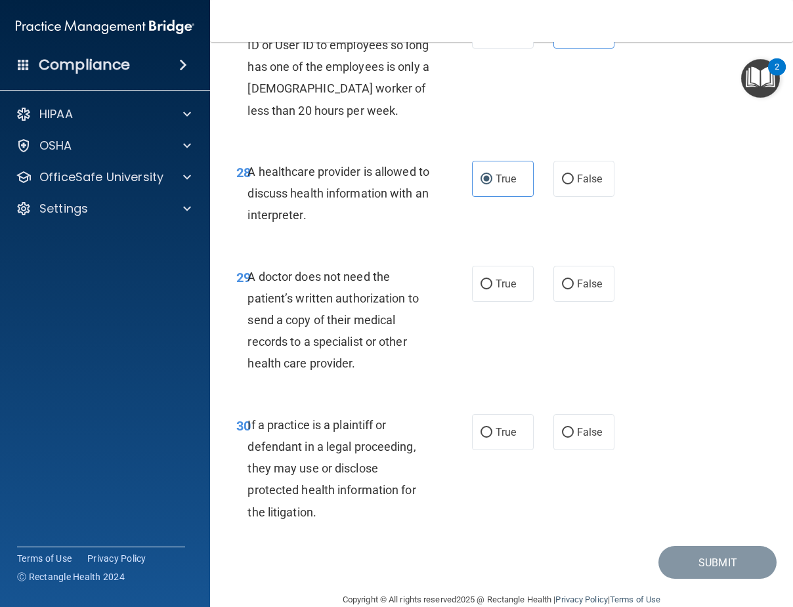
scroll to position [4005, 0]
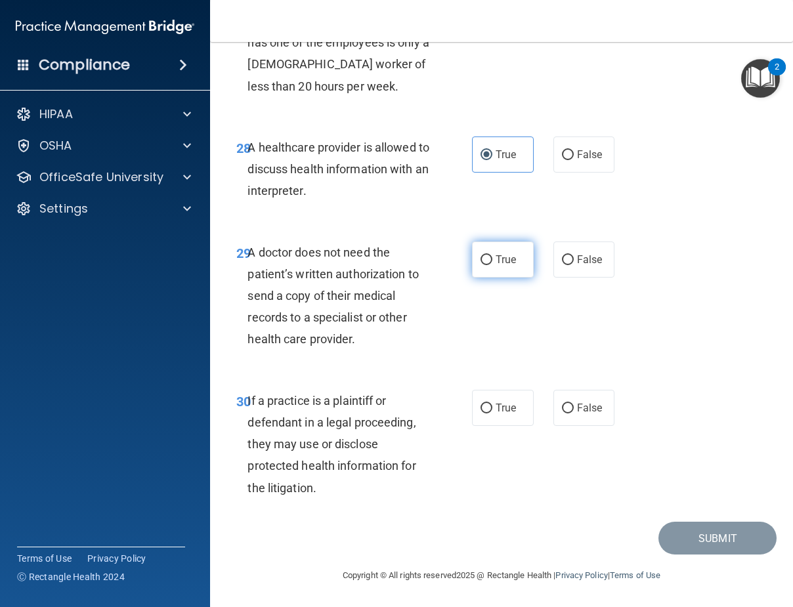
click at [500, 278] on label "True" at bounding box center [503, 260] width 62 height 36
click at [492, 265] on input "True" at bounding box center [487, 260] width 12 height 10
radio input "true"
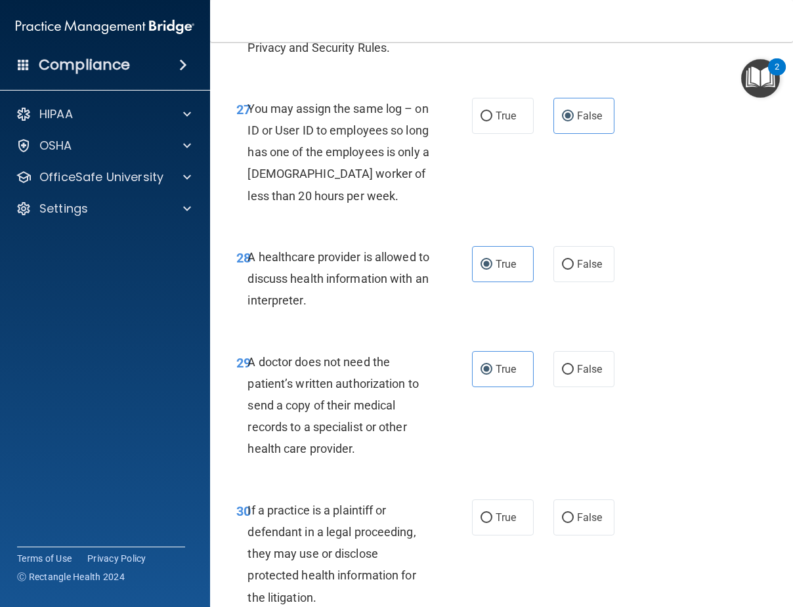
scroll to position [4063, 0]
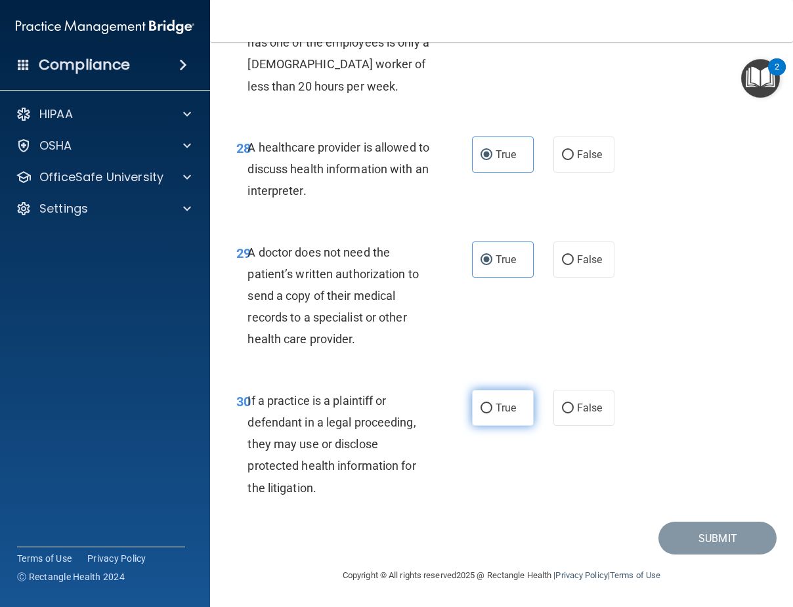
click at [511, 415] on label "True" at bounding box center [503, 408] width 62 height 36
click at [492, 414] on input "True" at bounding box center [487, 409] width 12 height 10
radio input "true"
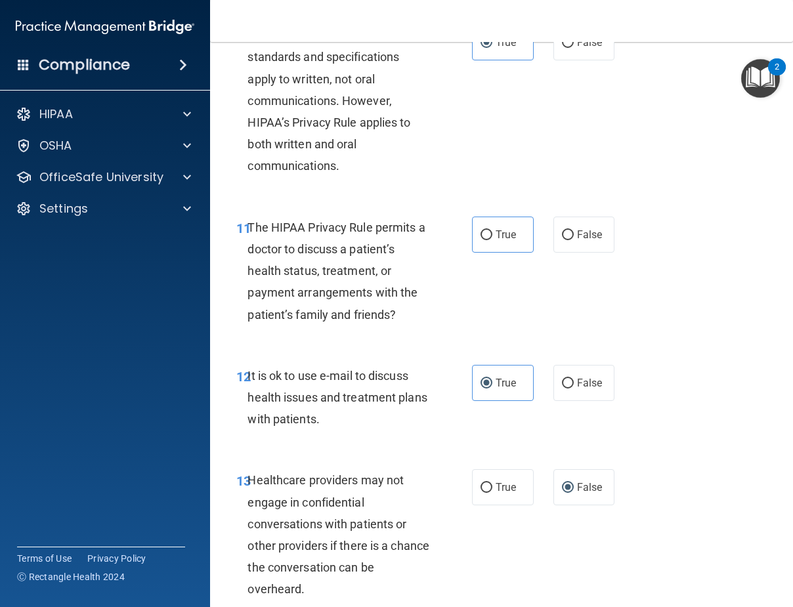
scroll to position [1502, 0]
click at [498, 229] on span "True" at bounding box center [506, 235] width 20 height 12
click at [492, 231] on input "True" at bounding box center [487, 236] width 12 height 10
radio input "true"
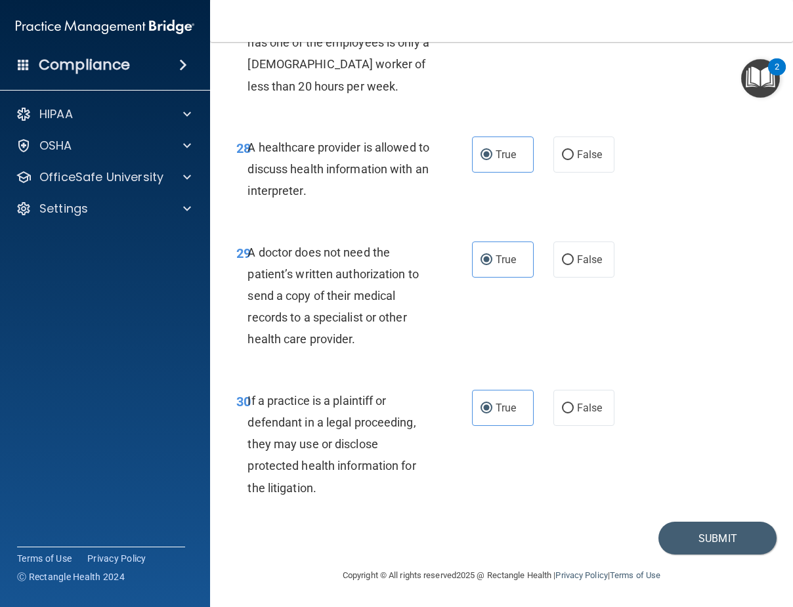
scroll to position [4063, 0]
click at [666, 530] on button "Submit" at bounding box center [718, 538] width 118 height 33
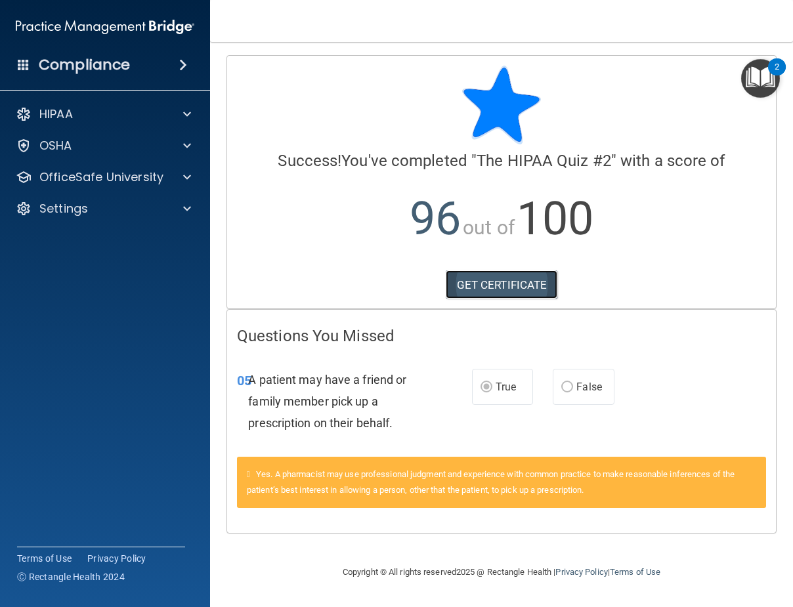
click at [531, 282] on link "GET CERTIFICATE" at bounding box center [502, 285] width 112 height 29
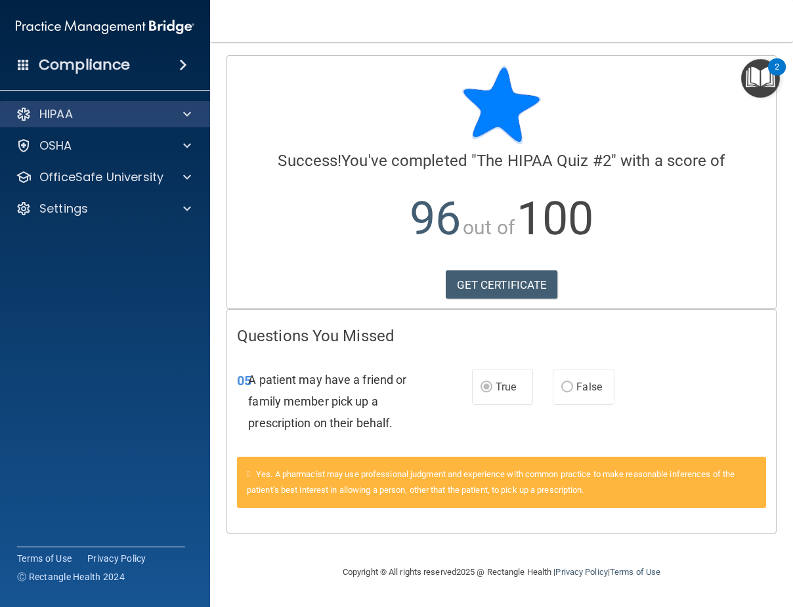
click at [186, 102] on div "HIPAA" at bounding box center [105, 114] width 211 height 26
click at [181, 122] on div "HIPAA" at bounding box center [105, 114] width 211 height 26
click at [183, 112] on div at bounding box center [185, 114] width 33 height 16
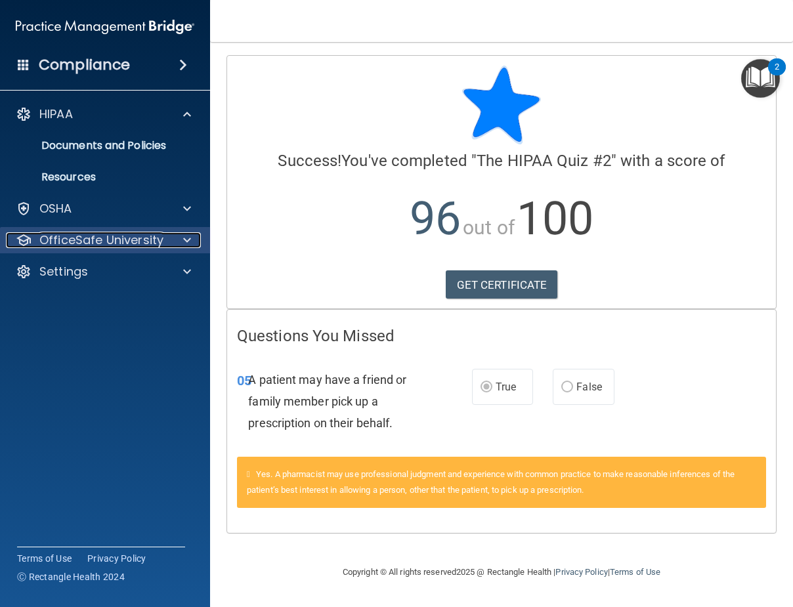
click at [188, 236] on span at bounding box center [187, 240] width 8 height 16
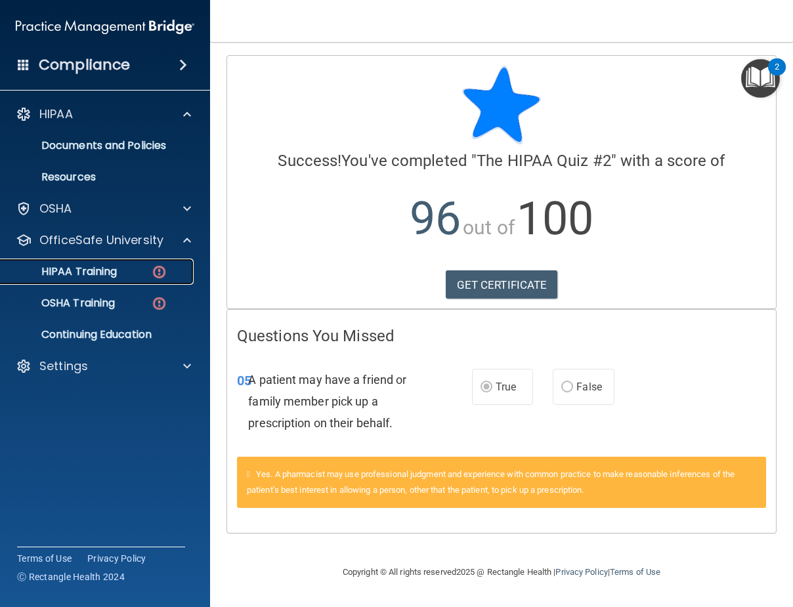
click at [167, 278] on link "HIPAA Training" at bounding box center [90, 272] width 207 height 26
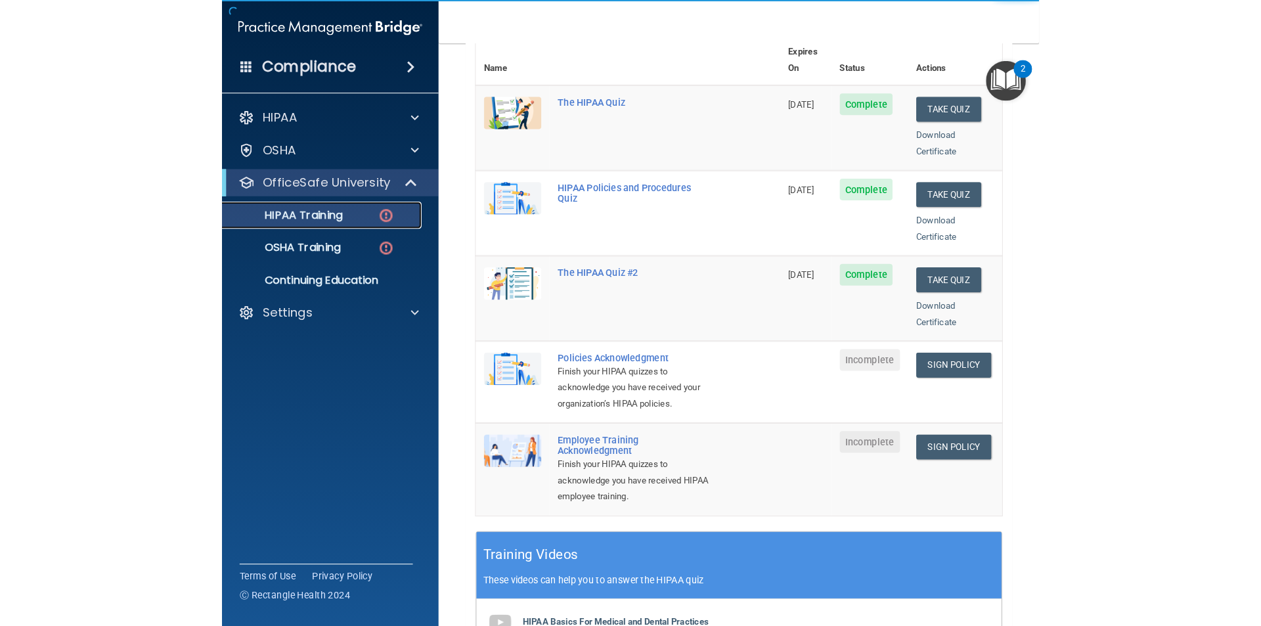
scroll to position [197, 0]
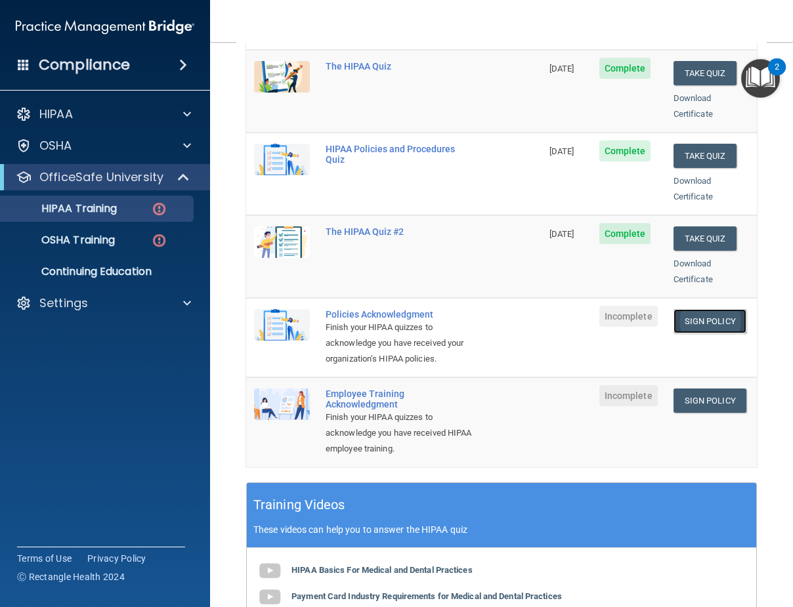
click at [692, 309] on link "Sign Policy" at bounding box center [710, 321] width 73 height 24
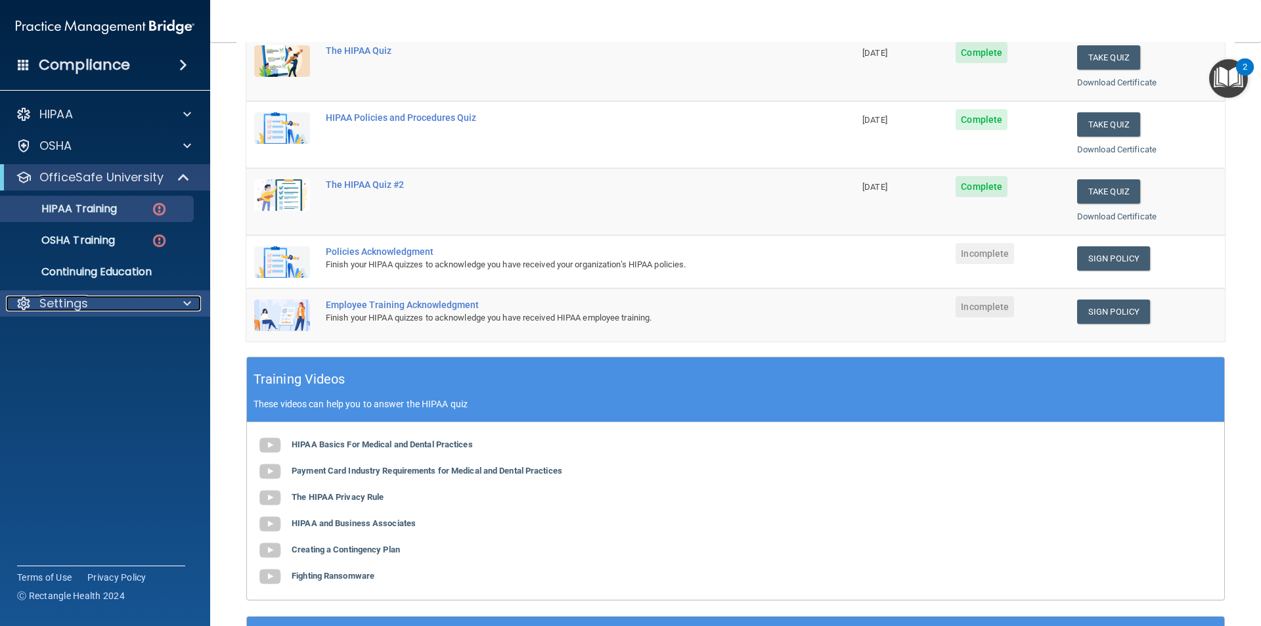
click at [73, 309] on p "Settings" at bounding box center [63, 303] width 49 height 16
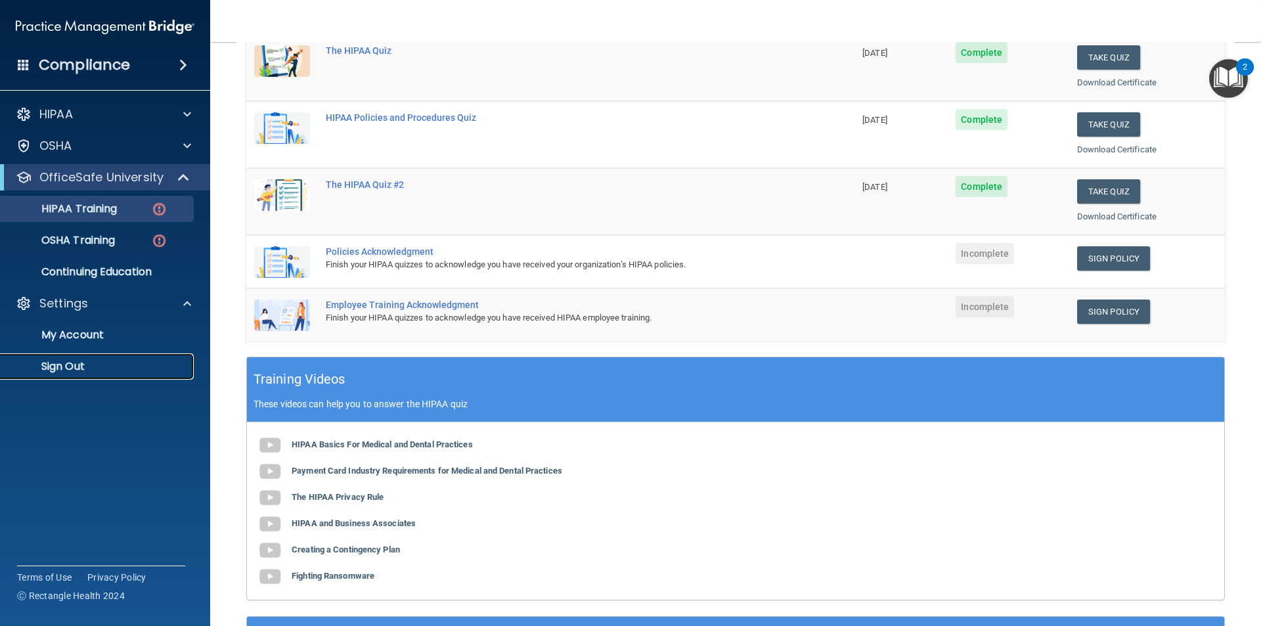
click at [80, 365] on p "Sign Out" at bounding box center [98, 366] width 179 height 13
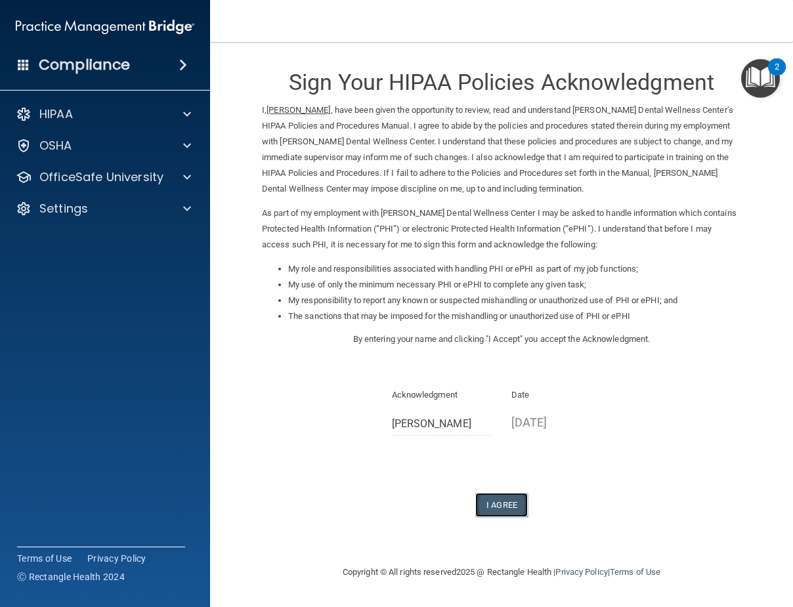
click at [509, 504] on button "I Agree" at bounding box center [501, 505] width 53 height 24
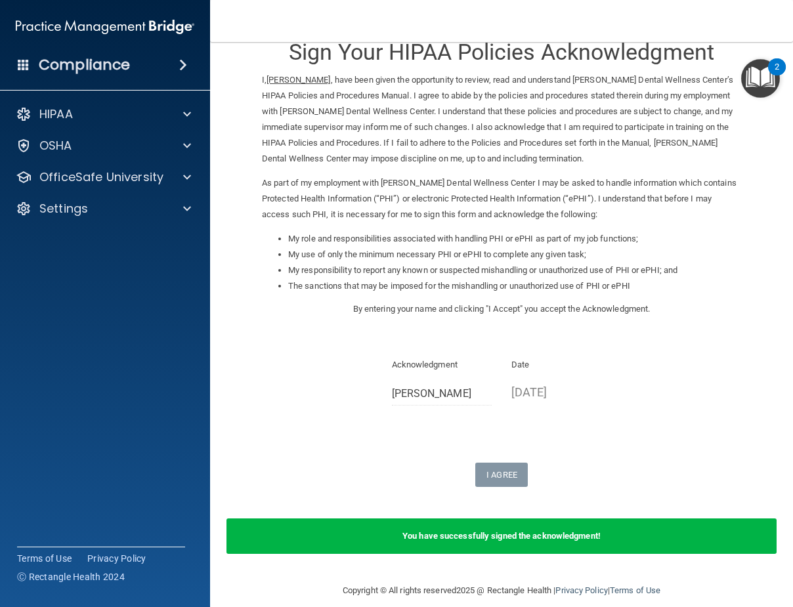
scroll to position [45, 0]
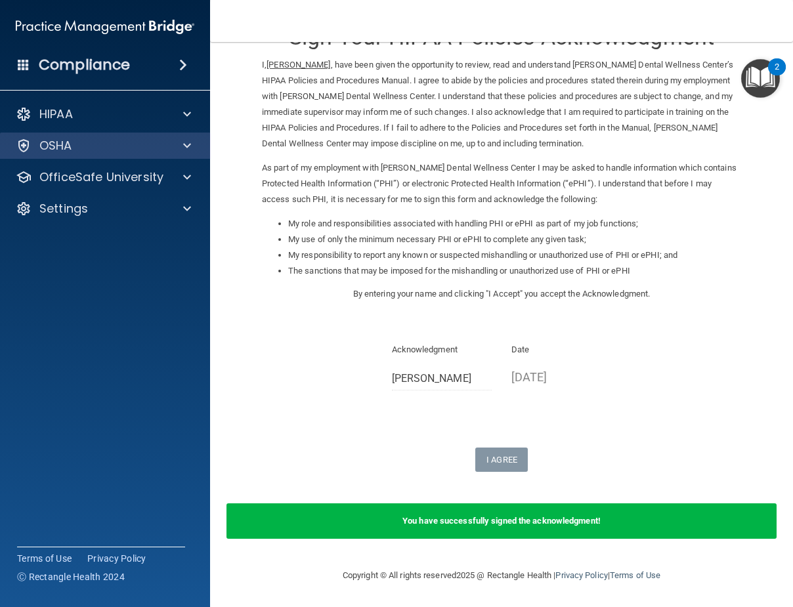
click at [105, 160] on div "HIPAA Documents and Policies Report an Incident Business Associates Emergency P…" at bounding box center [105, 164] width 211 height 137
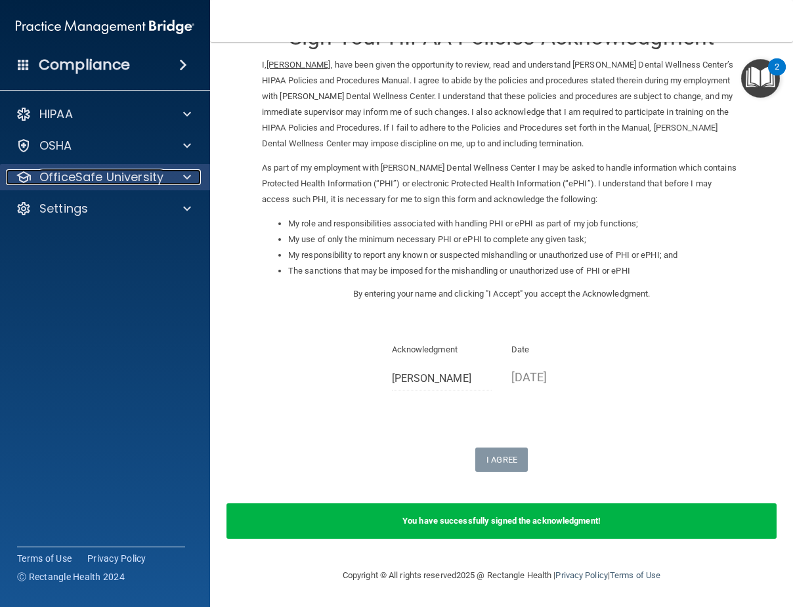
click at [108, 172] on p "OfficeSafe University" at bounding box center [101, 177] width 124 height 16
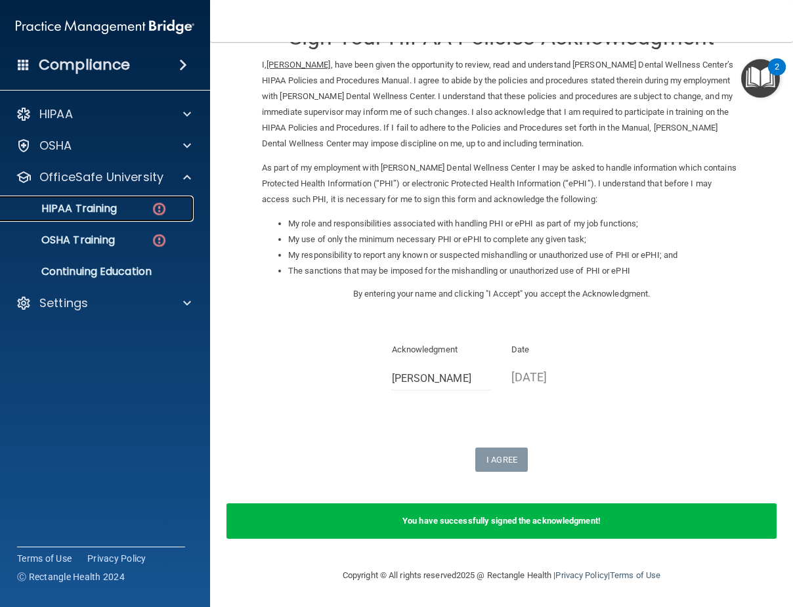
click at [169, 210] on div "HIPAA Training" at bounding box center [98, 208] width 179 height 13
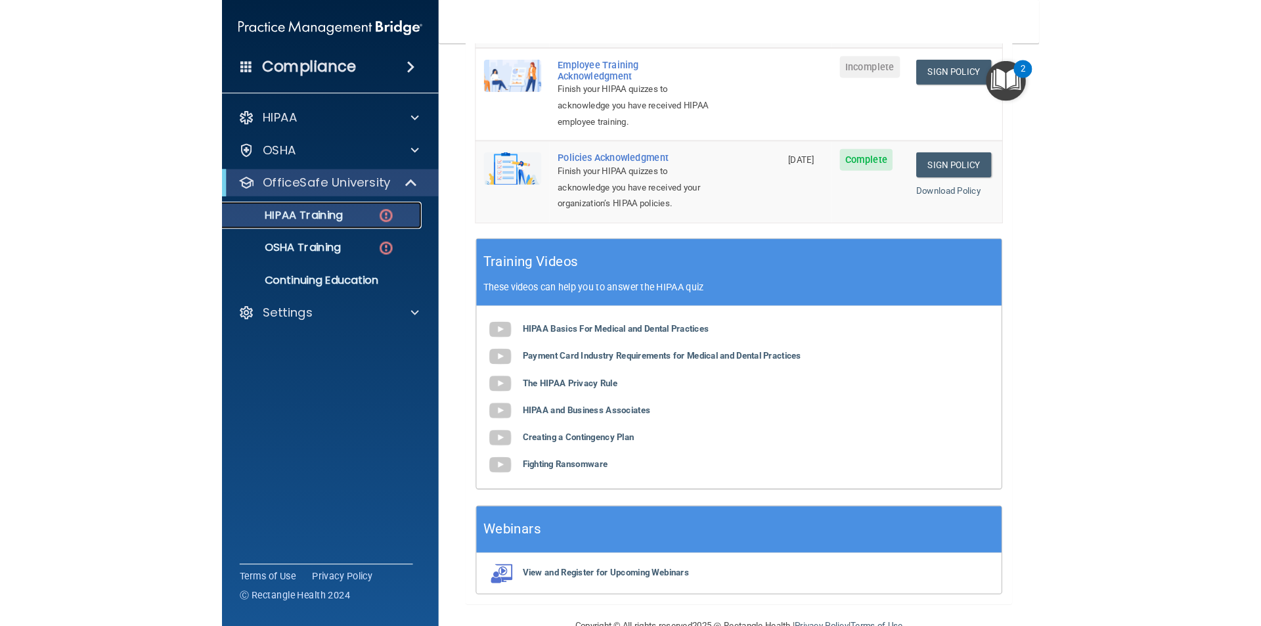
scroll to position [351, 0]
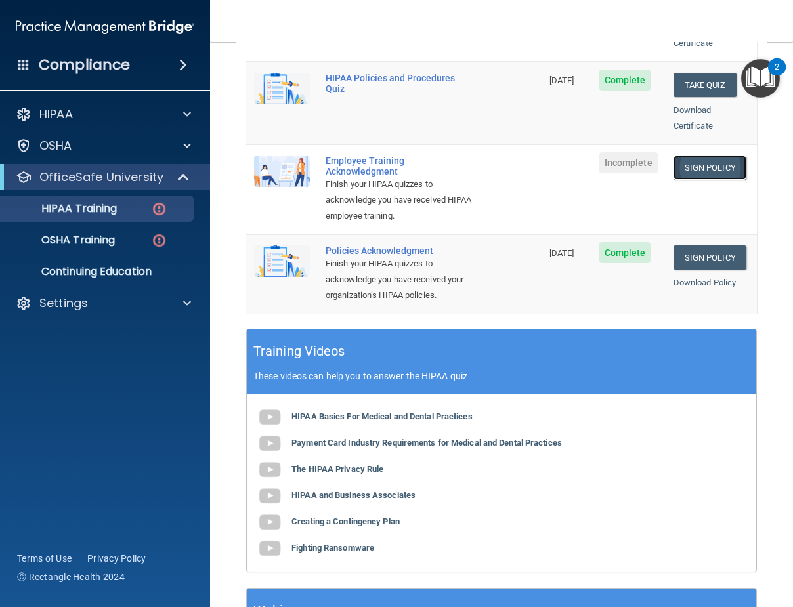
click at [675, 156] on link "Sign Policy" at bounding box center [710, 168] width 73 height 24
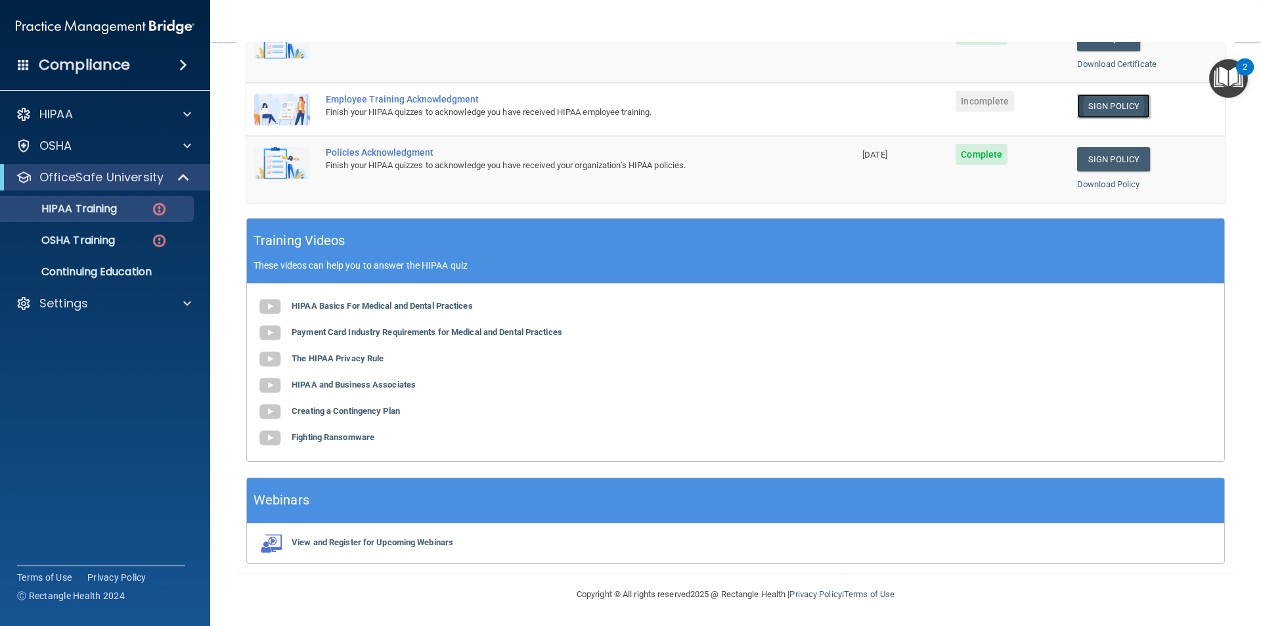
scroll to position [335, 0]
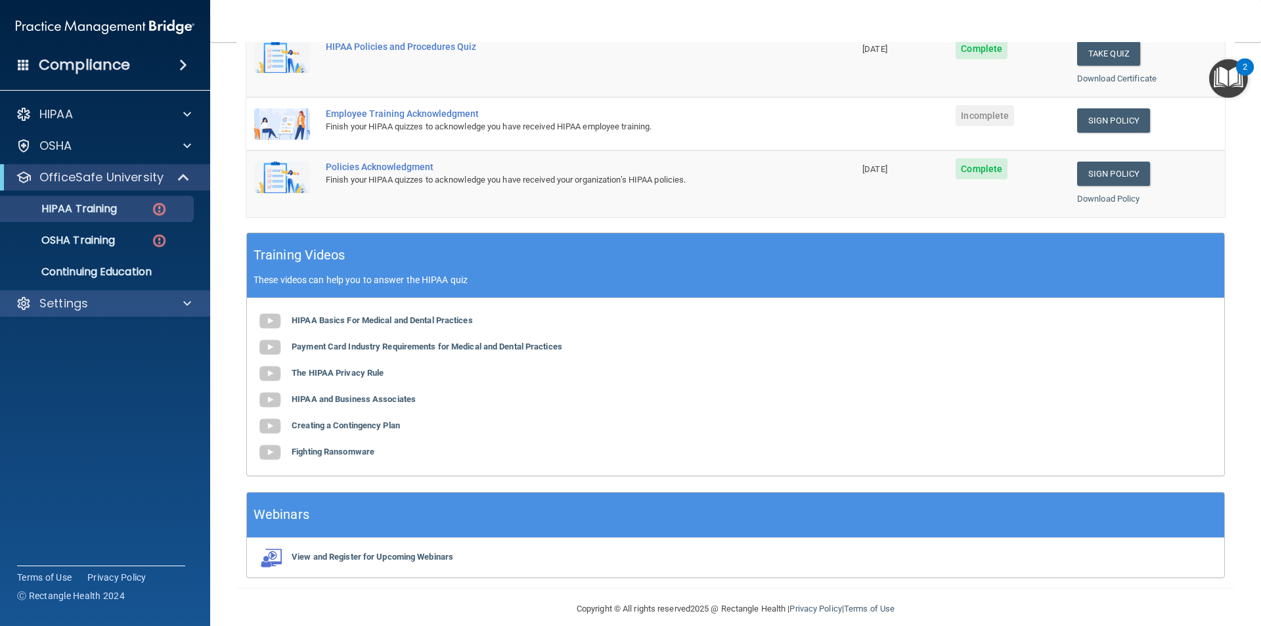
click at [125, 291] on div "Settings" at bounding box center [105, 303] width 211 height 26
click at [163, 291] on div "Settings" at bounding box center [105, 303] width 211 height 26
click at [125, 316] on div "Settings" at bounding box center [105, 303] width 211 height 26
click at [116, 314] on div "Settings" at bounding box center [105, 303] width 211 height 26
click at [113, 303] on div "Settings" at bounding box center [87, 303] width 163 height 16
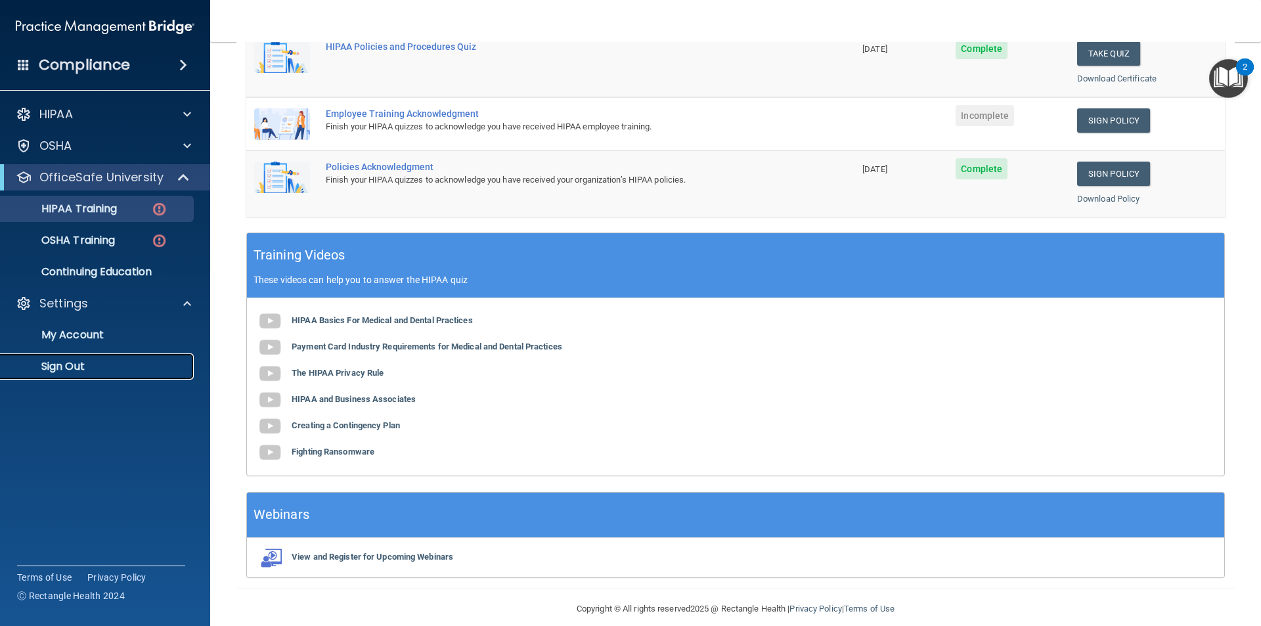
click at [81, 364] on p "Sign Out" at bounding box center [98, 366] width 179 height 13
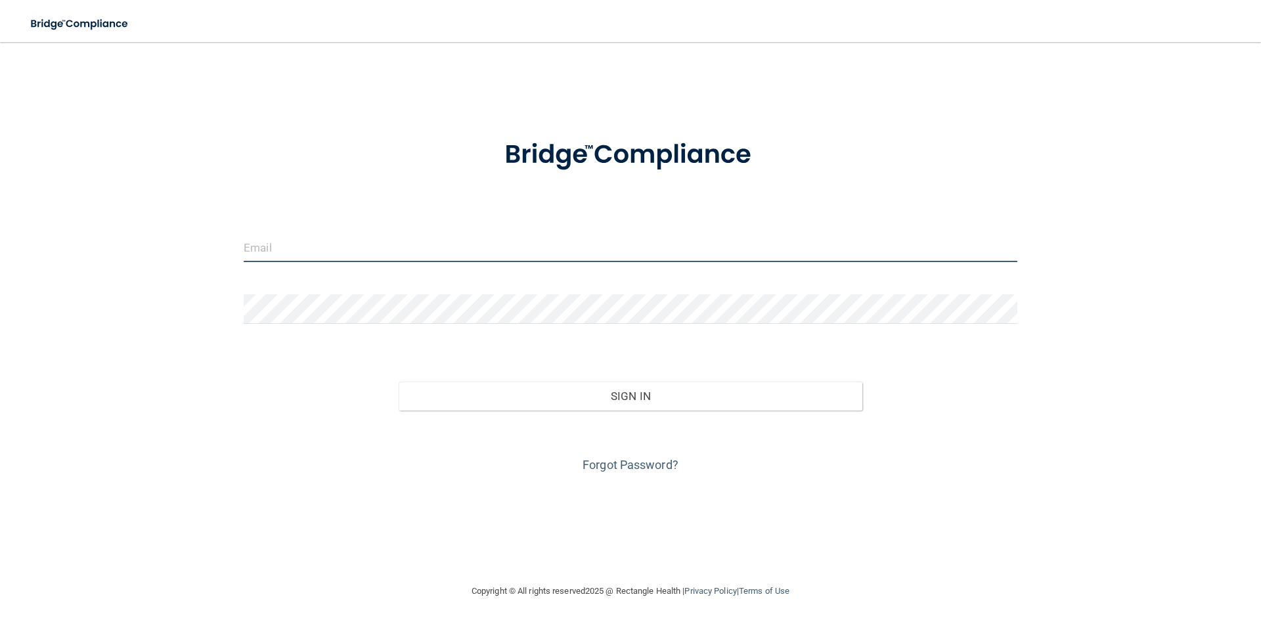
type input "[EMAIL_ADDRESS][DOMAIN_NAME]"
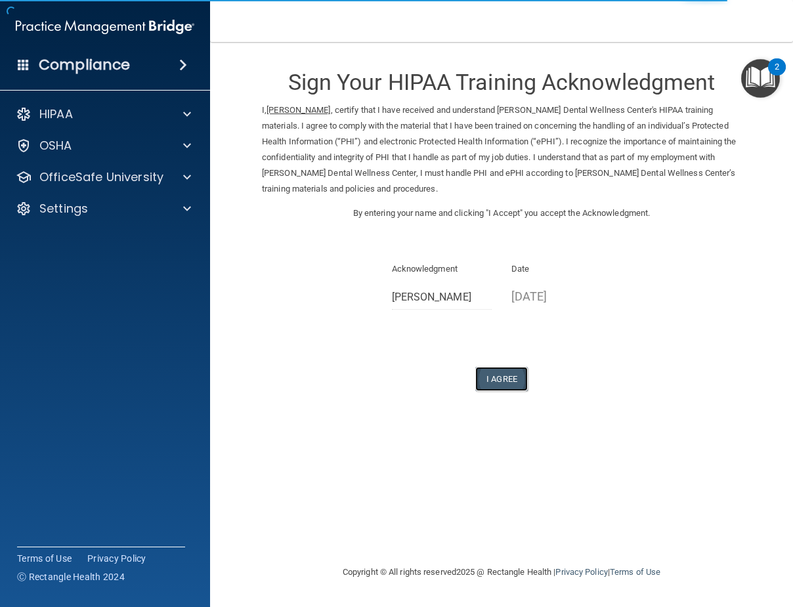
click at [496, 380] on button "I Agree" at bounding box center [501, 379] width 53 height 24
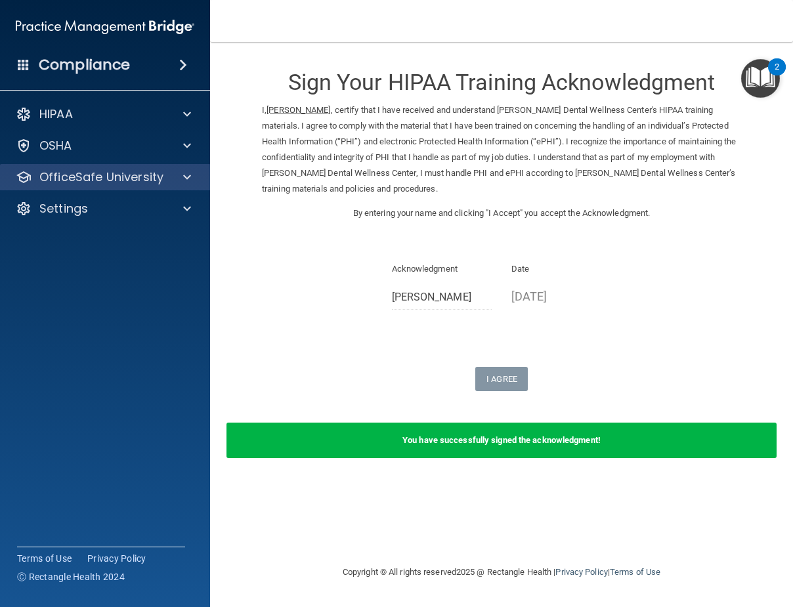
click at [92, 190] on div "HIPAA Documents and Policies Report an Incident Business Associates Emergency P…" at bounding box center [105, 164] width 211 height 137
click at [100, 177] on p "OfficeSafe University" at bounding box center [101, 177] width 124 height 16
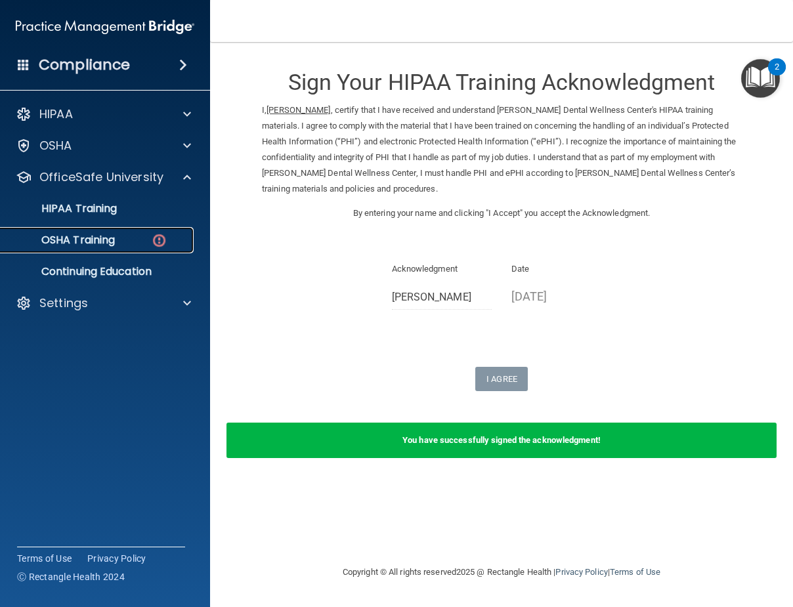
click at [125, 236] on div "OSHA Training" at bounding box center [98, 240] width 179 height 13
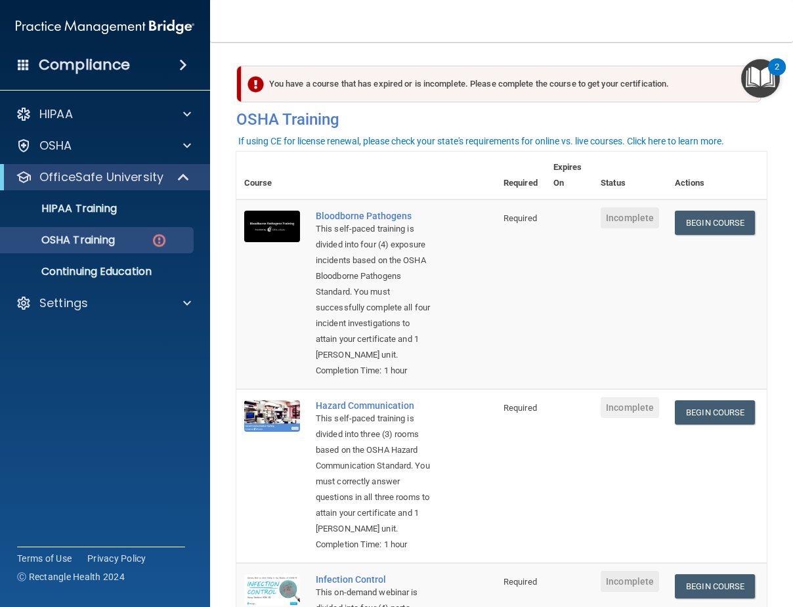
click at [351, 139] on div "If using CE for license renewal, please check your state's requirements for onl…" at bounding box center [481, 141] width 486 height 9
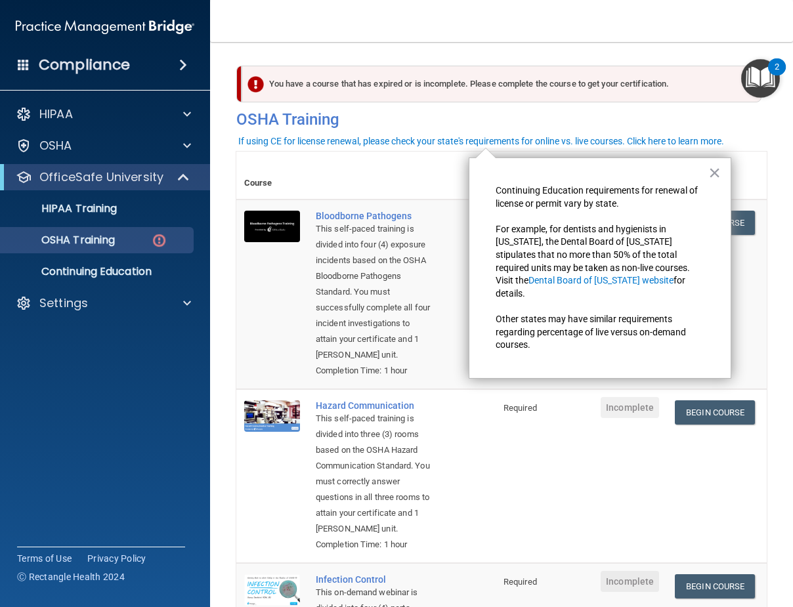
click at [350, 143] on div "If using CE for license renewal, please check your state's requirements for onl…" at bounding box center [481, 141] width 486 height 9
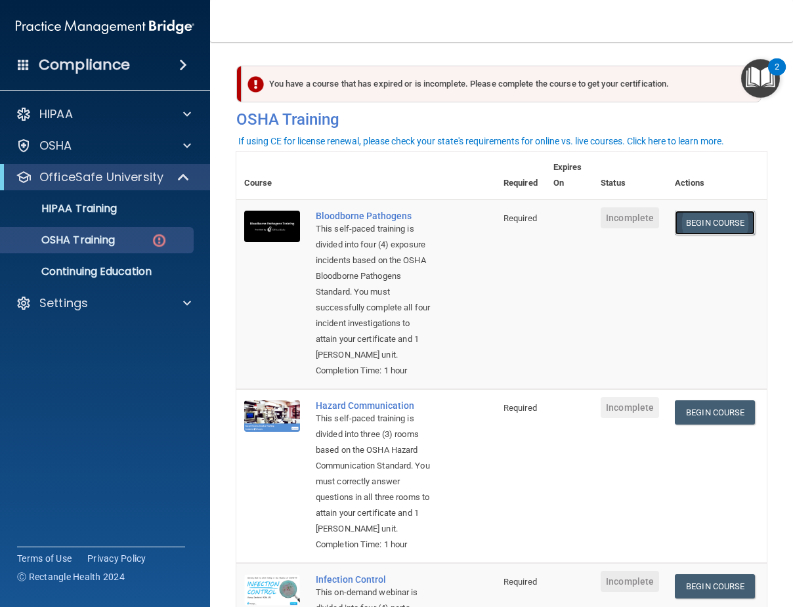
click at [726, 223] on link "Begin Course" at bounding box center [715, 223] width 80 height 24
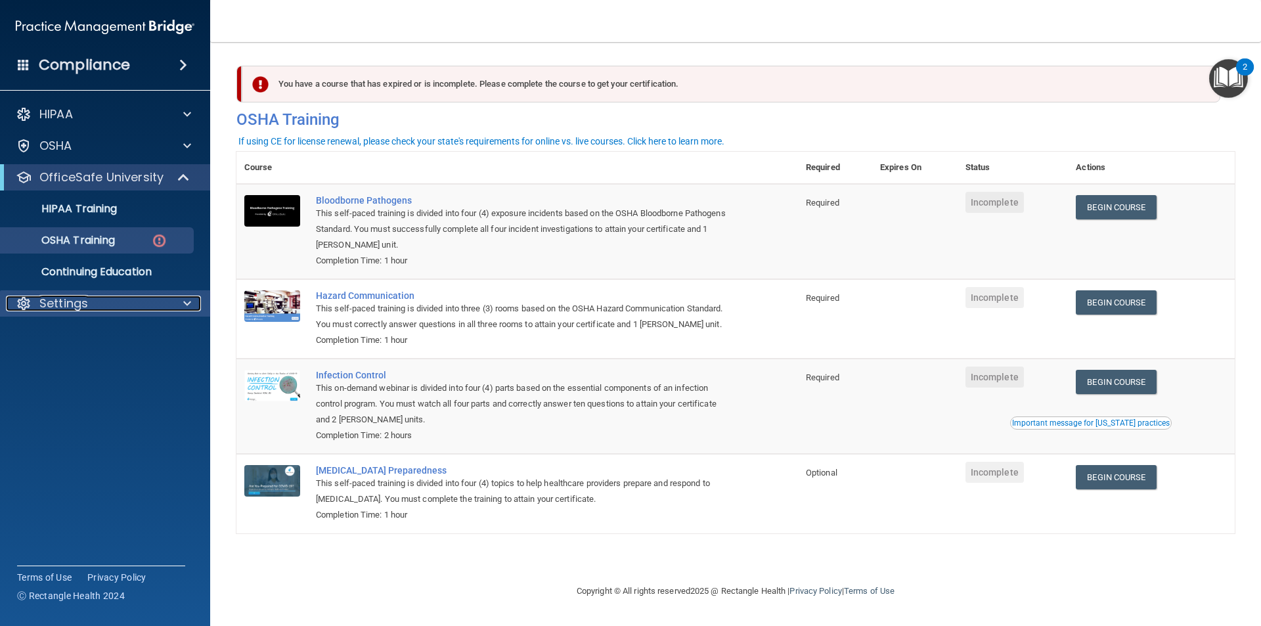
click at [102, 303] on div "Settings" at bounding box center [87, 303] width 163 height 16
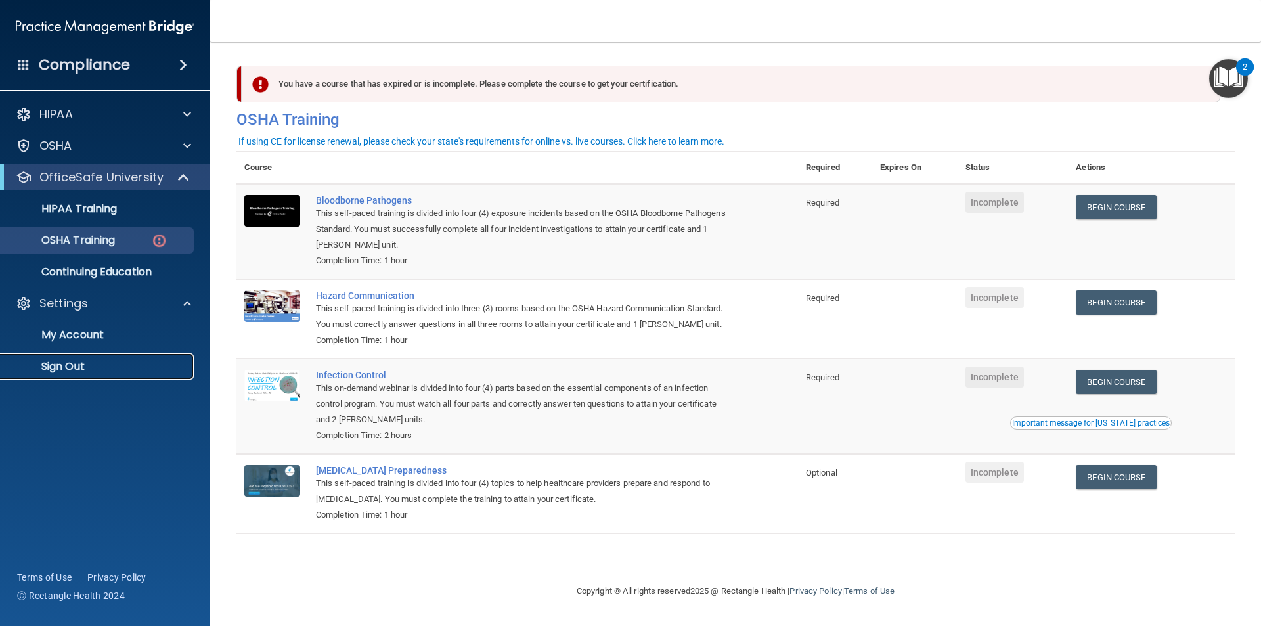
click at [85, 364] on p "Sign Out" at bounding box center [98, 366] width 179 height 13
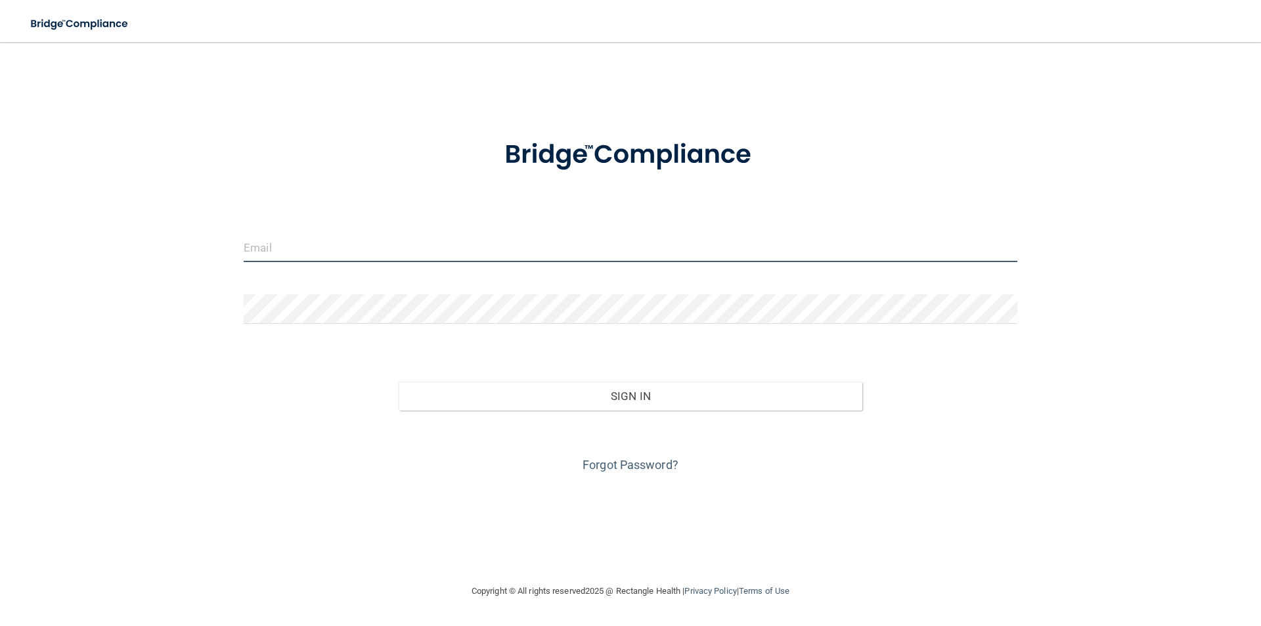
type input "[EMAIL_ADDRESS][DOMAIN_NAME]"
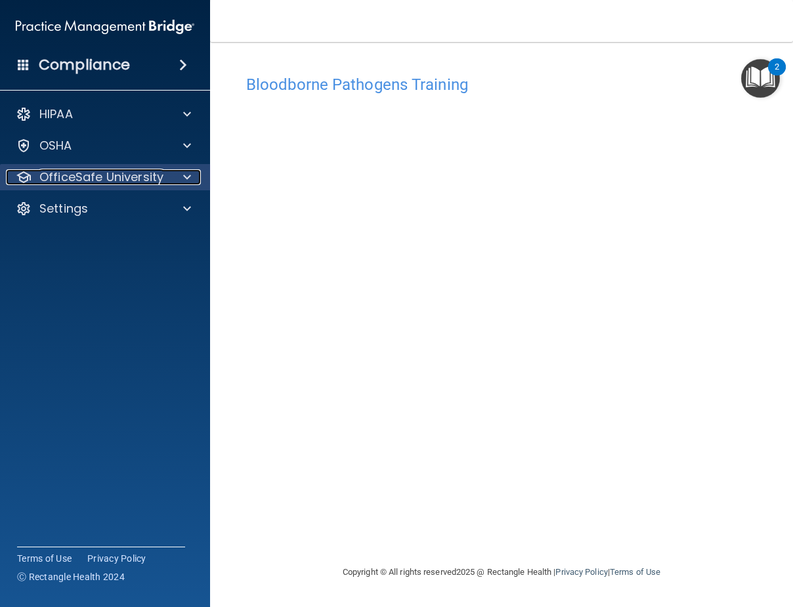
click at [165, 175] on div "OfficeSafe University" at bounding box center [87, 177] width 163 height 16
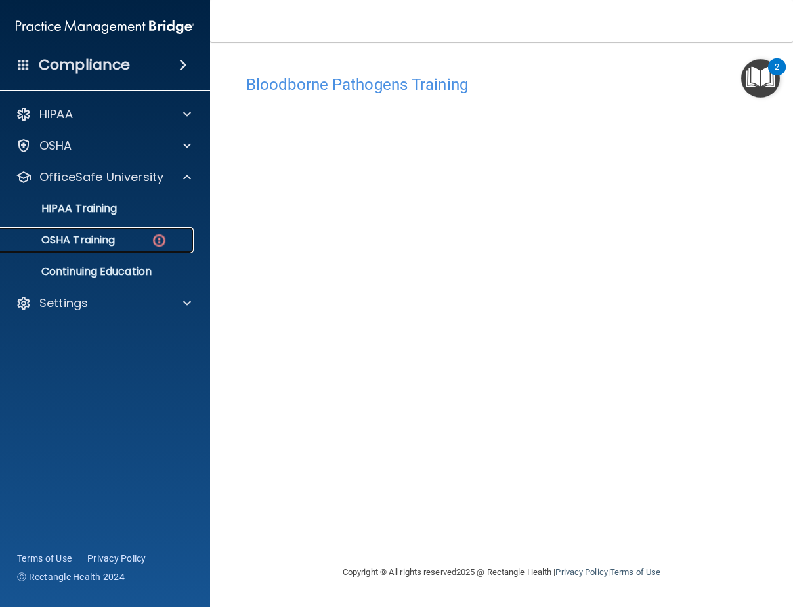
click at [151, 236] on div "OSHA Training" at bounding box center [98, 240] width 179 height 13
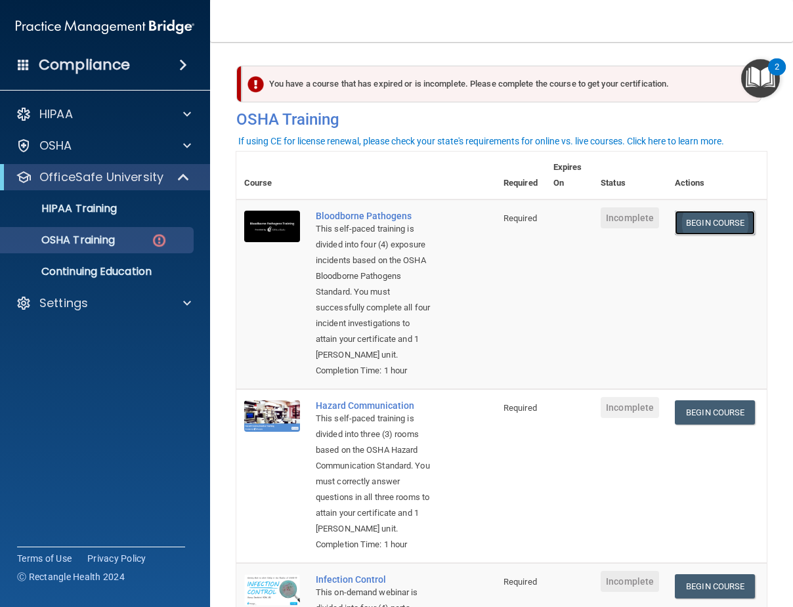
click at [711, 226] on link "Begin Course" at bounding box center [715, 223] width 80 height 24
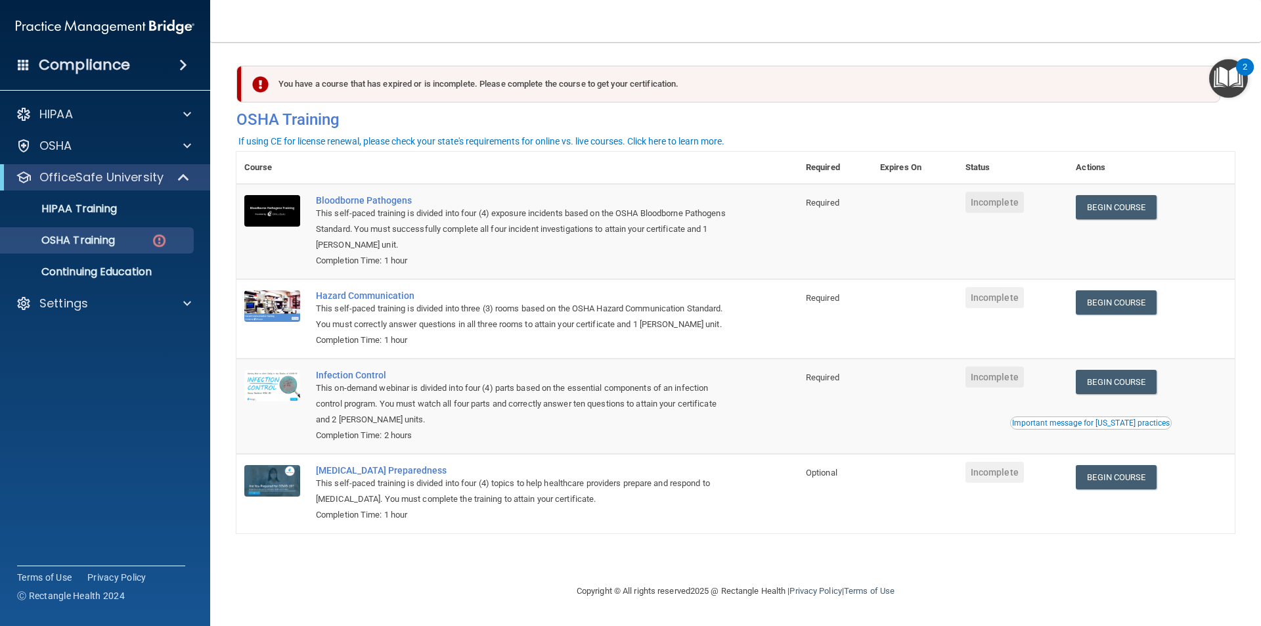
click at [24, 58] on span at bounding box center [24, 64] width 12 height 12
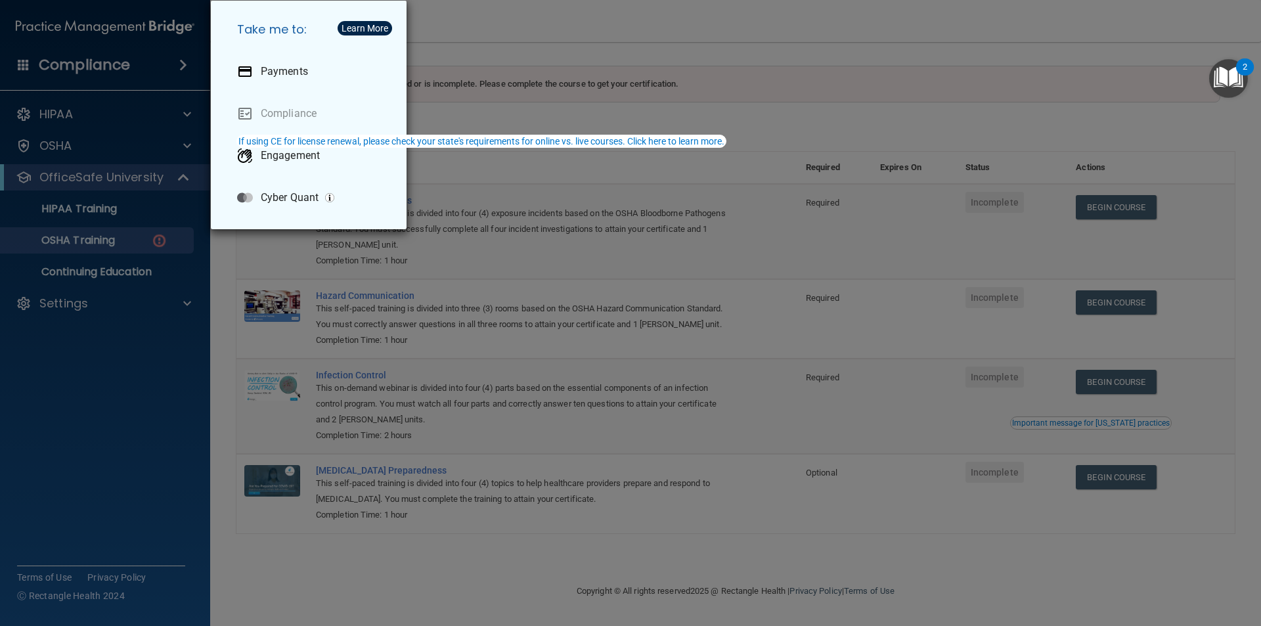
click at [479, 28] on div "Take me to: Payments Compliance Engagement Cyber Quant" at bounding box center [630, 313] width 1261 height 626
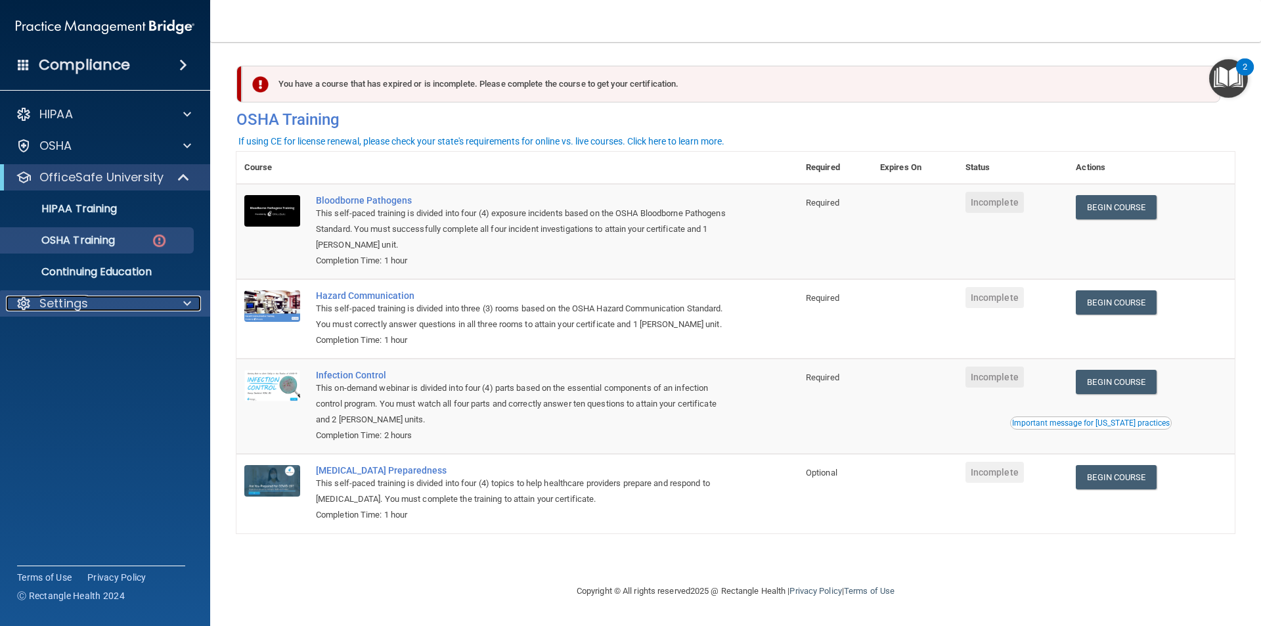
click at [106, 299] on div "Settings" at bounding box center [87, 303] width 163 height 16
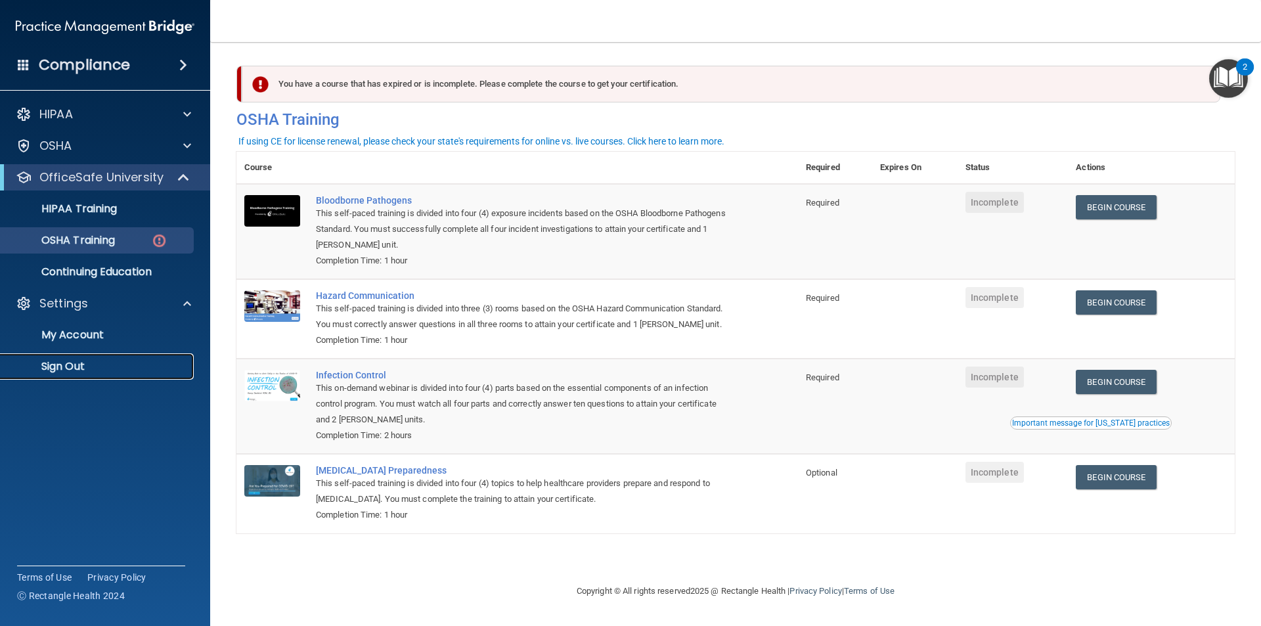
click at [76, 368] on p "Sign Out" at bounding box center [98, 366] width 179 height 13
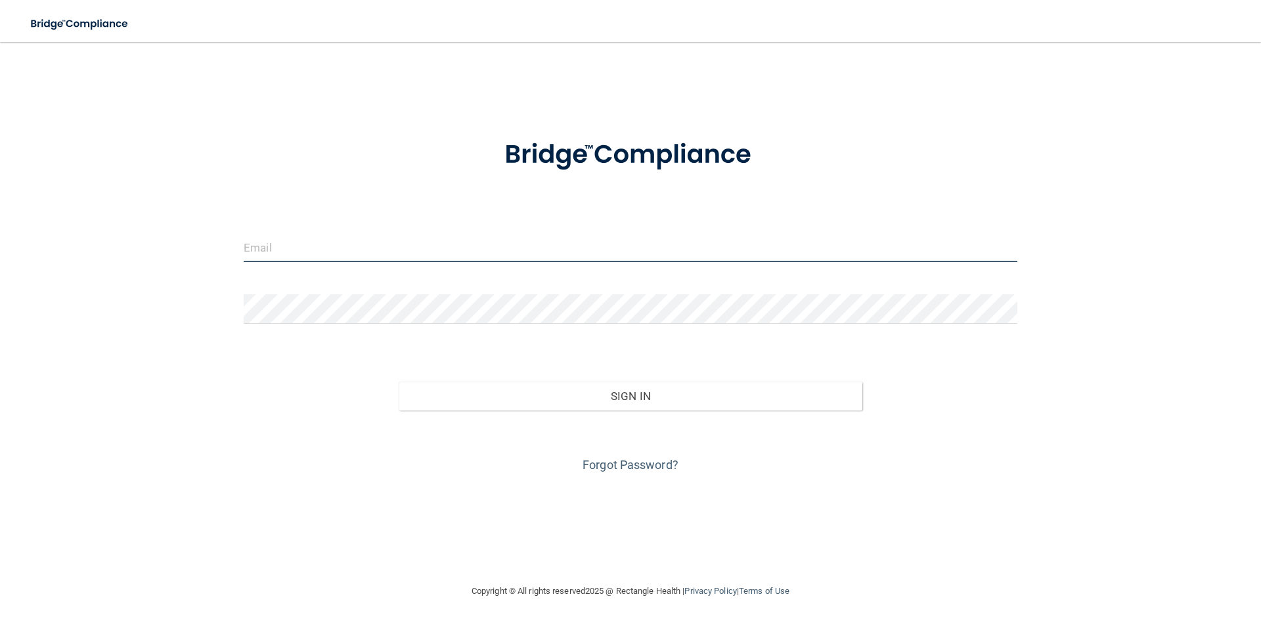
type input "[EMAIL_ADDRESS][DOMAIN_NAME]"
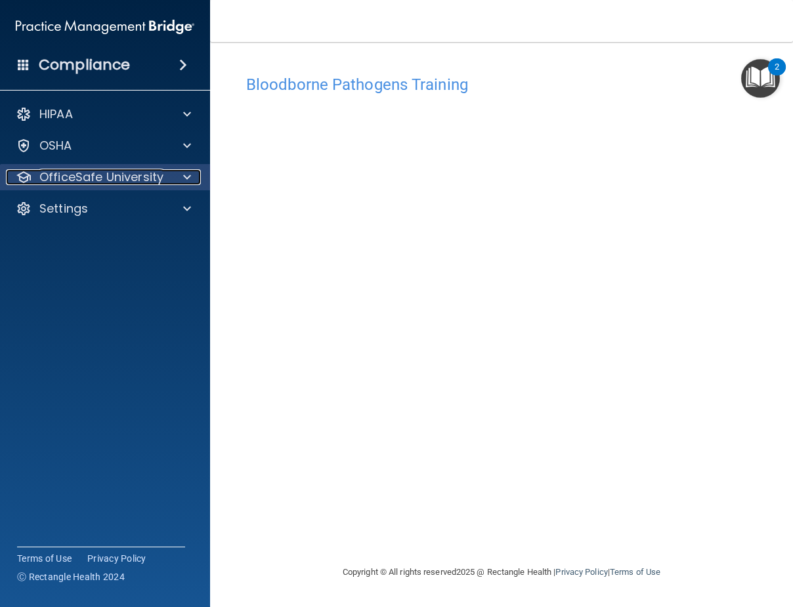
click at [159, 169] on p "OfficeSafe University" at bounding box center [101, 177] width 124 height 16
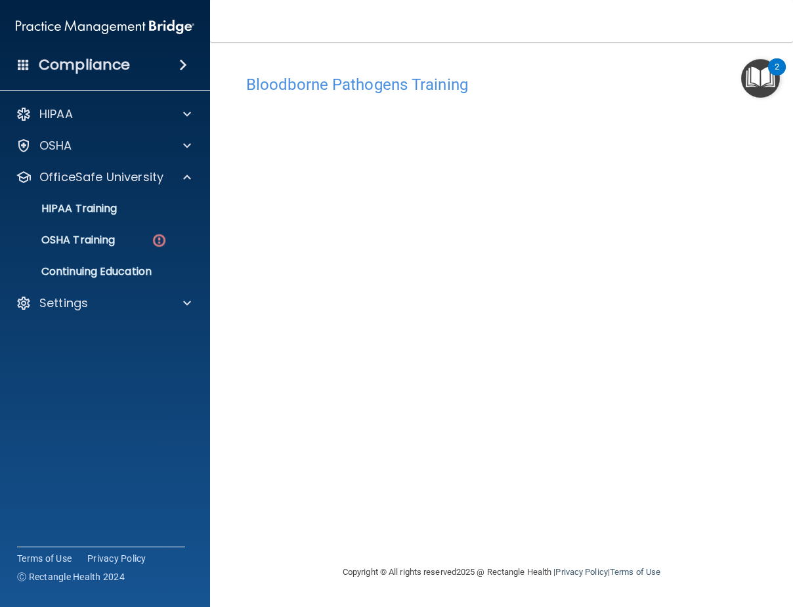
click at [755, 75] on img "Open Resource Center, 2 new notifications" at bounding box center [760, 78] width 39 height 39
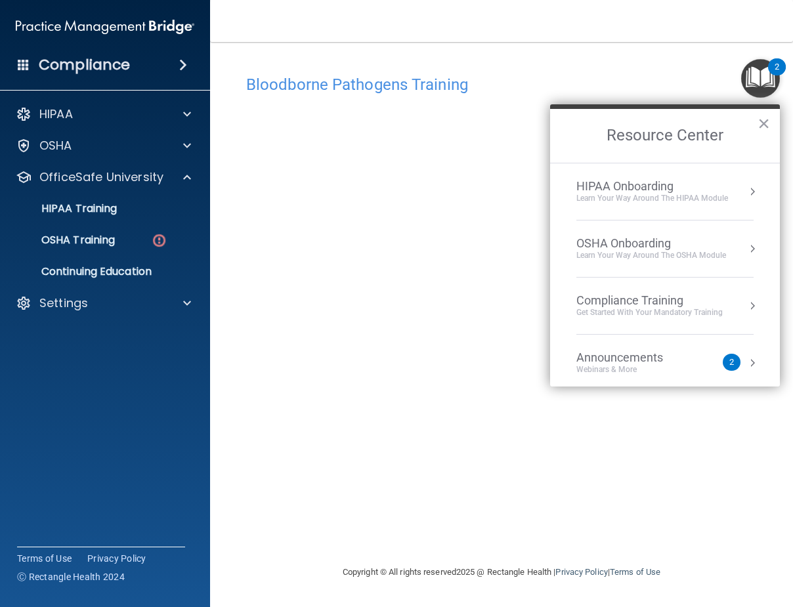
click at [728, 364] on div "2" at bounding box center [732, 362] width 18 height 17
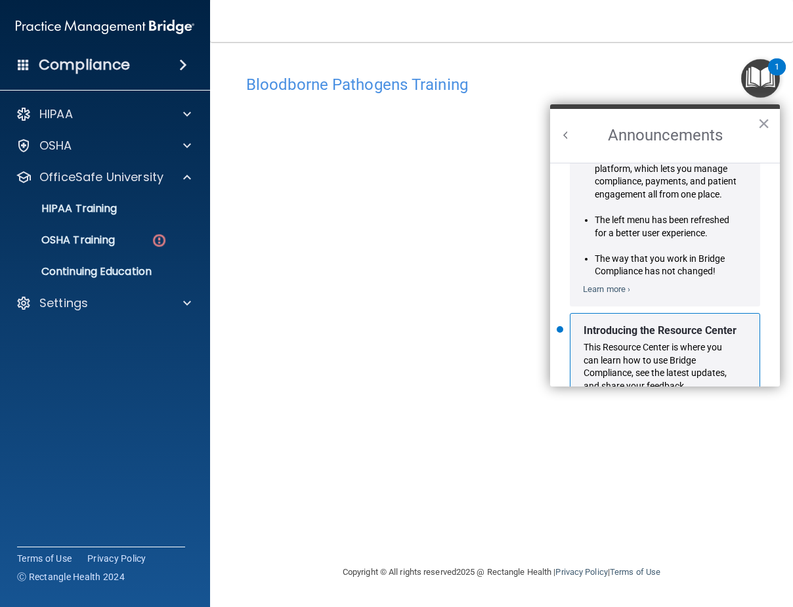
scroll to position [230, 0]
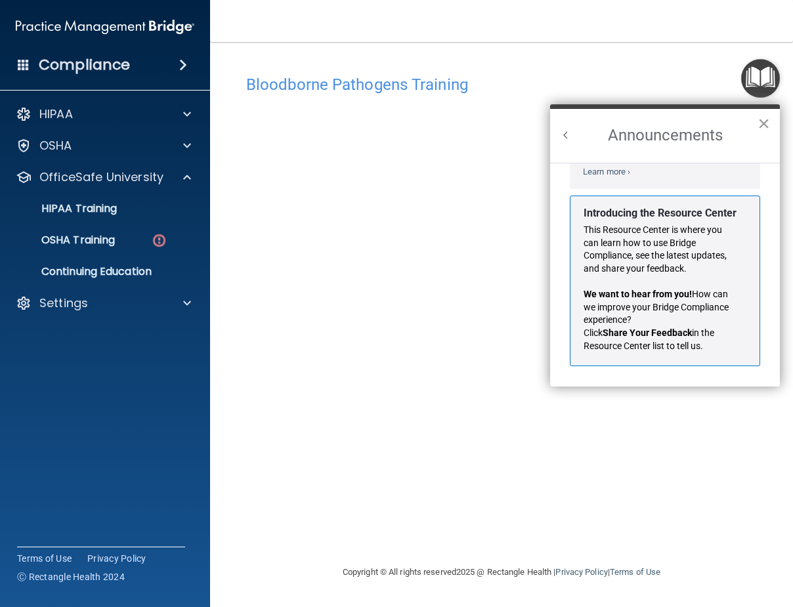
click at [766, 124] on button "×" at bounding box center [764, 123] width 12 height 21
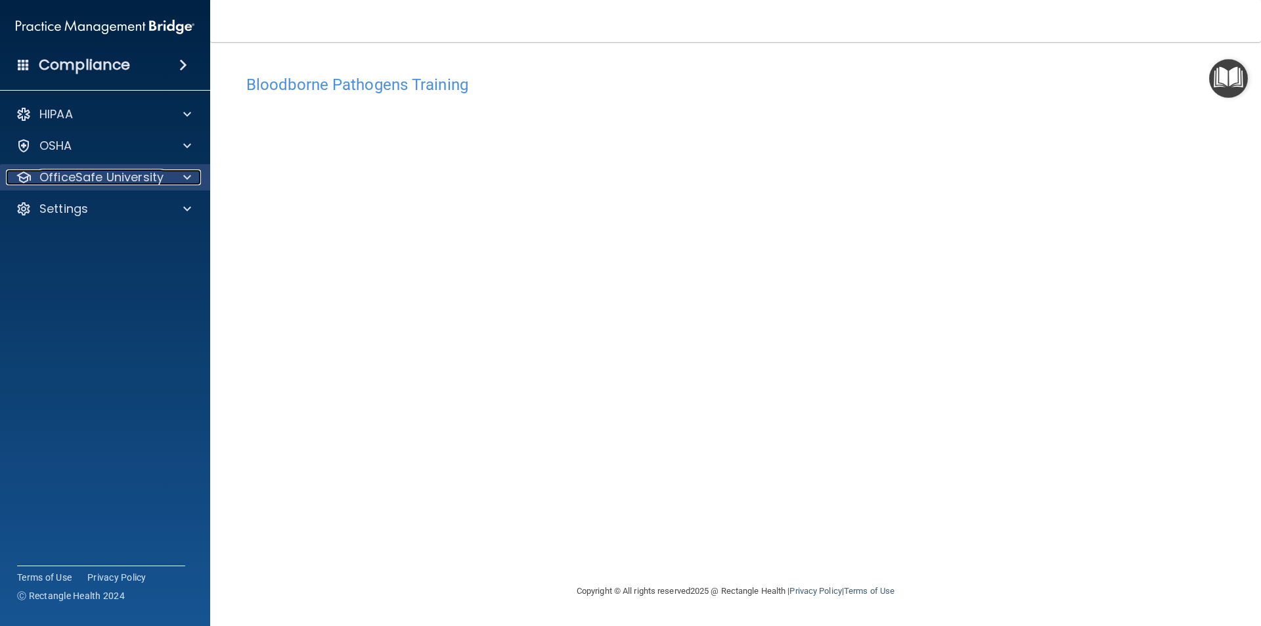
click at [179, 177] on div at bounding box center [185, 177] width 33 height 16
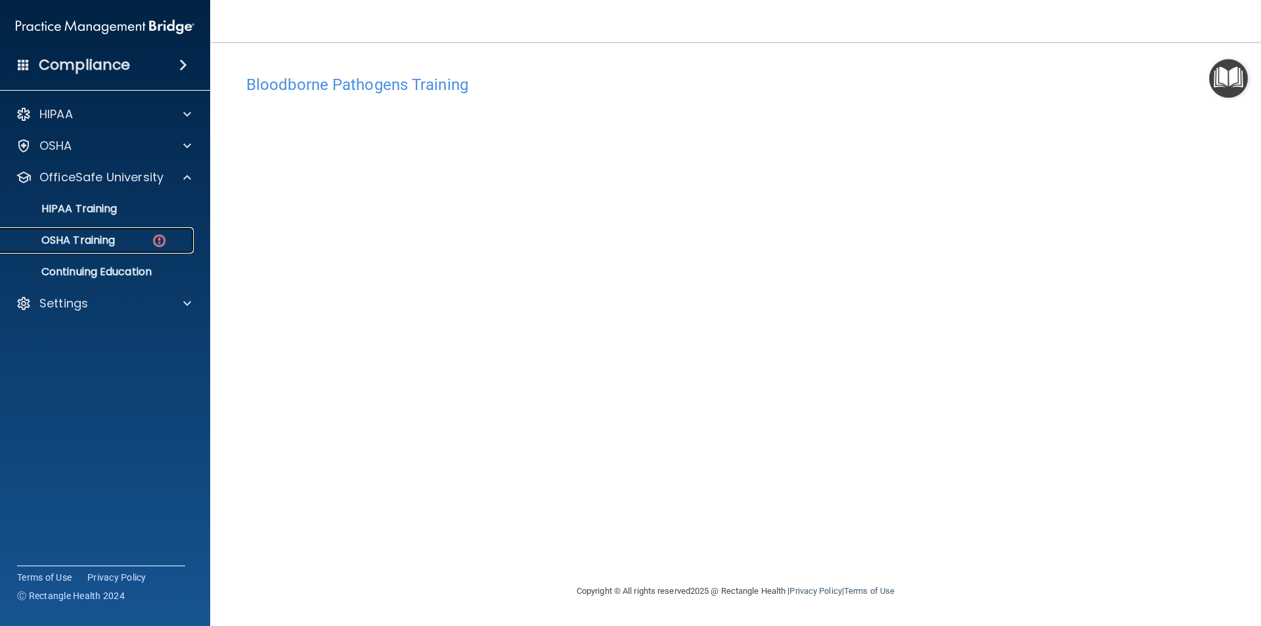
click at [173, 244] on div "OSHA Training" at bounding box center [98, 240] width 179 height 13
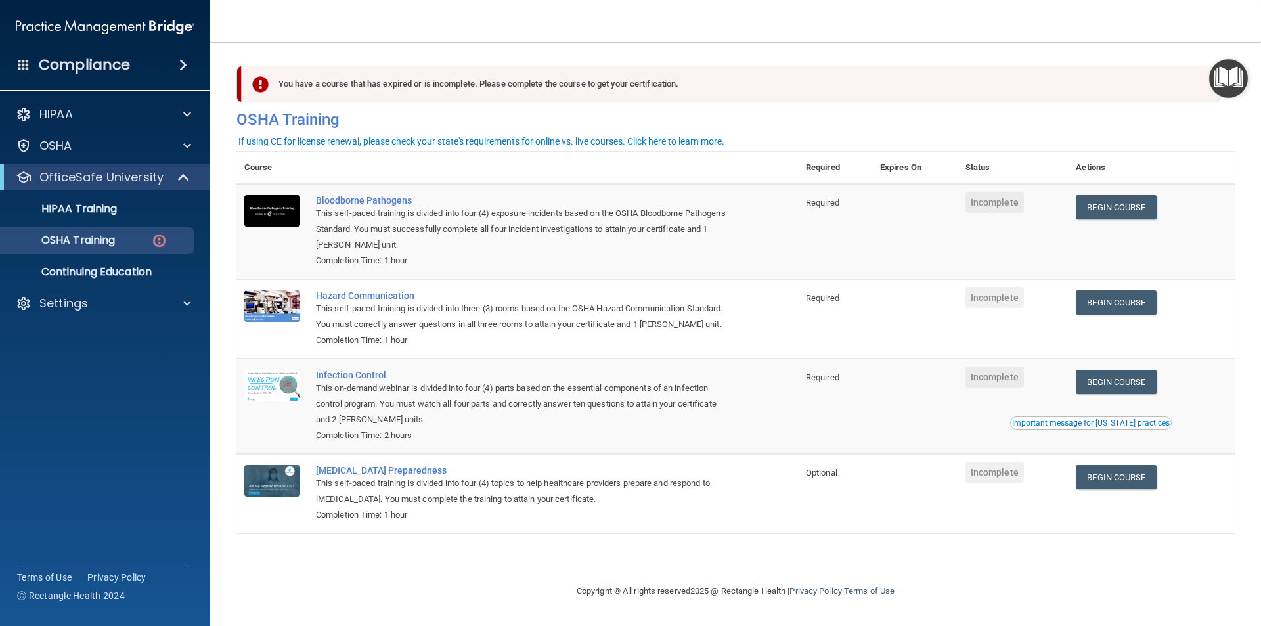
click at [30, 60] on div "Compliance" at bounding box center [105, 65] width 210 height 29
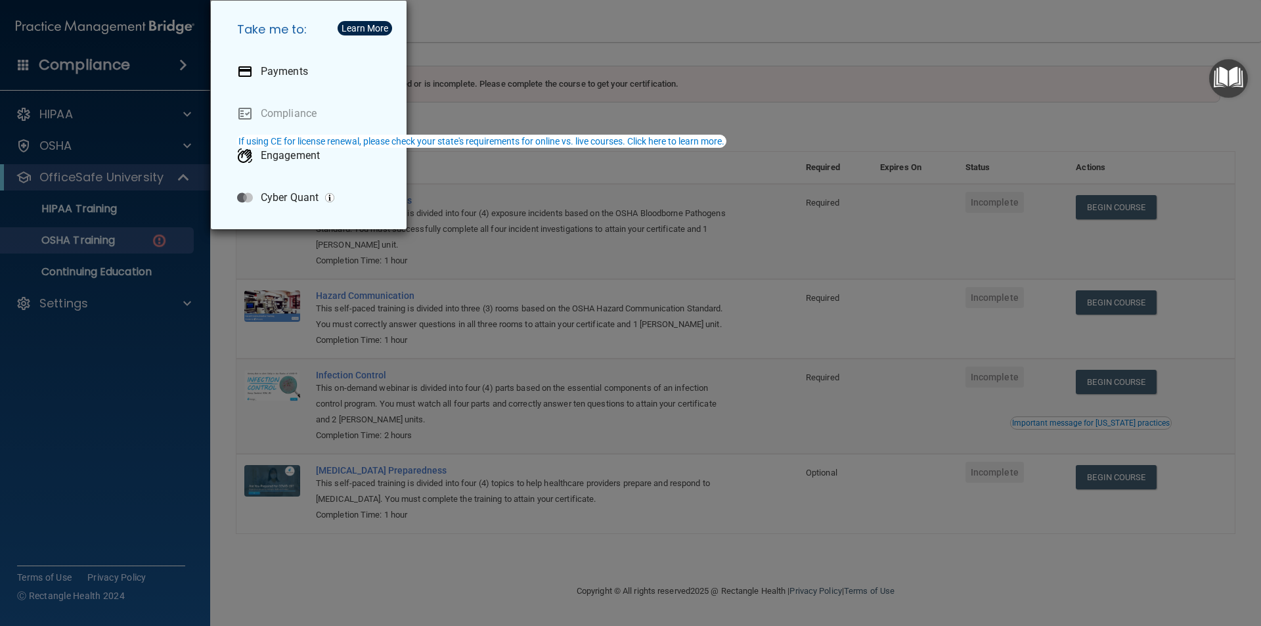
click at [97, 99] on div "Take me to: Payments Compliance Engagement Cyber Quant" at bounding box center [630, 313] width 1261 height 626
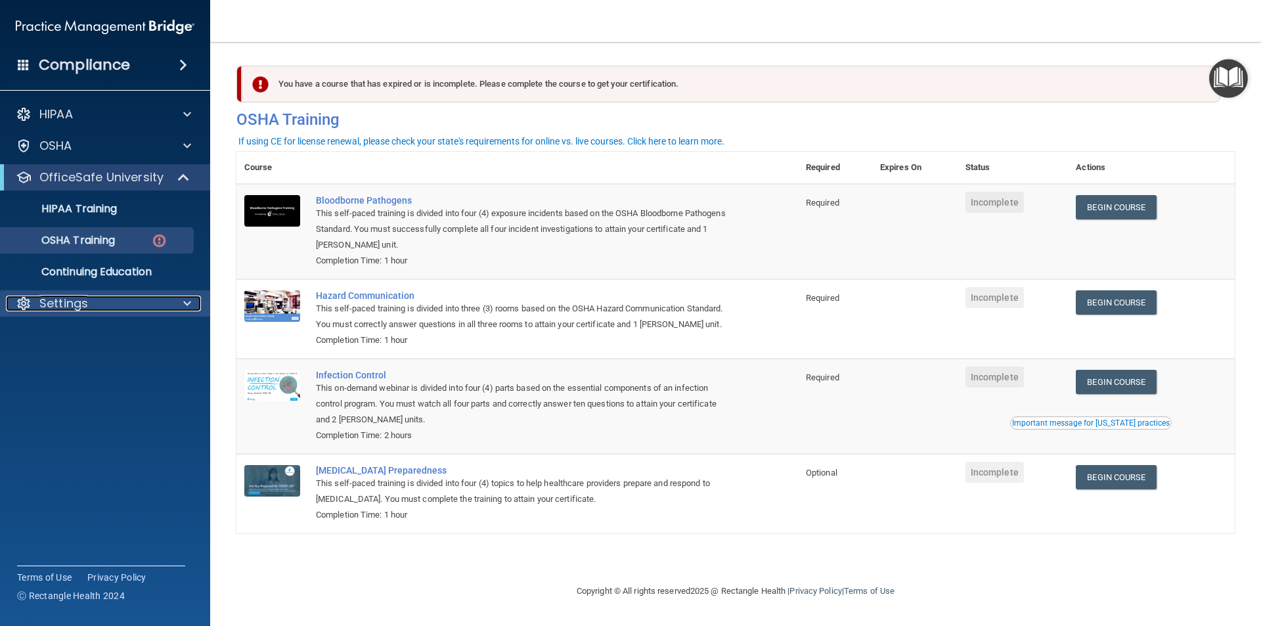
click at [113, 303] on div "Settings" at bounding box center [87, 303] width 163 height 16
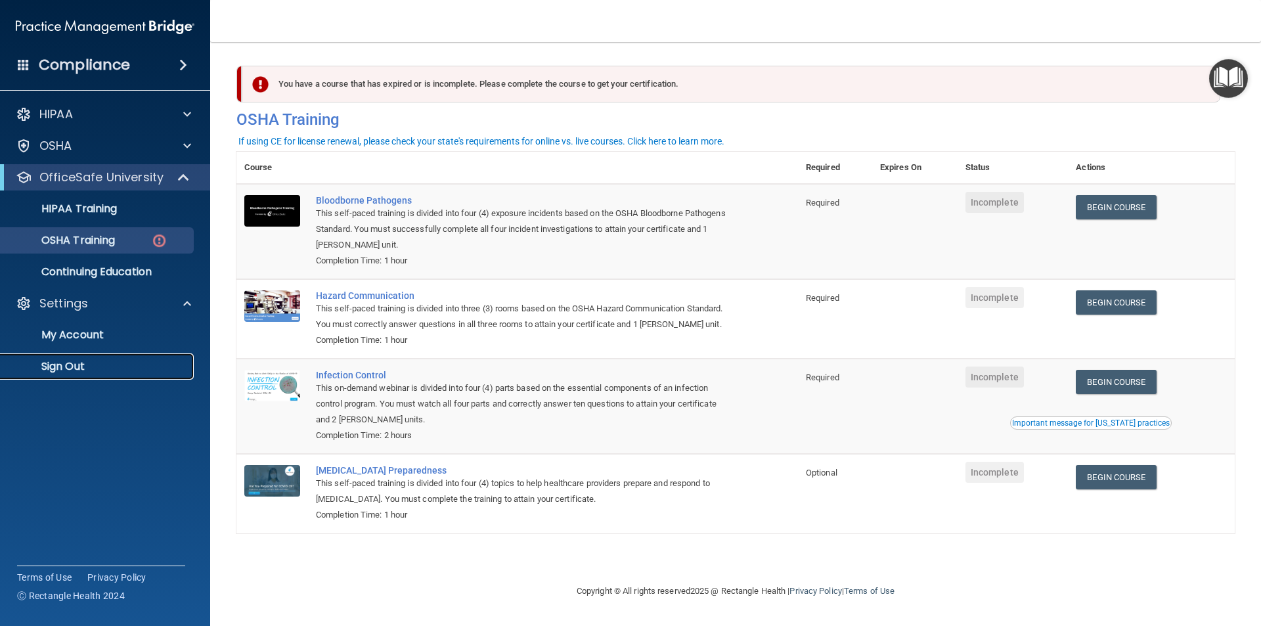
click at [72, 364] on p "Sign Out" at bounding box center [98, 366] width 179 height 13
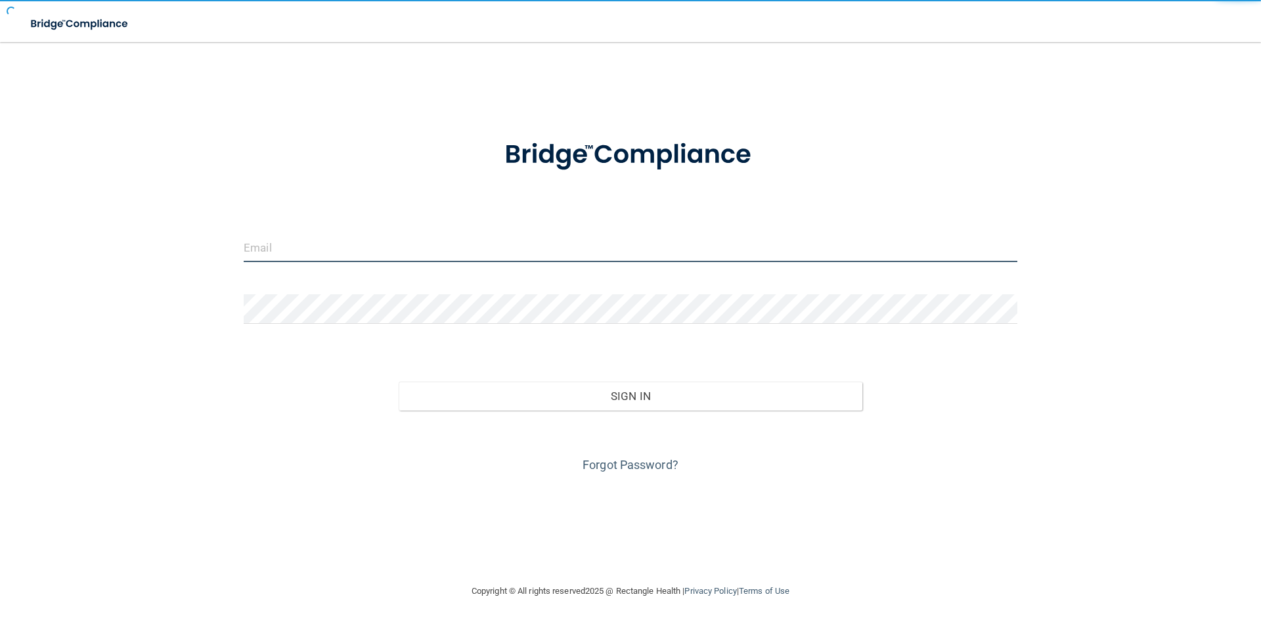
type input "[EMAIL_ADDRESS][DOMAIN_NAME]"
